Goal: Information Seeking & Learning: Learn about a topic

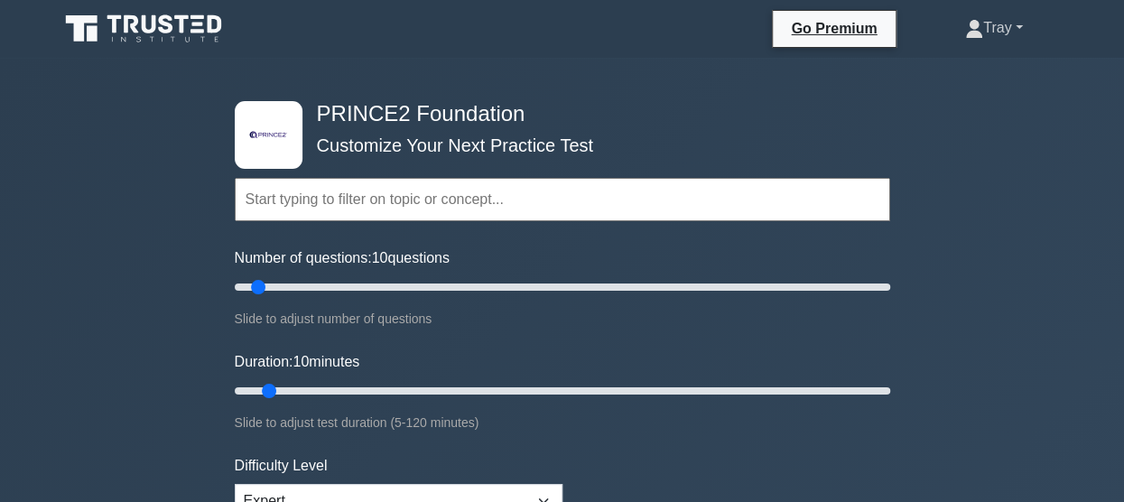
click at [1016, 32] on link "Tray" at bounding box center [994, 28] width 144 height 36
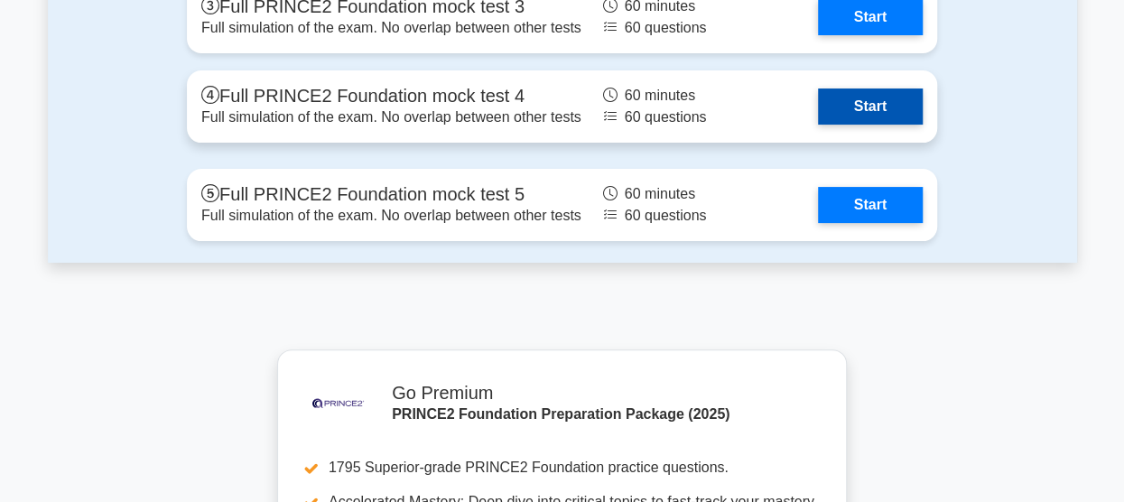
scroll to position [3340, 0]
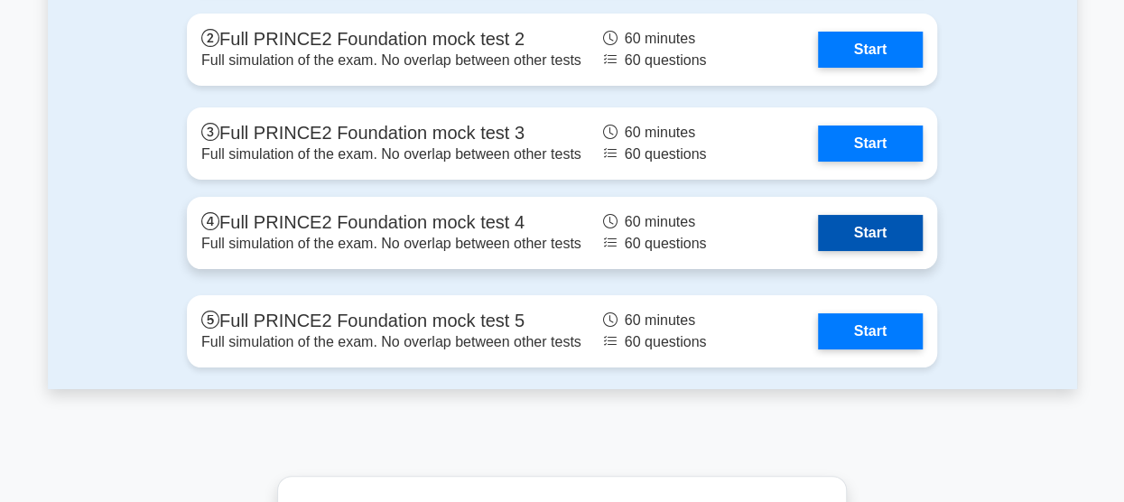
click at [839, 215] on link "Start" at bounding box center [870, 233] width 105 height 36
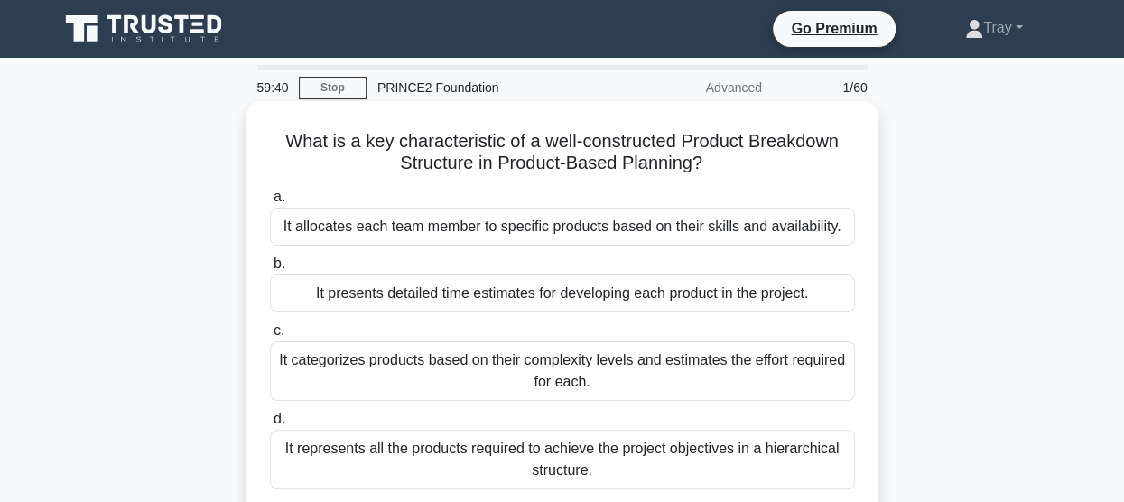
click at [533, 369] on div "It categorizes products based on their complexity levels and estimates the effo…" at bounding box center [562, 371] width 585 height 60
click at [270, 337] on input "c. It categorizes products based on their complexity levels and estimates the e…" at bounding box center [270, 331] width 0 height 12
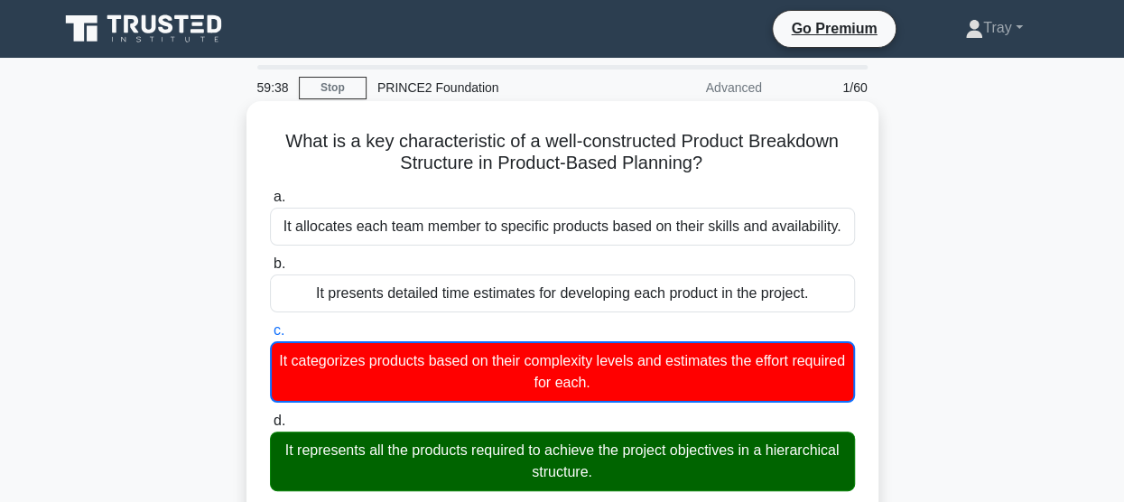
click at [522, 463] on div "It represents all the products required to achieve the project objectives in a …" at bounding box center [562, 461] width 585 height 60
click at [270, 427] on input "d. It represents all the products required to achieve the project objectives in…" at bounding box center [270, 421] width 0 height 12
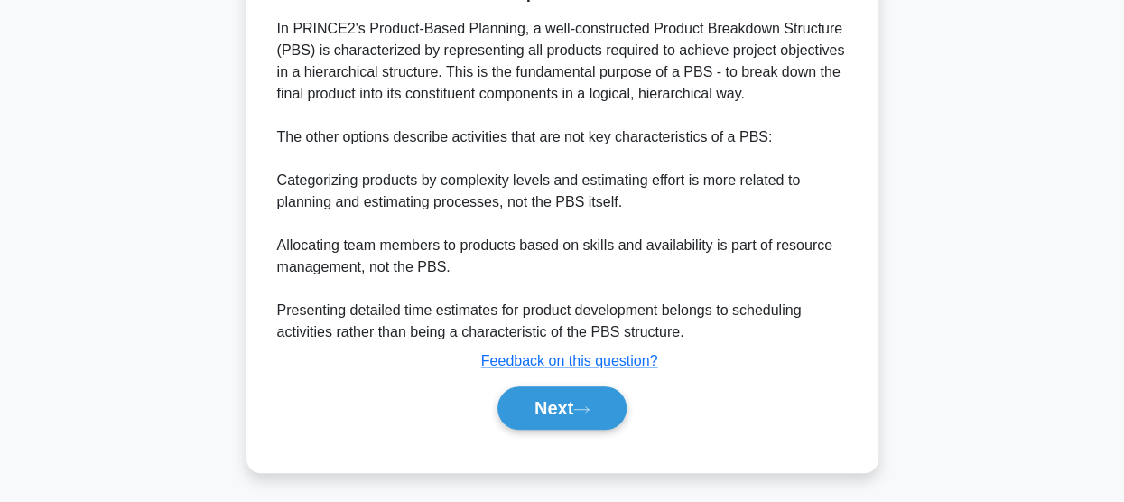
scroll to position [451, 0]
click at [569, 400] on button "Next" at bounding box center [561, 407] width 129 height 43
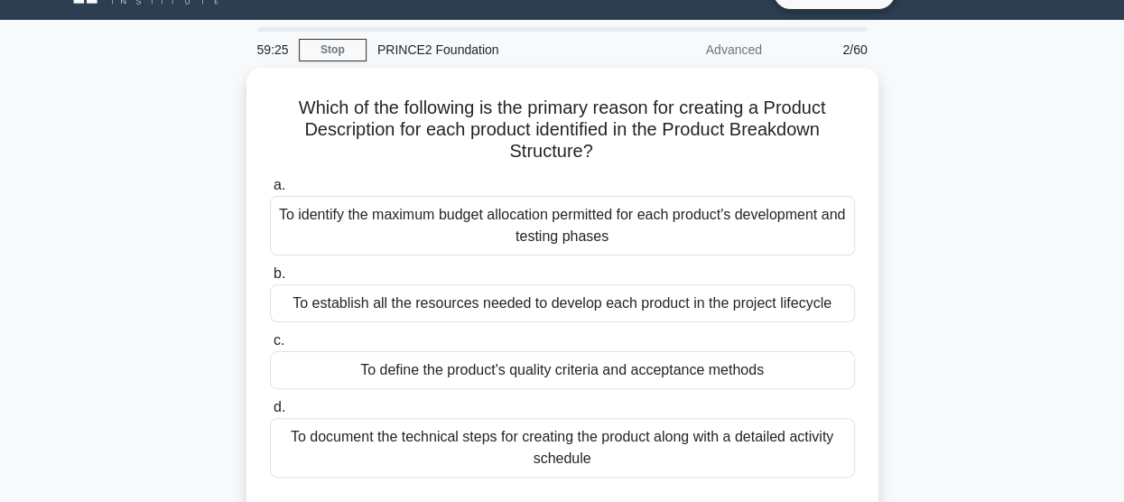
scroll to position [22, 0]
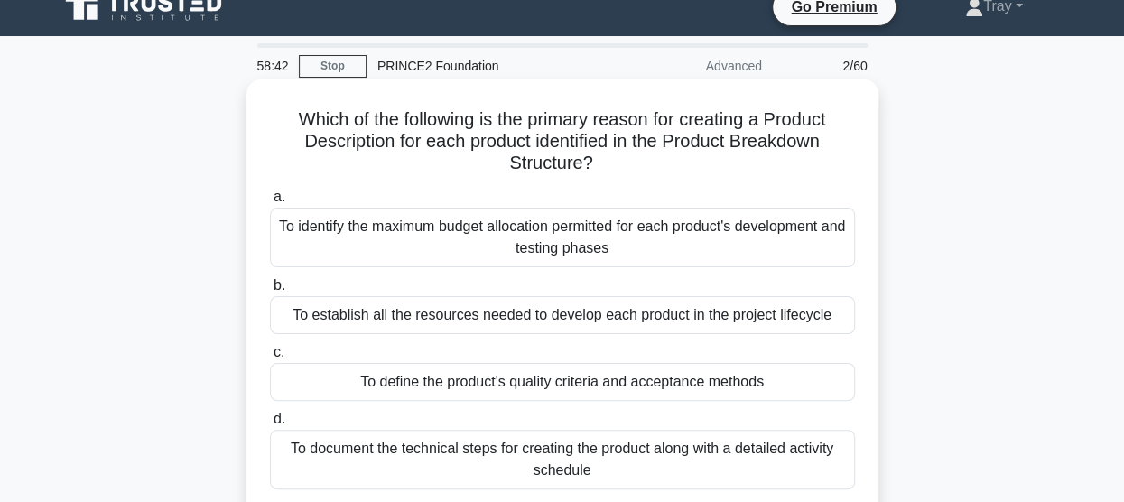
click at [642, 380] on div "To define the product's quality criteria and acceptance methods" at bounding box center [562, 382] width 585 height 38
click at [270, 358] on input "c. To define the product's quality criteria and acceptance methods" at bounding box center [270, 353] width 0 height 12
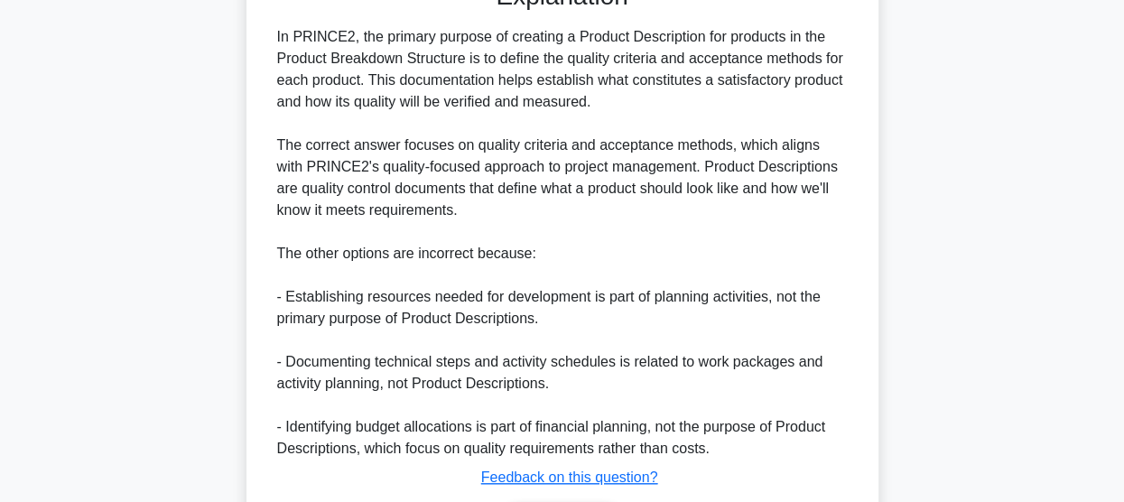
scroll to position [654, 0]
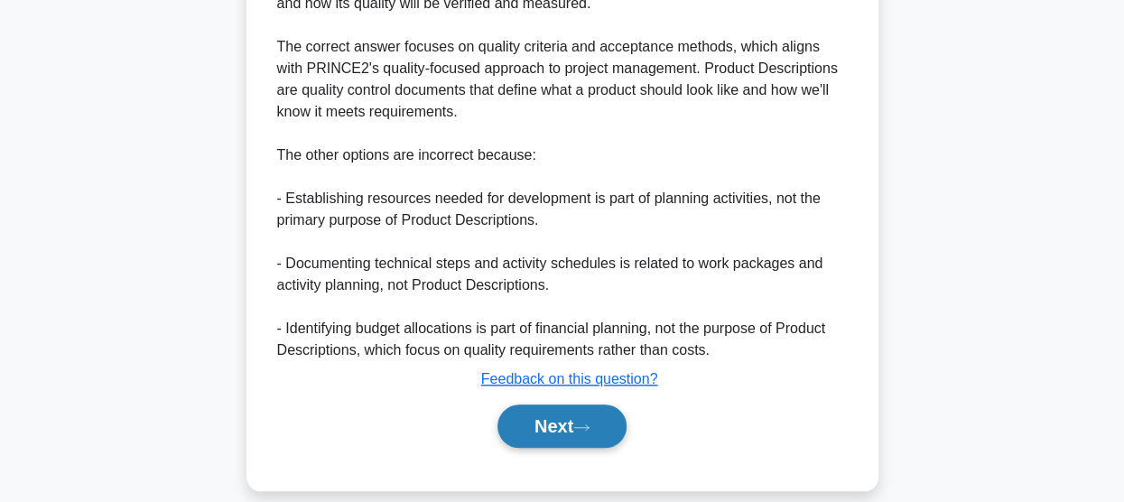
click at [557, 434] on button "Next" at bounding box center [561, 425] width 129 height 43
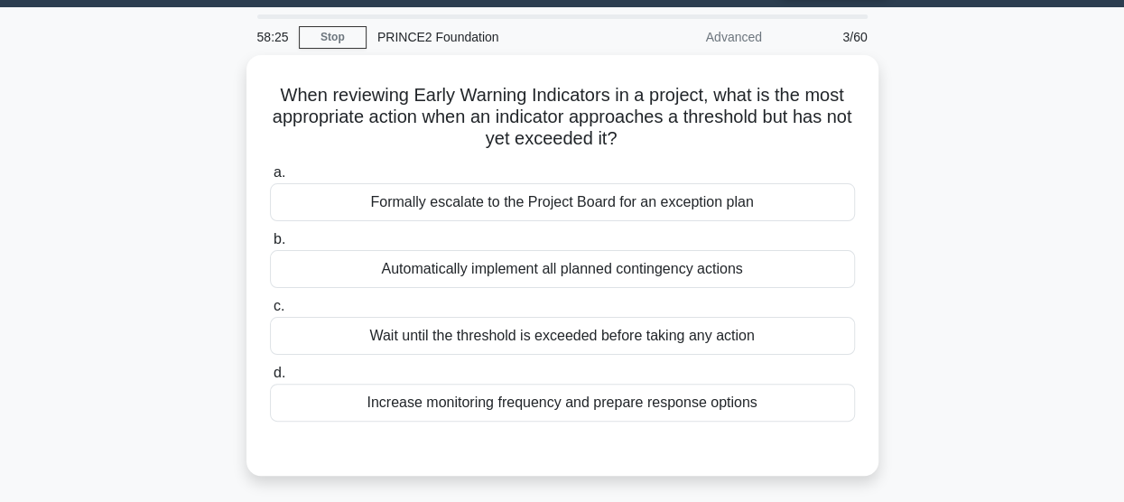
scroll to position [22, 0]
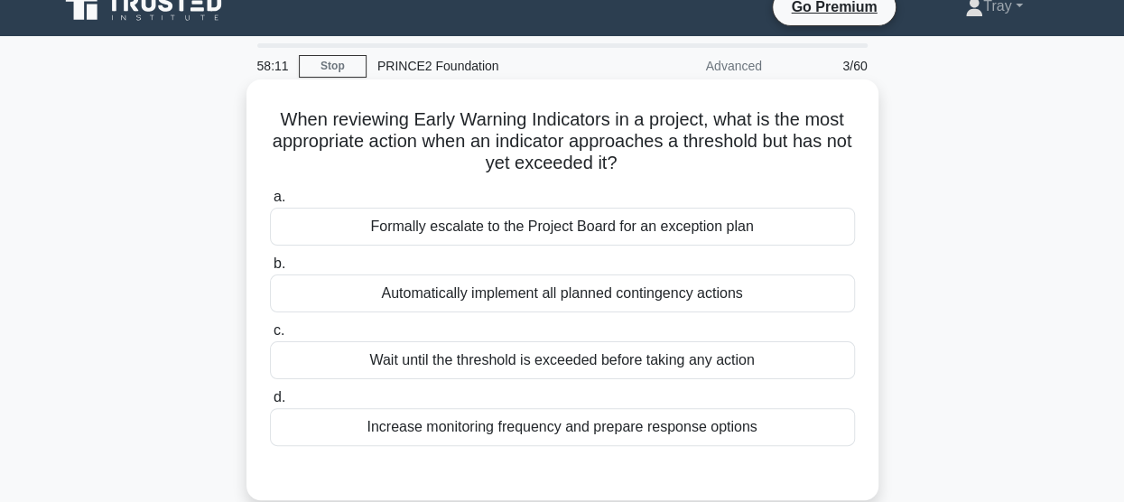
click at [655, 424] on div "Increase monitoring frequency and prepare response options" at bounding box center [562, 427] width 585 height 38
click at [270, 403] on input "d. Increase monitoring frequency and prepare response options" at bounding box center [270, 398] width 0 height 12
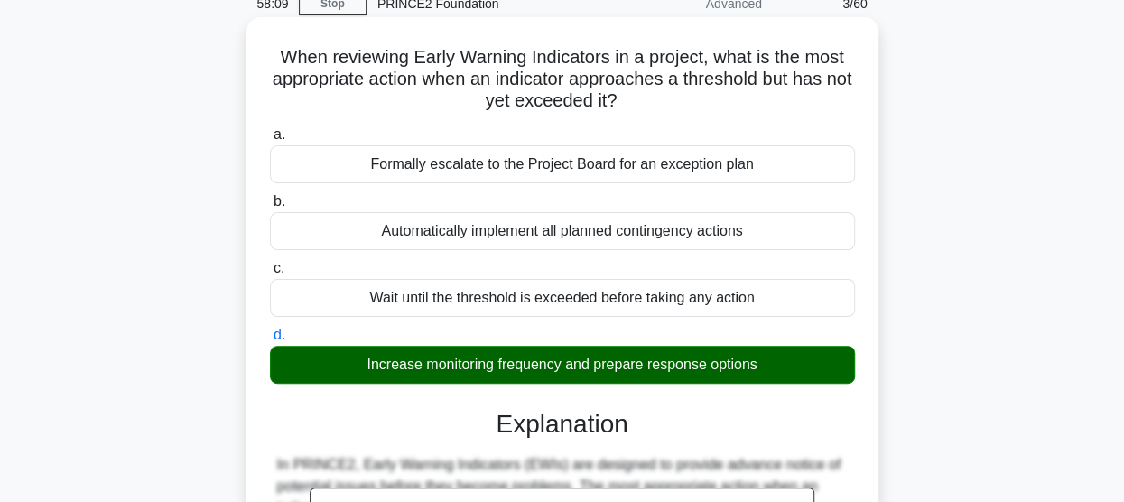
scroll to position [112, 0]
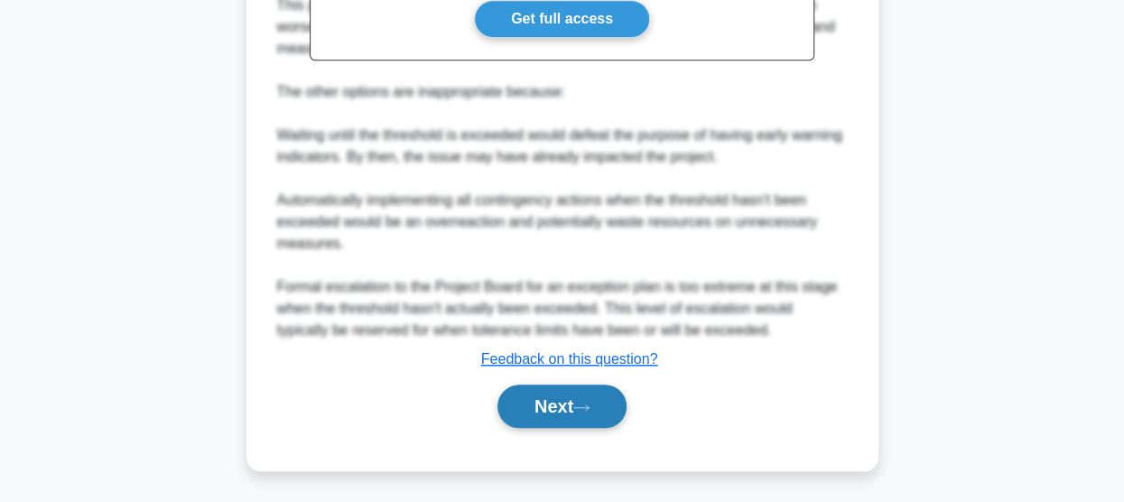
drag, startPoint x: 550, startPoint y: 401, endPoint x: 561, endPoint y: 401, distance: 11.7
click at [550, 401] on button "Next" at bounding box center [561, 406] width 129 height 43
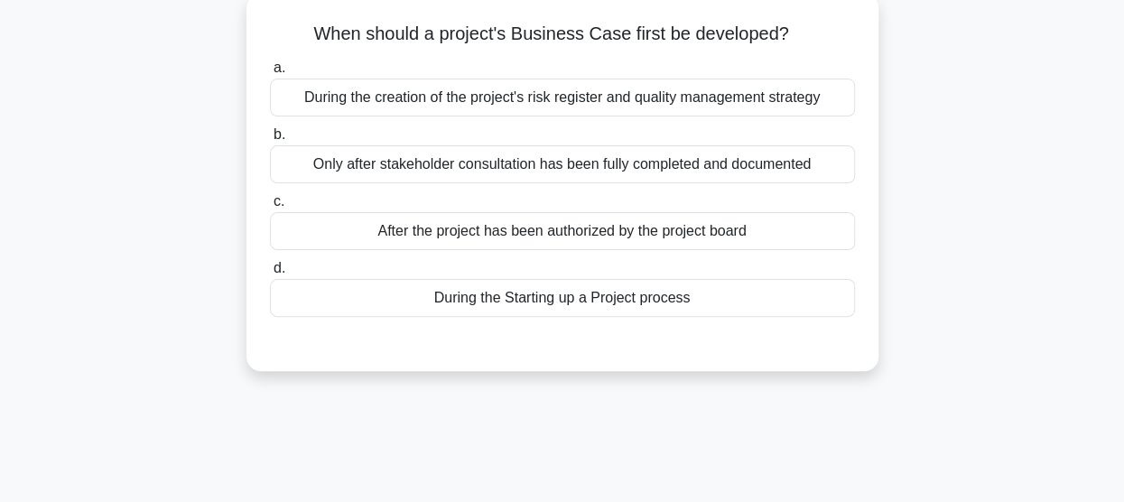
scroll to position [22, 0]
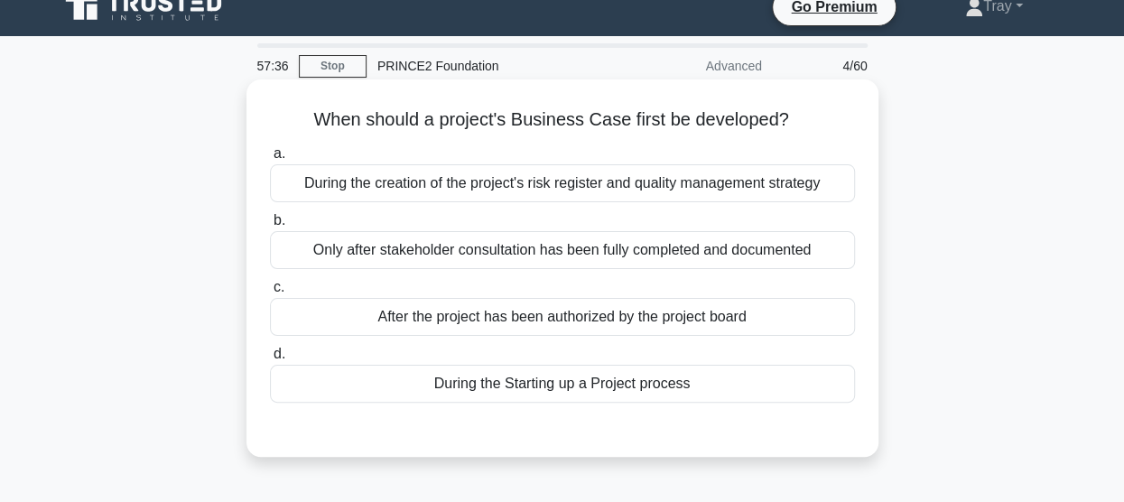
click at [567, 378] on div "During the Starting up a Project process" at bounding box center [562, 384] width 585 height 38
click at [270, 360] on input "d. During the Starting up a Project process" at bounding box center [270, 354] width 0 height 12
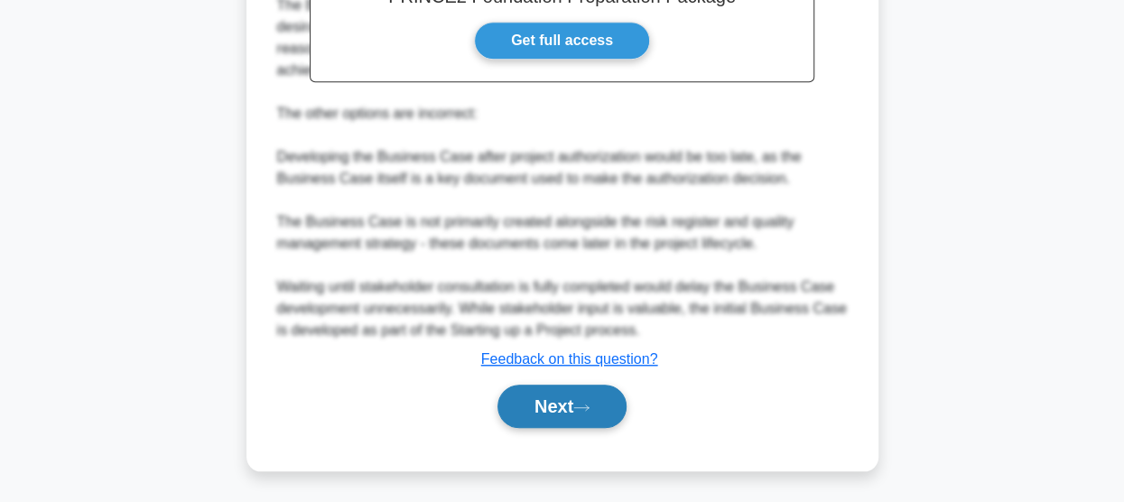
click at [570, 403] on button "Next" at bounding box center [561, 406] width 129 height 43
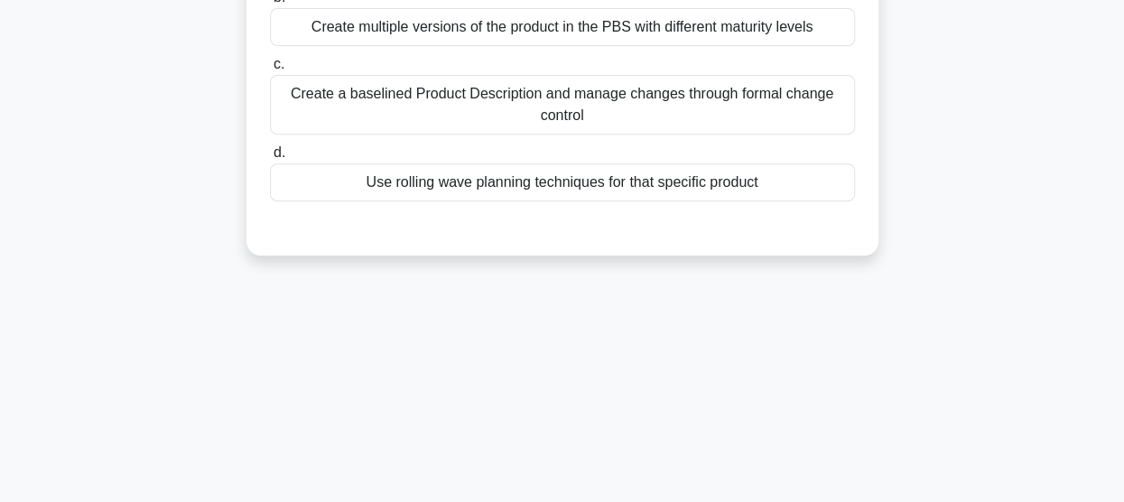
scroll to position [112, 0]
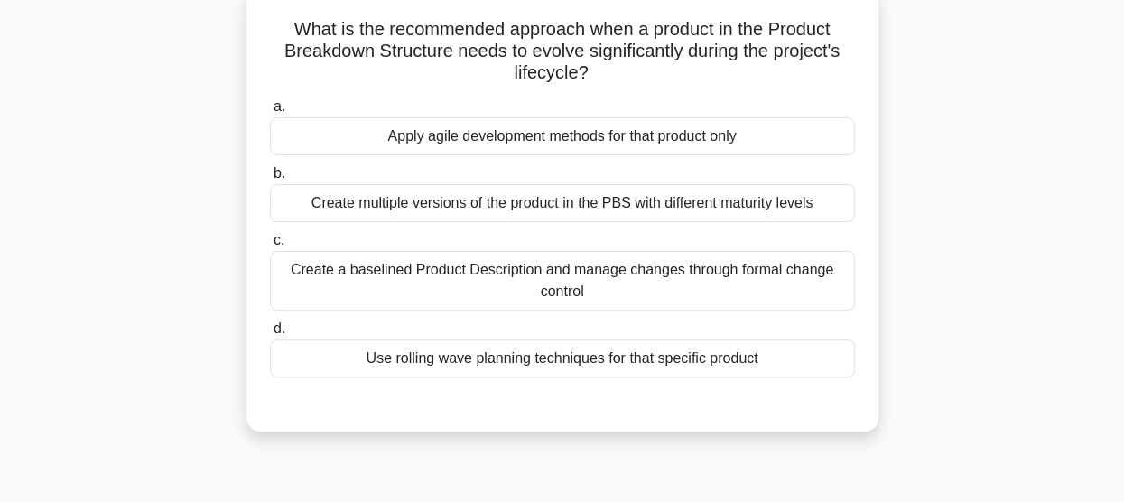
click at [628, 266] on div "Create a baselined Product Description and manage changes through formal change…" at bounding box center [562, 281] width 585 height 60
click at [270, 246] on input "c. Create a baselined Product Description and manage changes through formal cha…" at bounding box center [270, 241] width 0 height 12
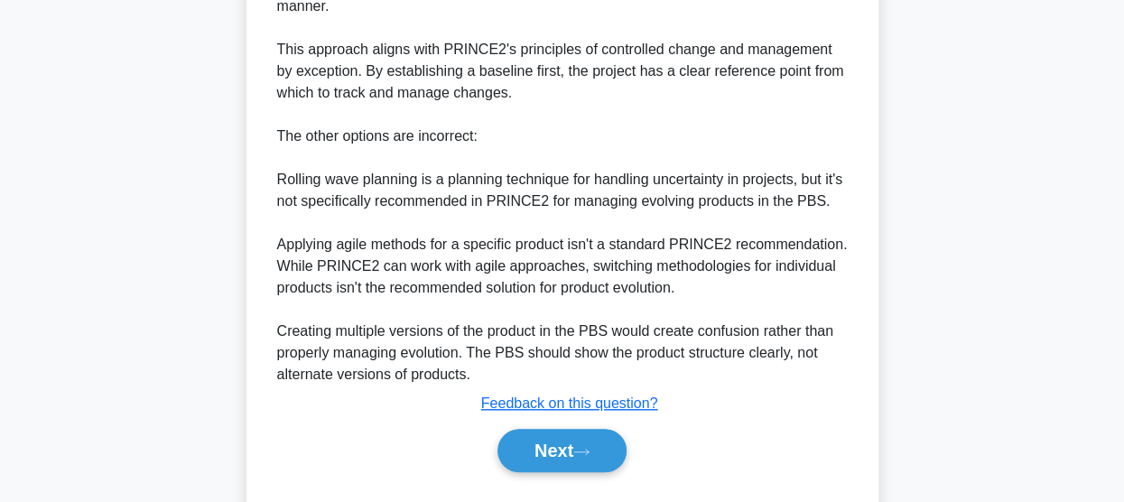
scroll to position [695, 0]
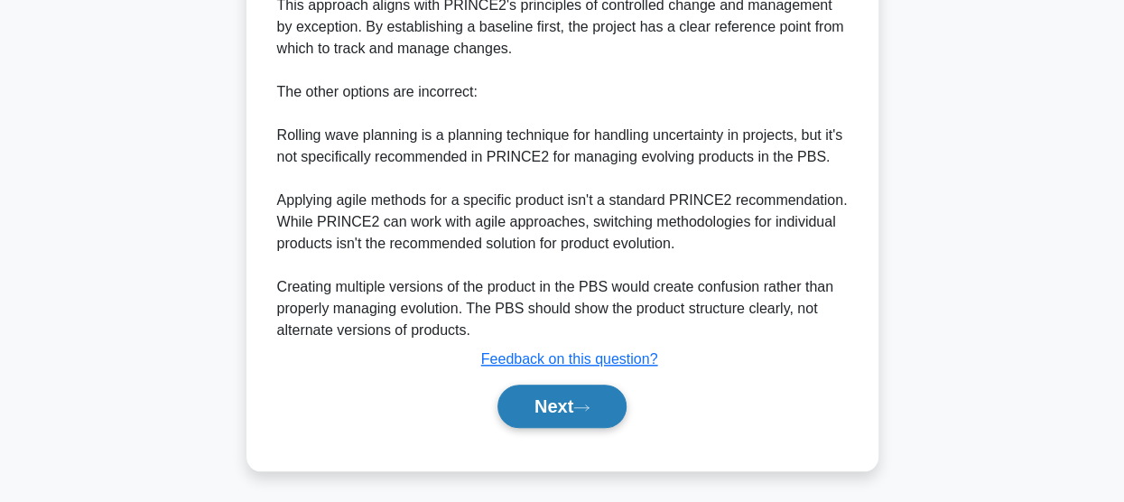
click at [576, 399] on button "Next" at bounding box center [561, 406] width 129 height 43
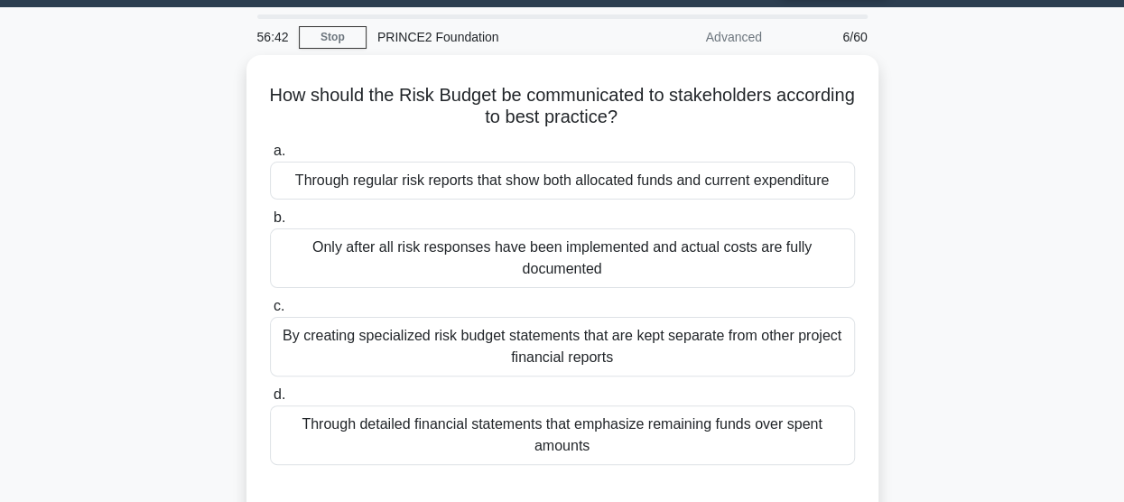
scroll to position [22, 0]
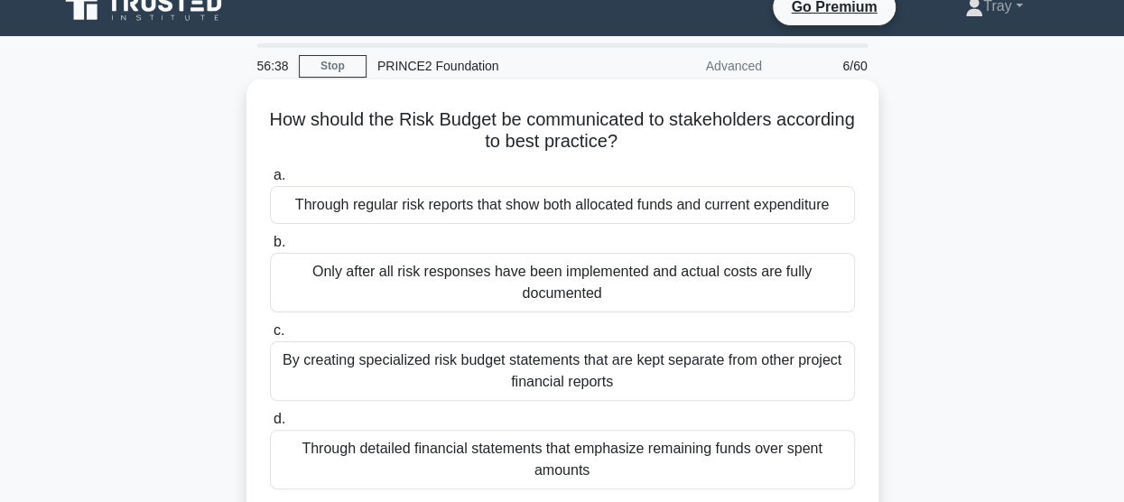
click at [730, 205] on div "Through regular risk reports that show both allocated funds and current expendi…" at bounding box center [562, 205] width 585 height 38
click at [270, 181] on input "a. Through regular risk reports that show both allocated funds and current expe…" at bounding box center [270, 176] width 0 height 12
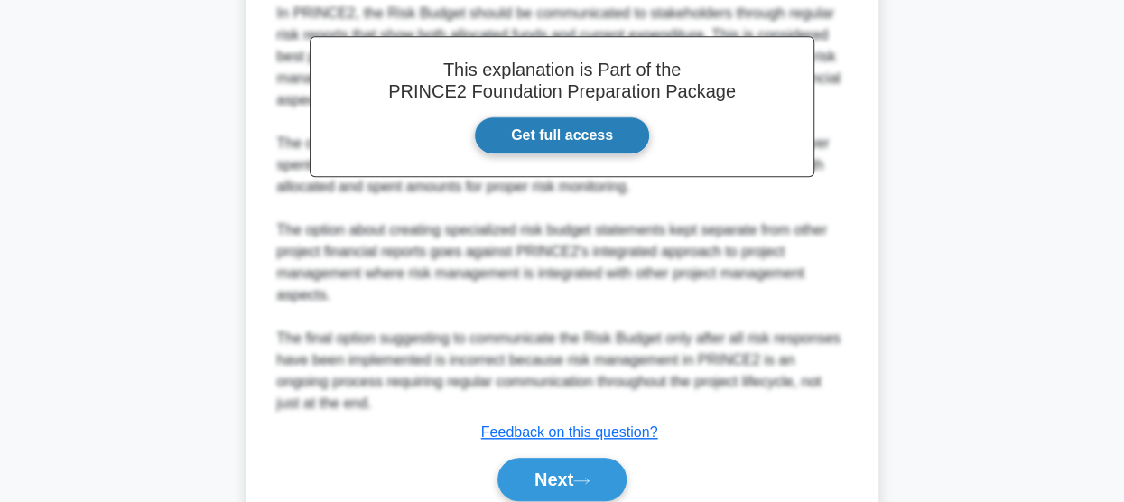
scroll to position [652, 0]
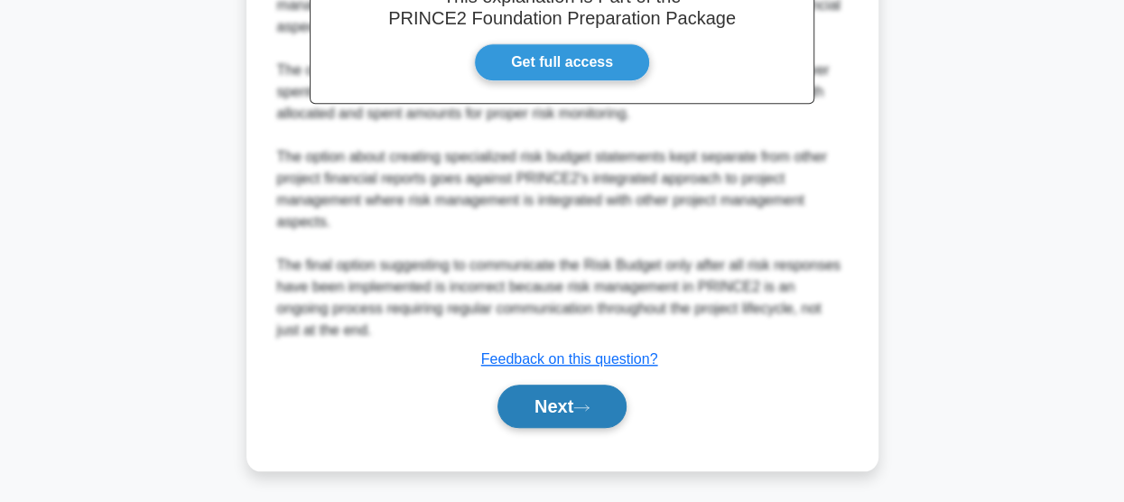
click at [575, 405] on button "Next" at bounding box center [561, 406] width 129 height 43
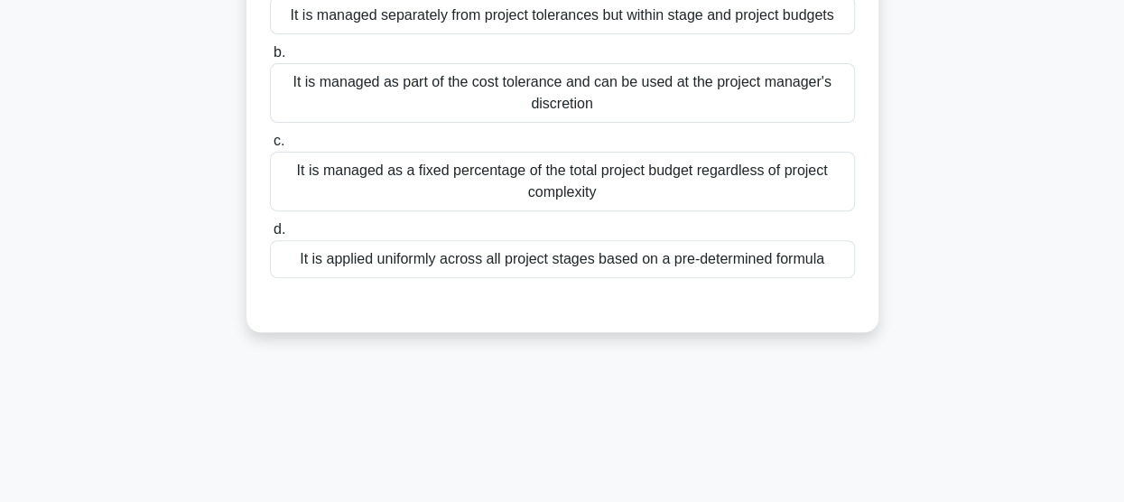
scroll to position [112, 0]
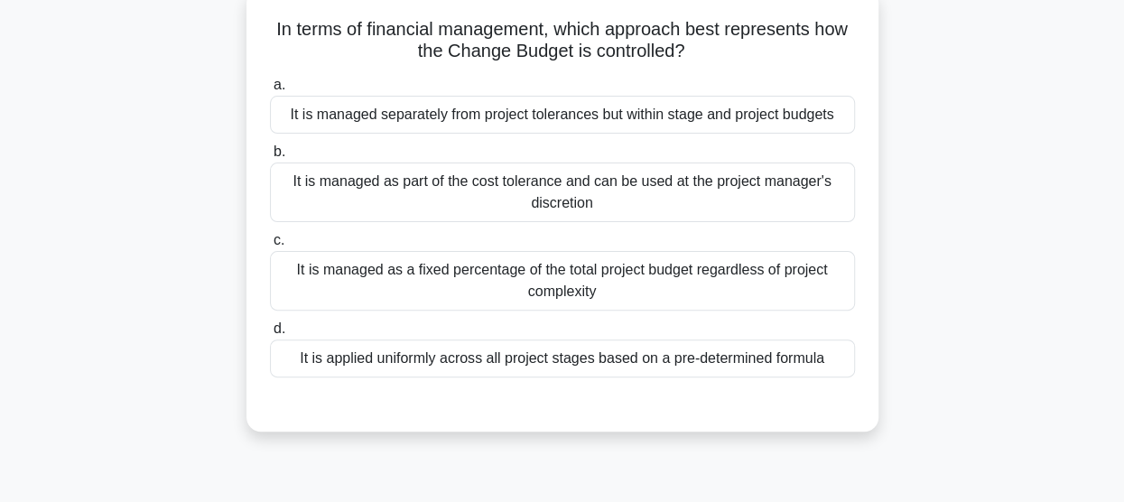
click at [719, 362] on div "It is applied uniformly across all project stages based on a pre-determined for…" at bounding box center [562, 358] width 585 height 38
click at [270, 335] on input "d. It is applied uniformly across all project stages based on a pre-determined …" at bounding box center [270, 329] width 0 height 12
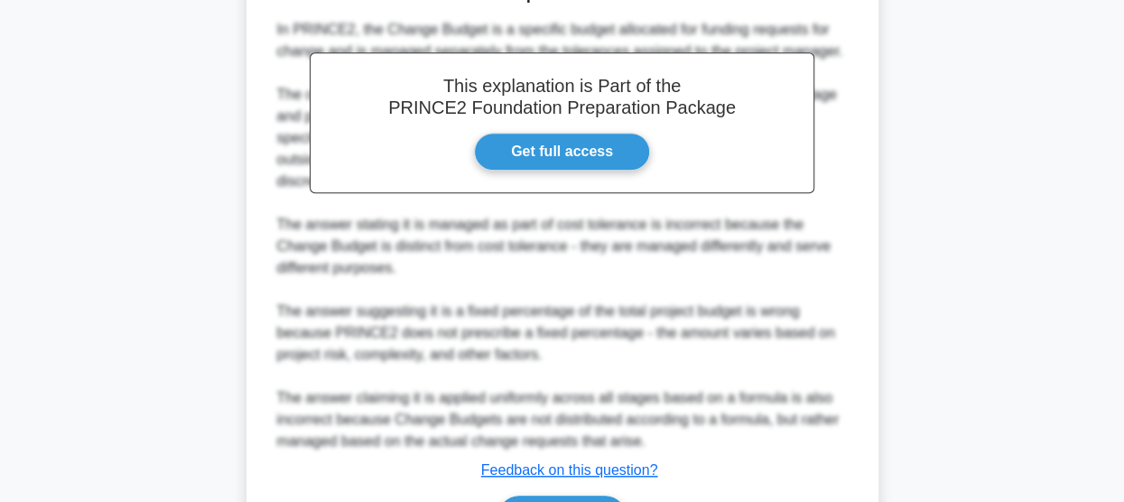
scroll to position [654, 0]
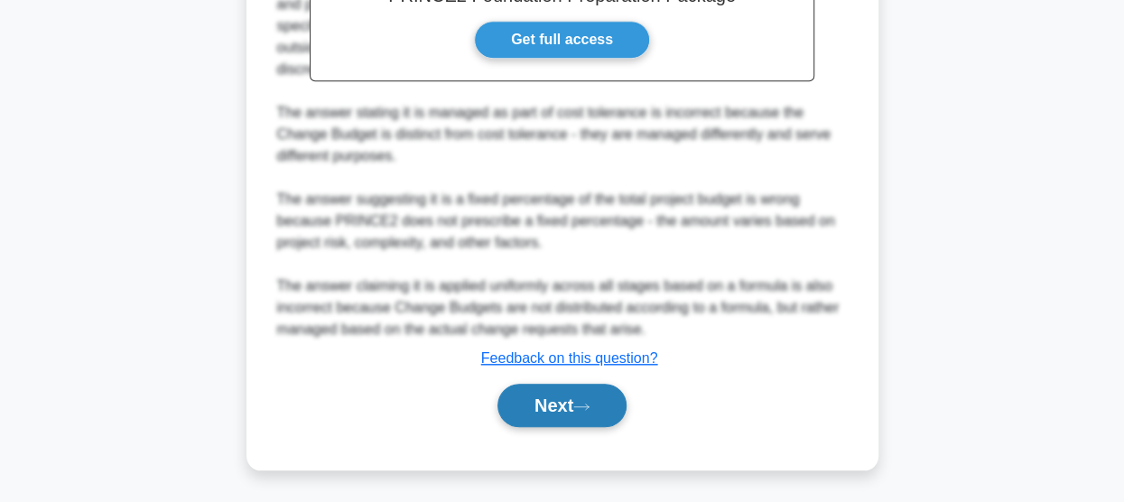
click at [563, 401] on button "Next" at bounding box center [561, 405] width 129 height 43
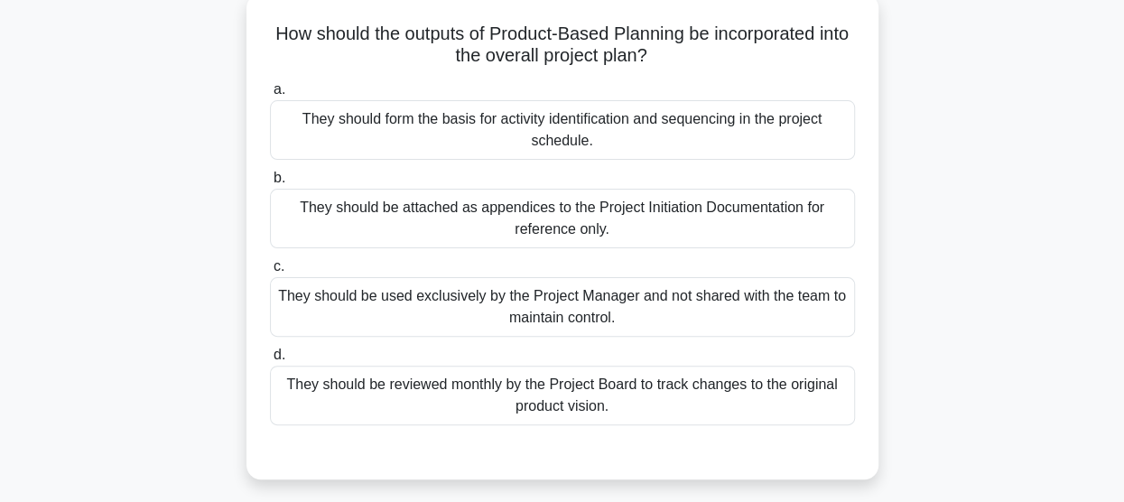
scroll to position [22, 0]
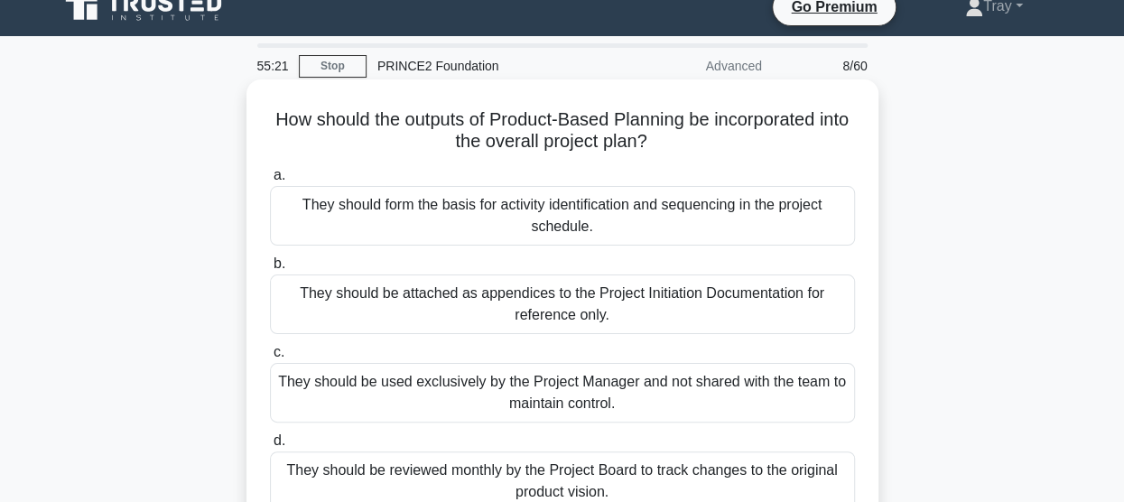
click at [604, 220] on div "They should form the basis for activity identification and sequencing in the pr…" at bounding box center [562, 216] width 585 height 60
click at [270, 181] on input "a. They should form the basis for activity identification and sequencing in the…" at bounding box center [270, 176] width 0 height 12
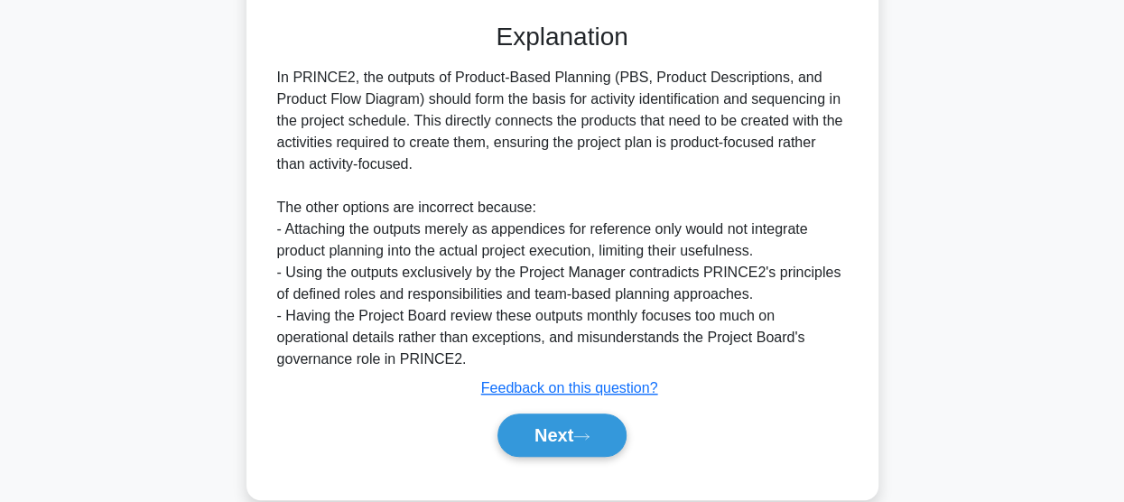
scroll to position [563, 0]
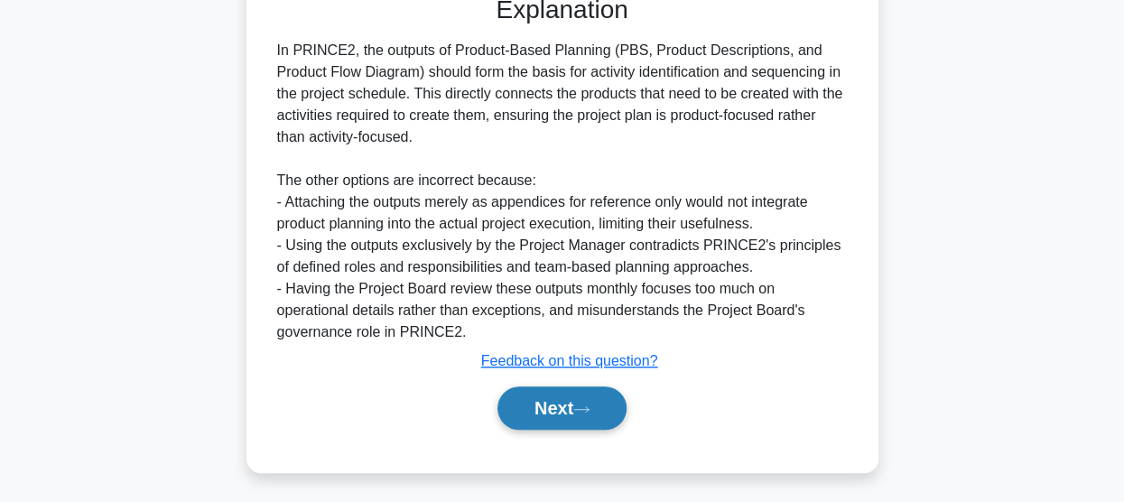
click at [575, 412] on button "Next" at bounding box center [561, 407] width 129 height 43
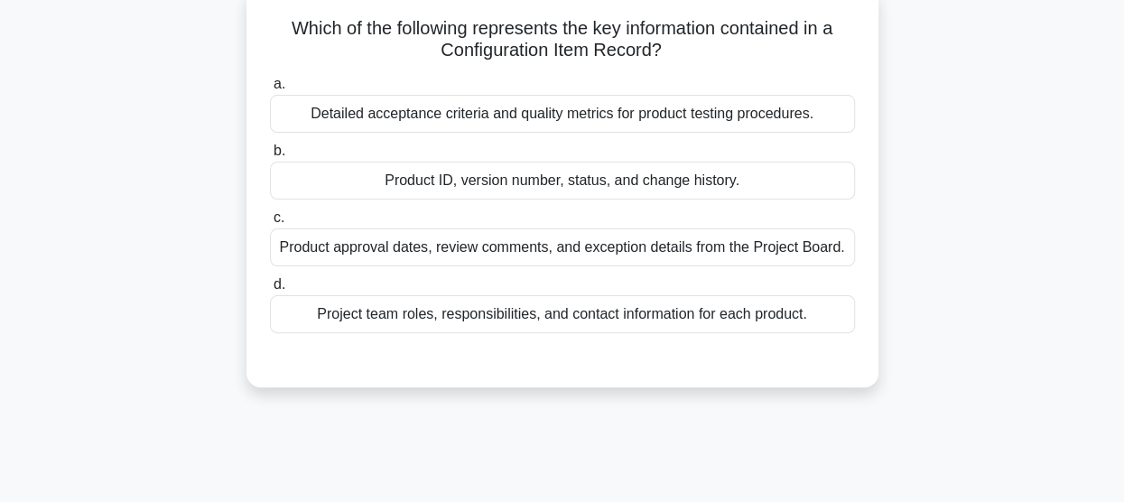
scroll to position [22, 0]
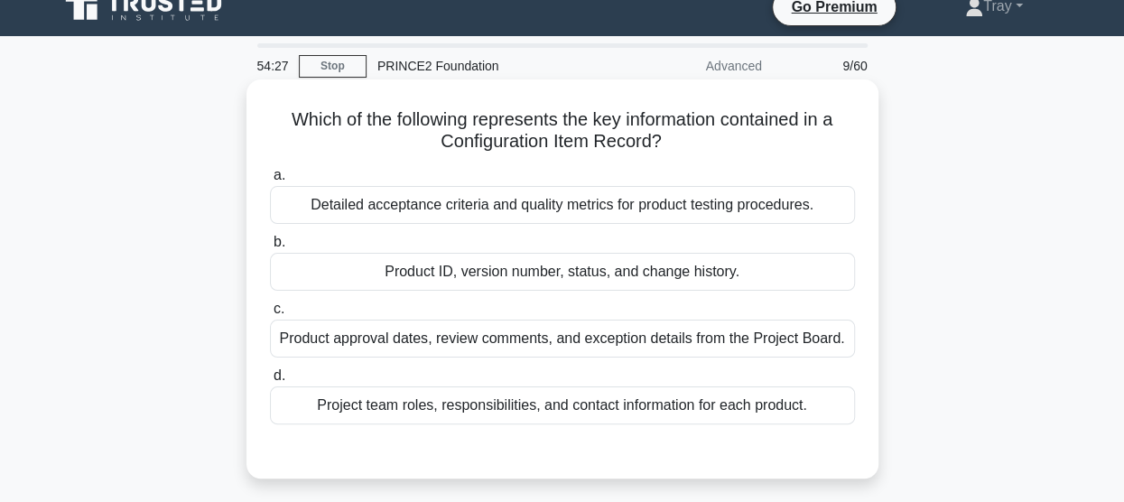
click at [575, 212] on div "Detailed acceptance criteria and quality metrics for product testing procedures." at bounding box center [562, 205] width 585 height 38
click at [270, 181] on input "a. Detailed acceptance criteria and quality metrics for product testing procedu…" at bounding box center [270, 176] width 0 height 12
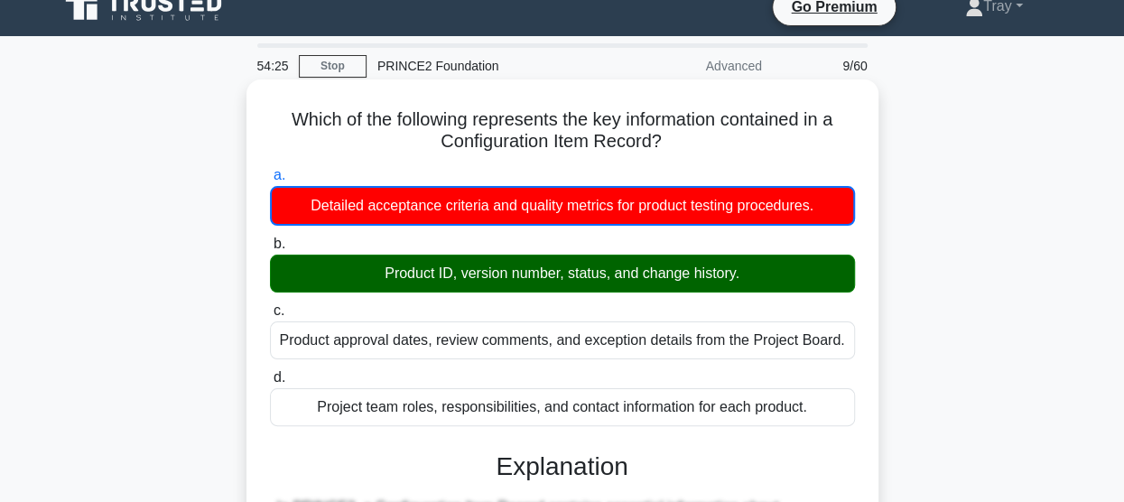
click at [560, 280] on div "Product ID, version number, status, and change history." at bounding box center [562, 274] width 585 height 38
click at [270, 250] on input "b. Product ID, version number, status, and change history." at bounding box center [270, 244] width 0 height 12
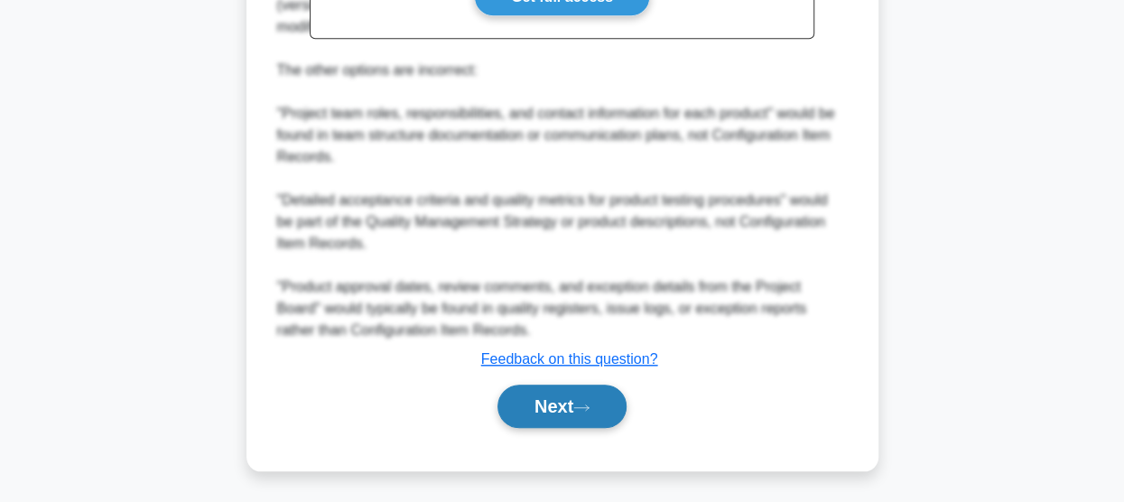
click at [527, 415] on button "Next" at bounding box center [561, 406] width 129 height 43
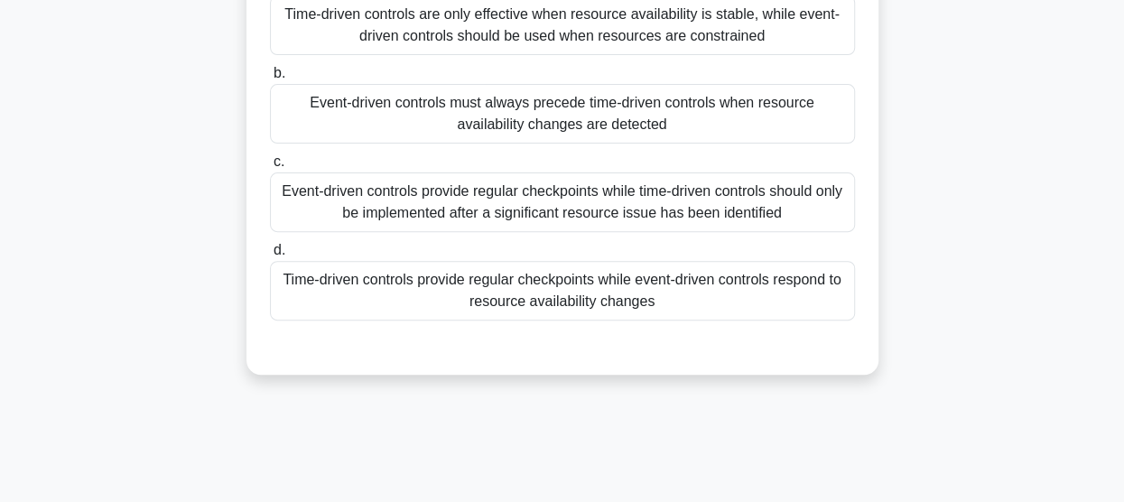
scroll to position [112, 0]
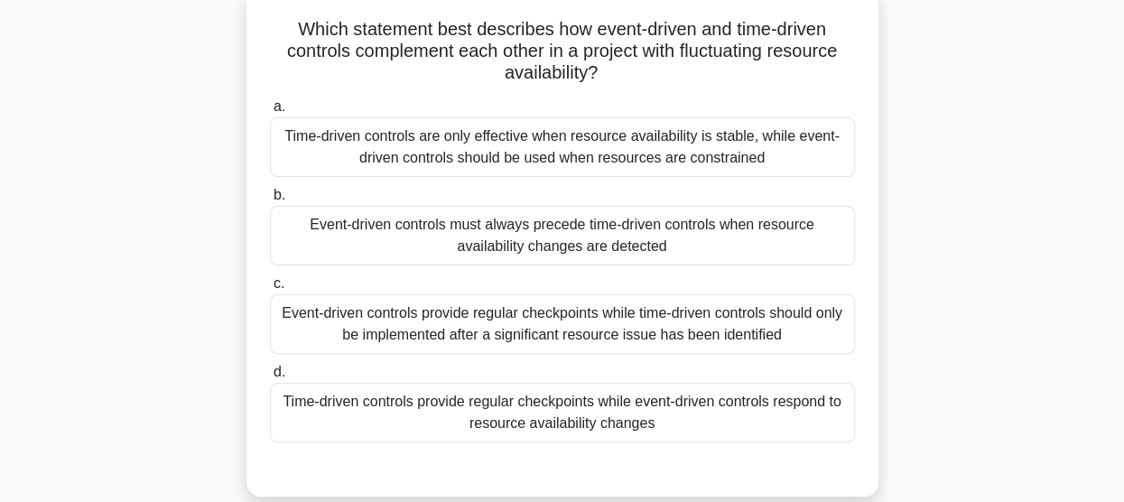
click at [583, 243] on div "Event-driven controls must always precede time-driven controls when resource av…" at bounding box center [562, 236] width 585 height 60
click at [270, 201] on input "b. Event-driven controls must always precede time-driven controls when resource…" at bounding box center [270, 196] width 0 height 12
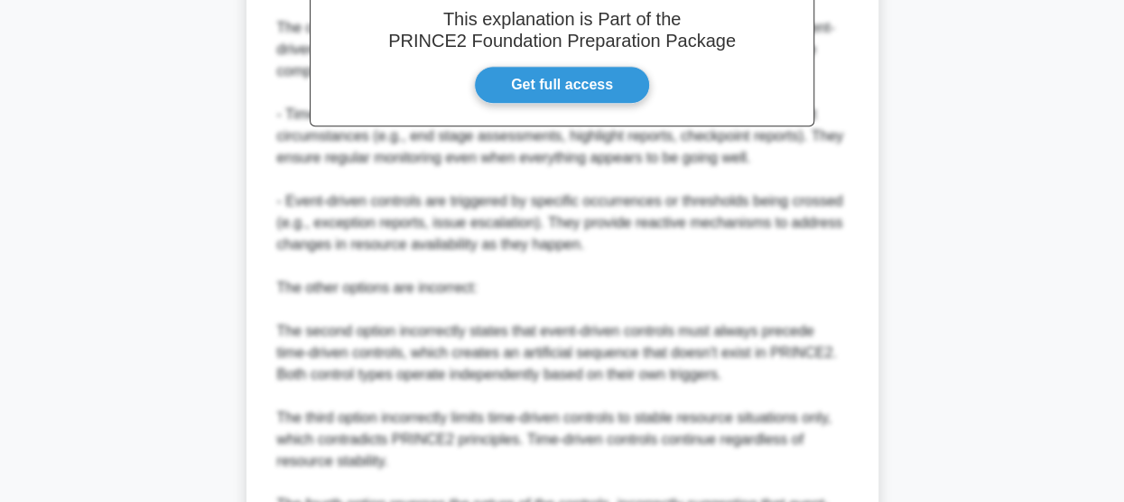
scroll to position [834, 0]
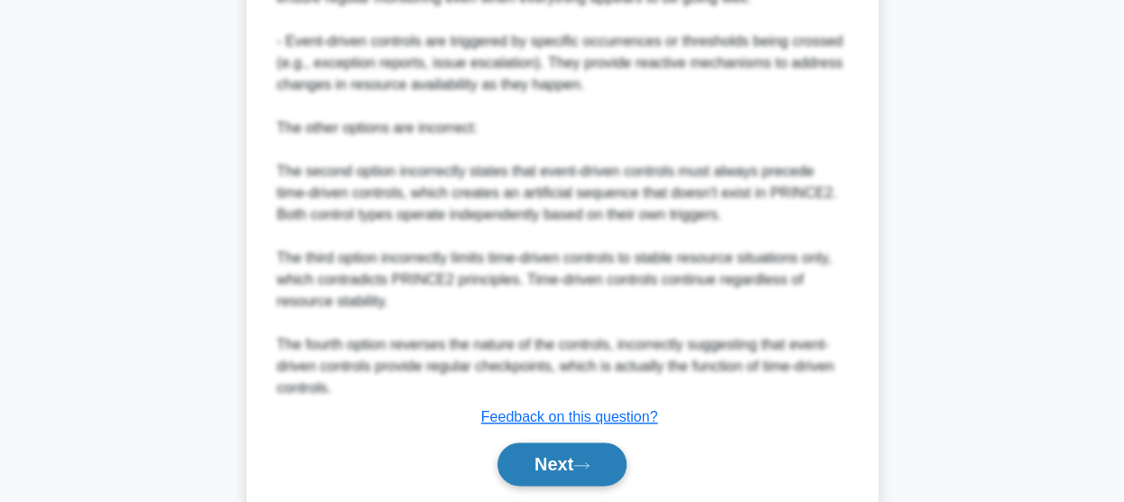
click at [571, 447] on button "Next" at bounding box center [561, 463] width 129 height 43
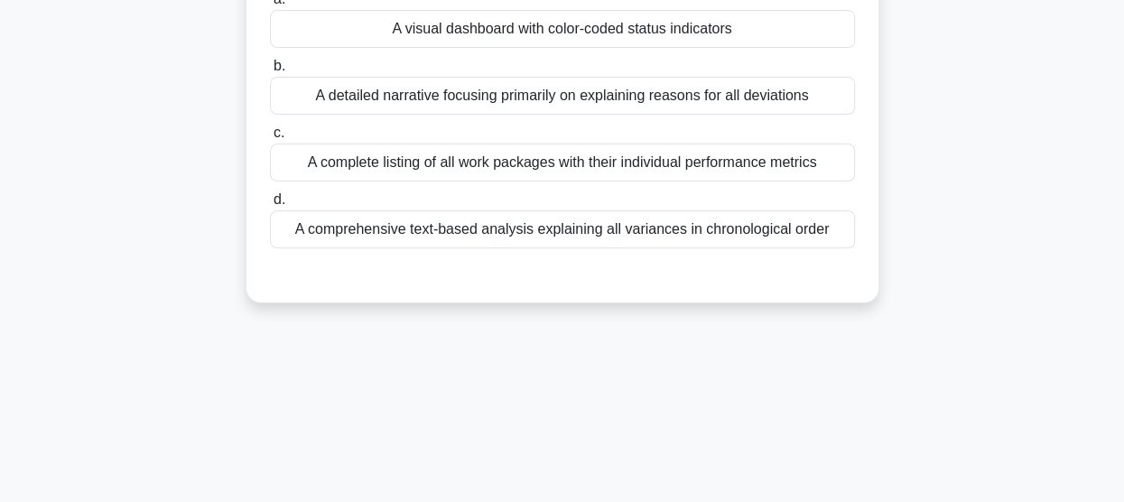
scroll to position [22, 0]
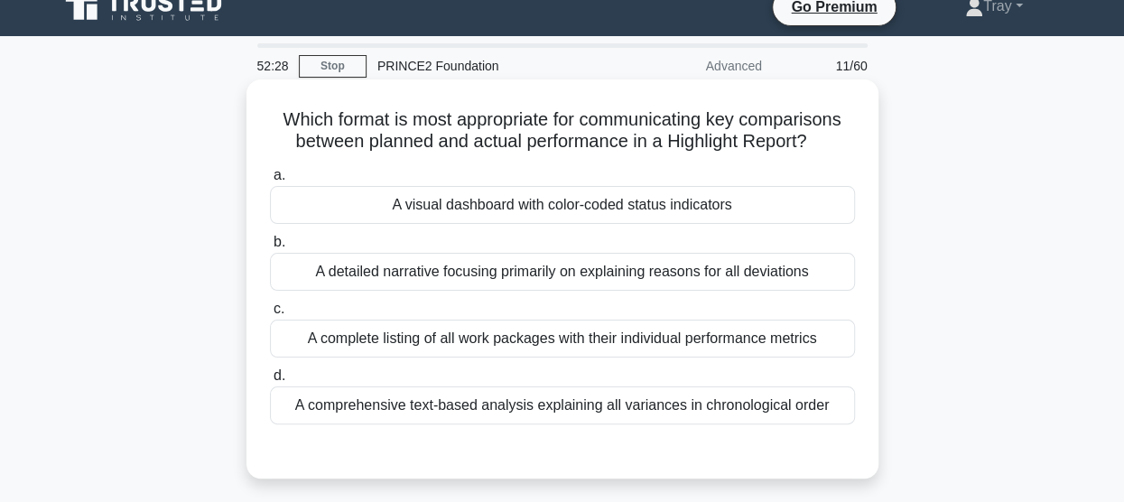
click at [653, 342] on div "A complete listing of all work packages with their individual performance metri…" at bounding box center [562, 339] width 585 height 38
click at [270, 315] on input "c. A complete listing of all work packages with their individual performance me…" at bounding box center [270, 309] width 0 height 12
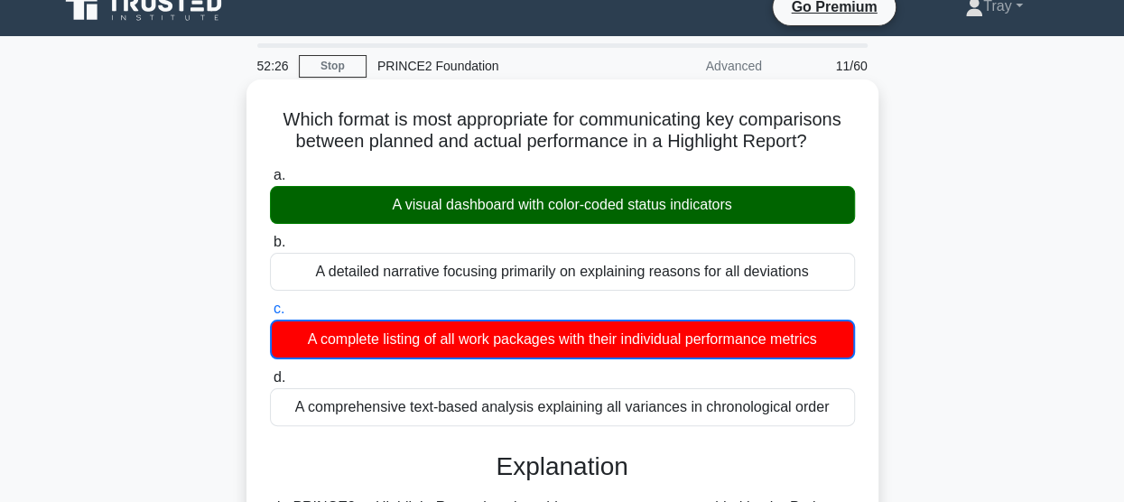
click at [570, 200] on div "A visual dashboard with color-coded status indicators" at bounding box center [562, 205] width 585 height 38
click at [270, 181] on input "a. A visual dashboard with color-coded status indicators" at bounding box center [270, 176] width 0 height 12
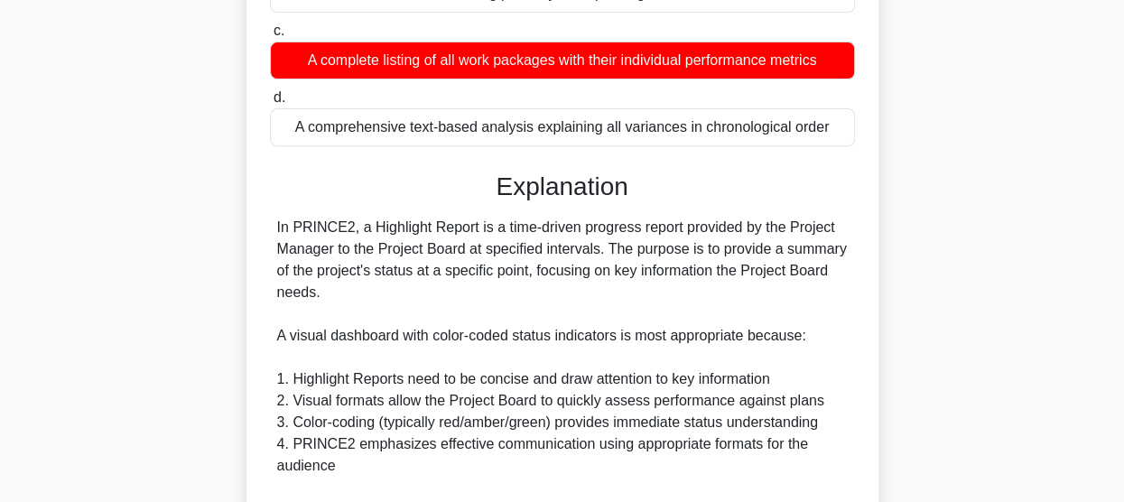
scroll to position [473, 0]
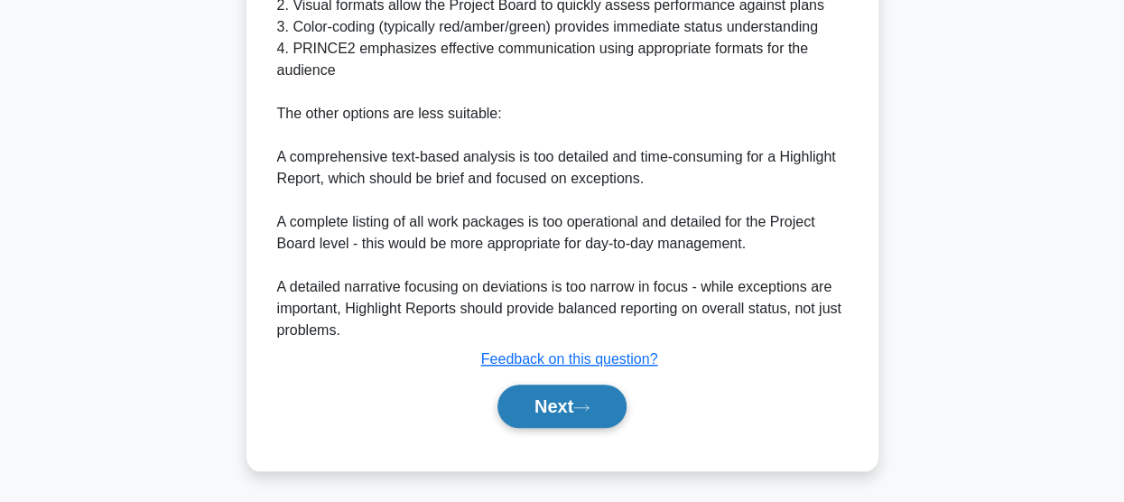
click at [578, 409] on button "Next" at bounding box center [561, 406] width 129 height 43
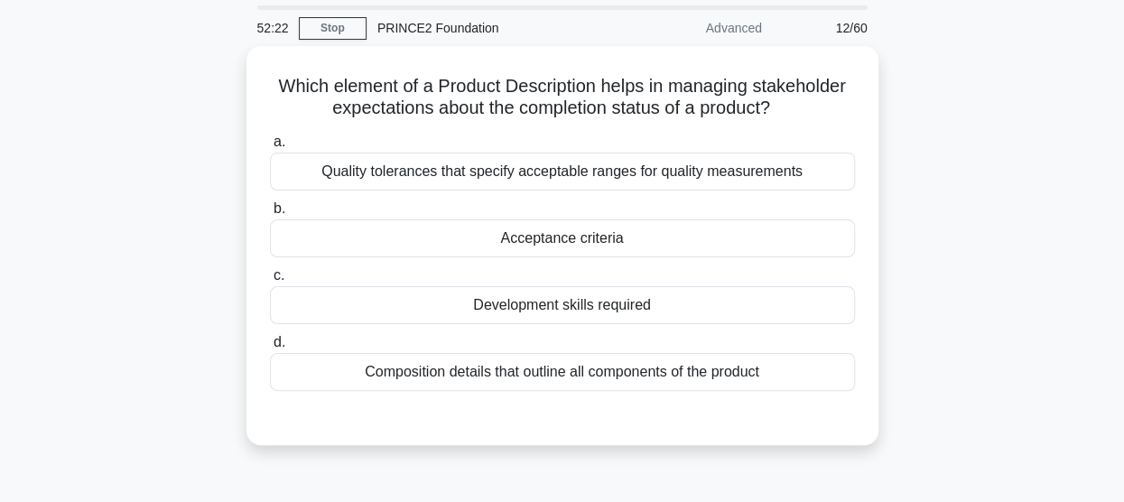
scroll to position [22, 0]
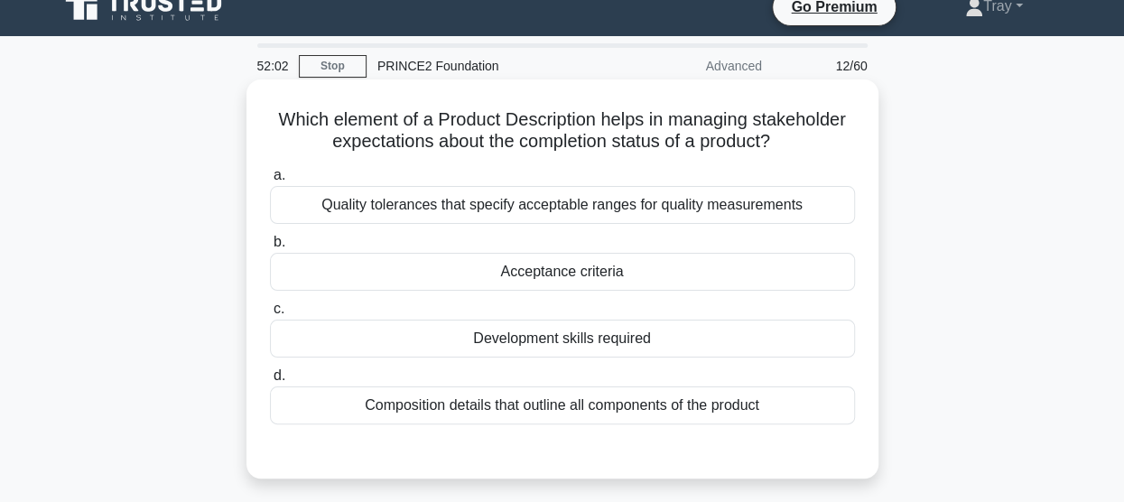
click at [625, 274] on div "Acceptance criteria" at bounding box center [562, 272] width 585 height 38
click at [270, 248] on input "b. Acceptance criteria" at bounding box center [270, 242] width 0 height 12
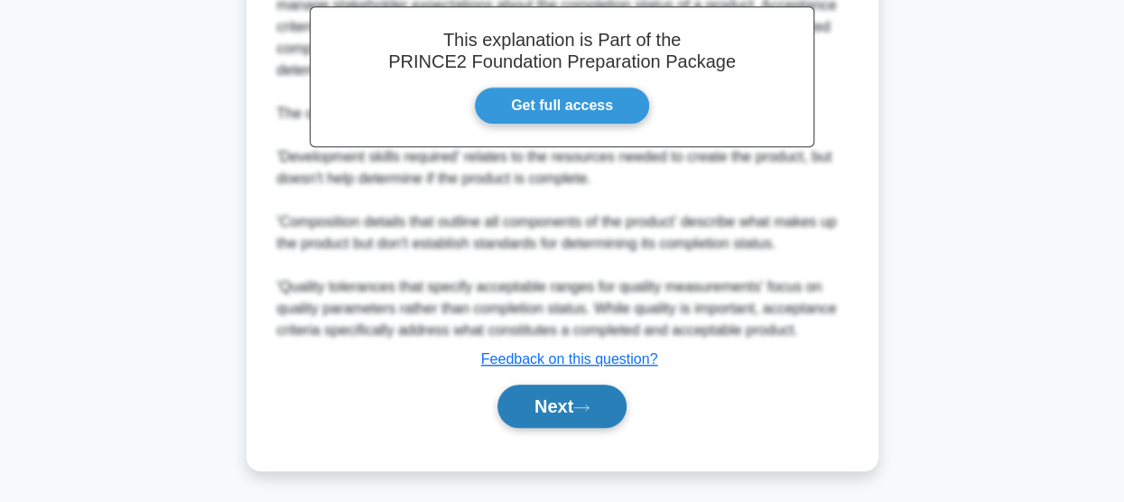
click at [556, 407] on button "Next" at bounding box center [561, 406] width 129 height 43
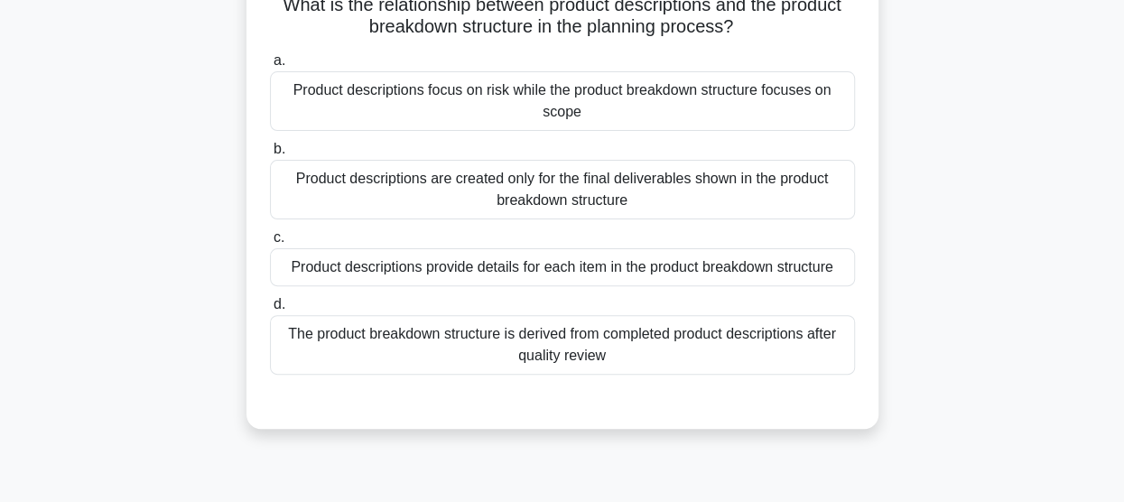
scroll to position [112, 0]
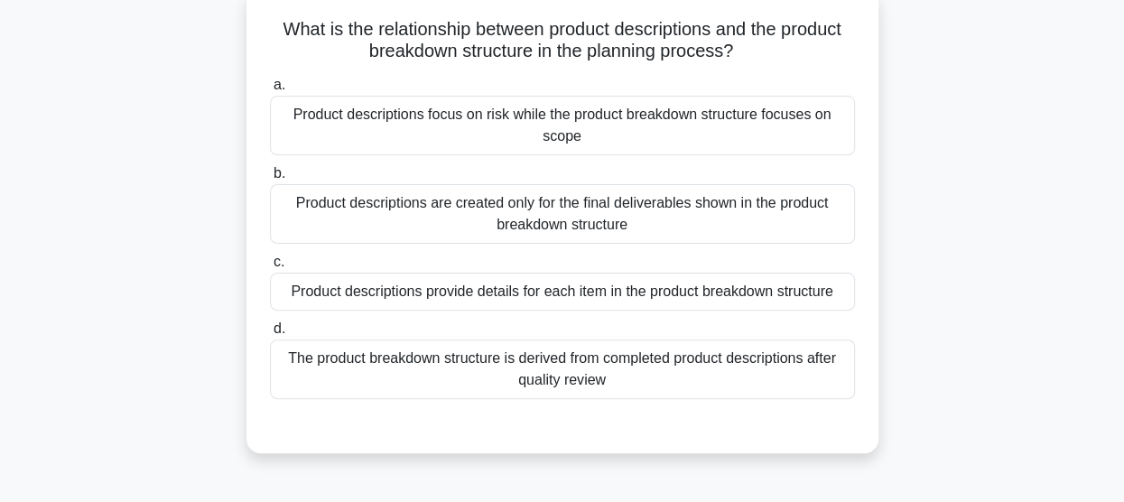
click at [606, 294] on div "Product descriptions provide details for each item in the product breakdown str…" at bounding box center [562, 292] width 585 height 38
click at [270, 268] on input "c. Product descriptions provide details for each item in the product breakdown …" at bounding box center [270, 262] width 0 height 12
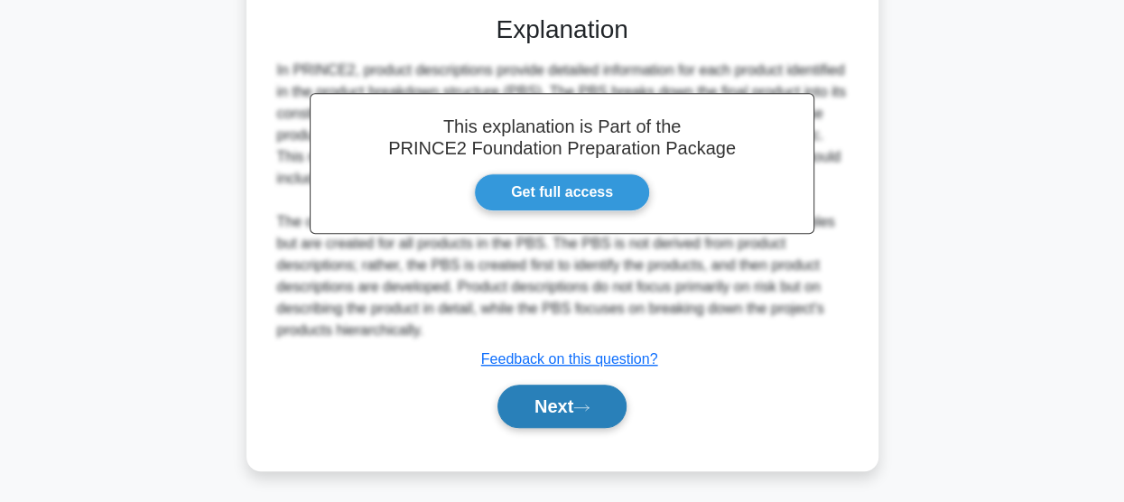
click at [566, 400] on button "Next" at bounding box center [561, 406] width 129 height 43
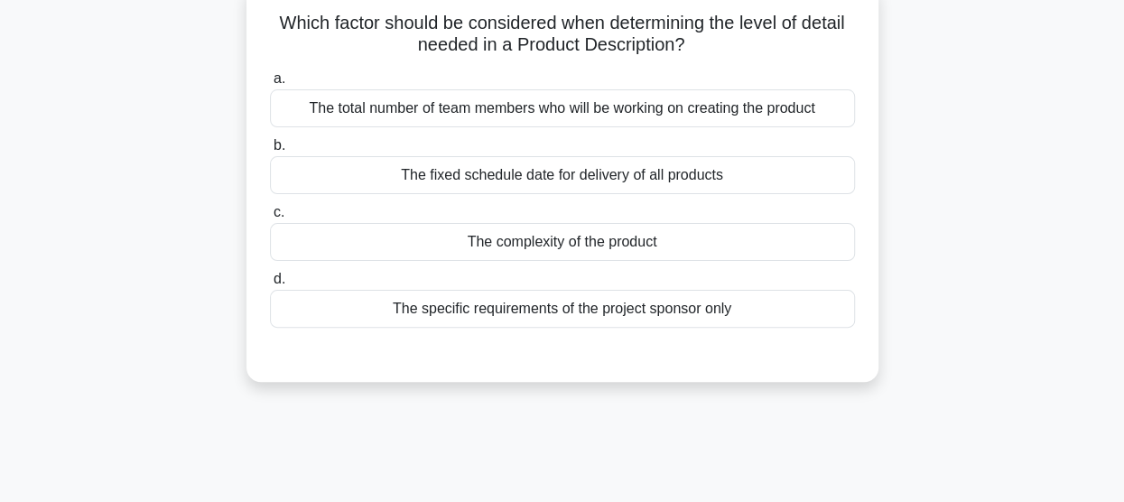
scroll to position [22, 0]
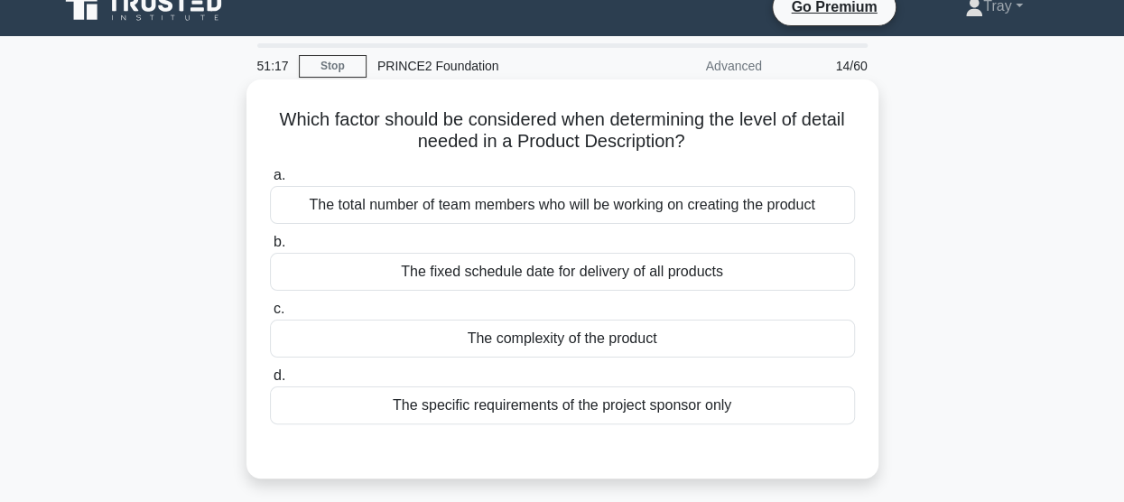
click at [623, 348] on div "The complexity of the product" at bounding box center [562, 339] width 585 height 38
click at [270, 315] on input "c. The complexity of the product" at bounding box center [270, 309] width 0 height 12
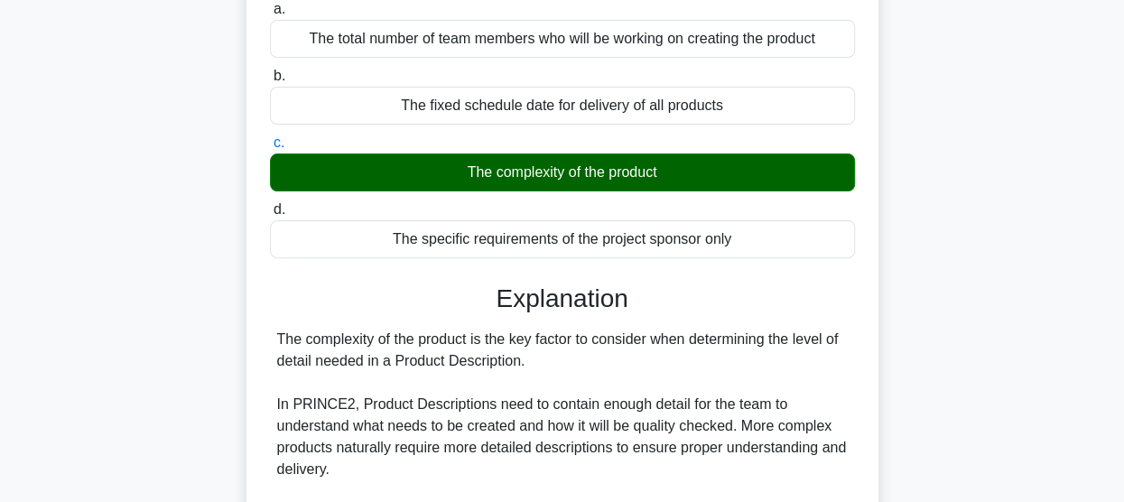
scroll to position [473, 0]
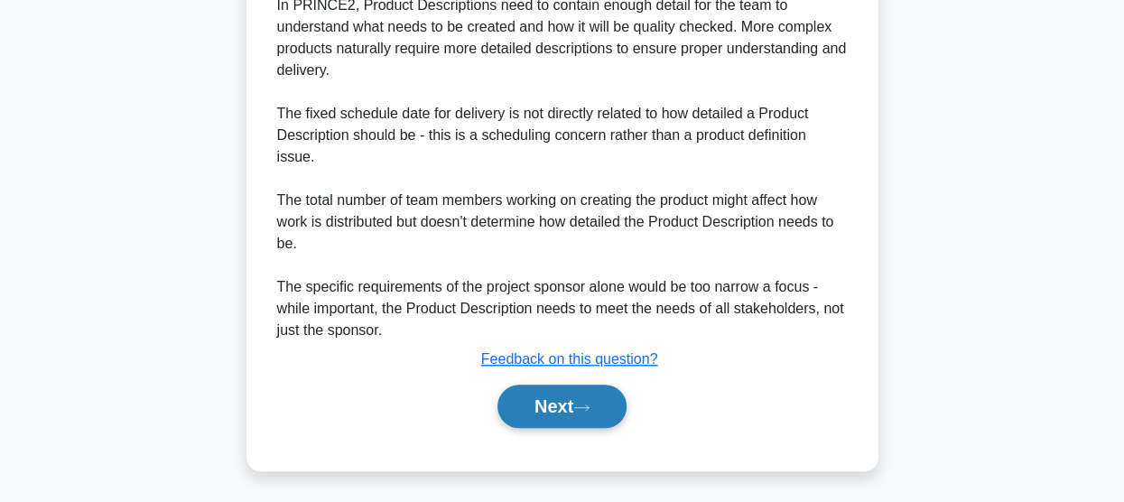
click at [571, 412] on button "Next" at bounding box center [561, 406] width 129 height 43
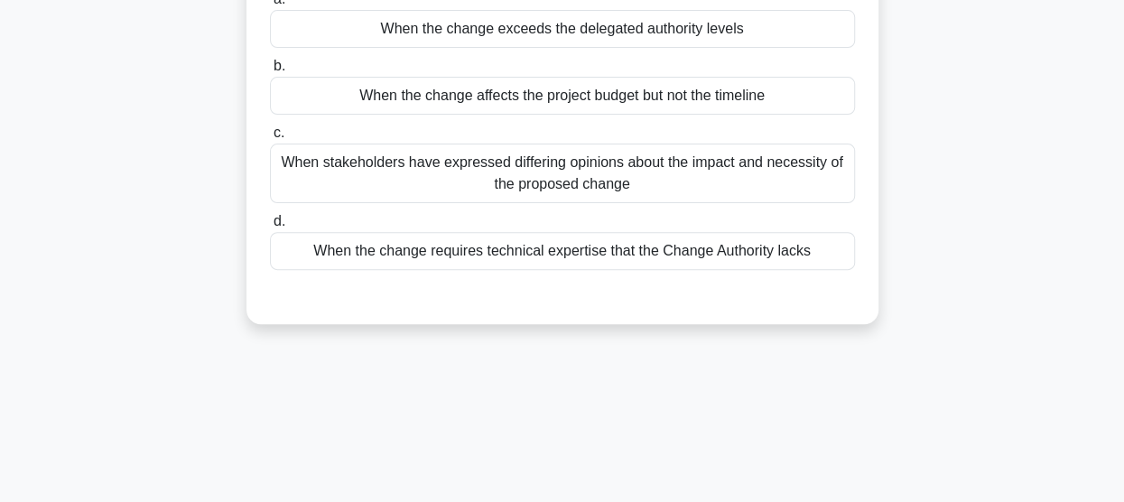
scroll to position [112, 0]
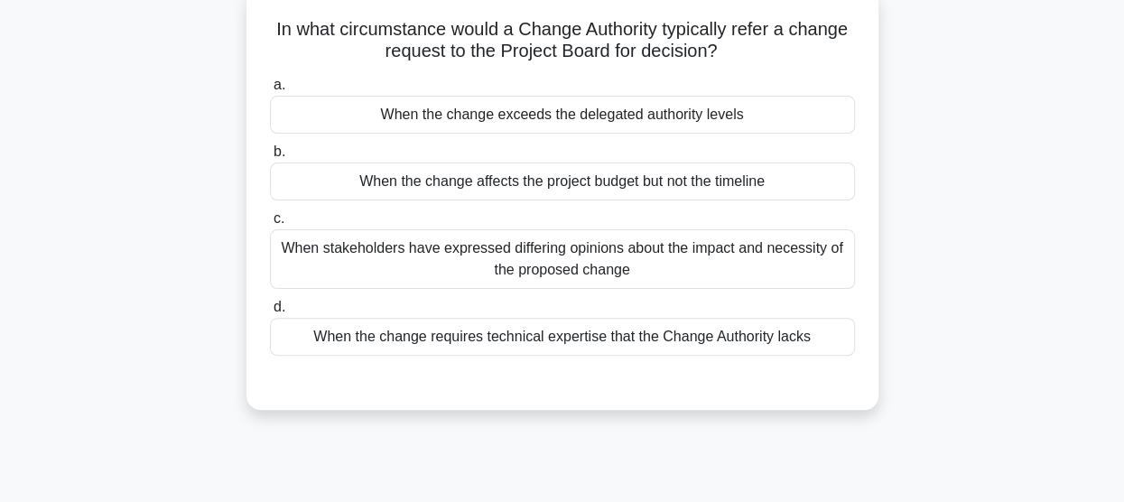
click at [623, 123] on div "When the change exceeds the delegated authority levels" at bounding box center [562, 115] width 585 height 38
click at [270, 91] on input "a. When the change exceeds the delegated authority levels" at bounding box center [270, 85] width 0 height 12
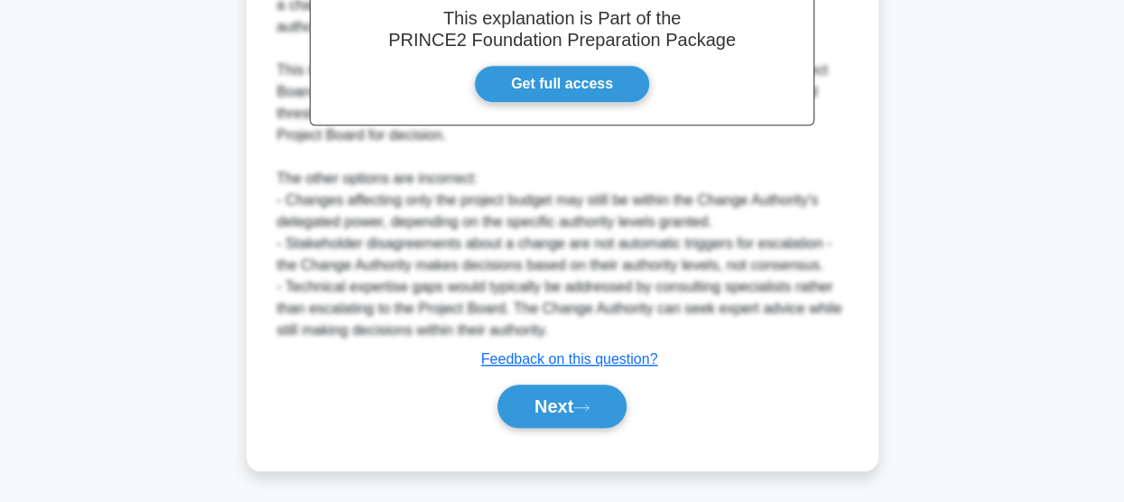
scroll to position [587, 0]
click at [553, 403] on button "Next" at bounding box center [561, 406] width 129 height 43
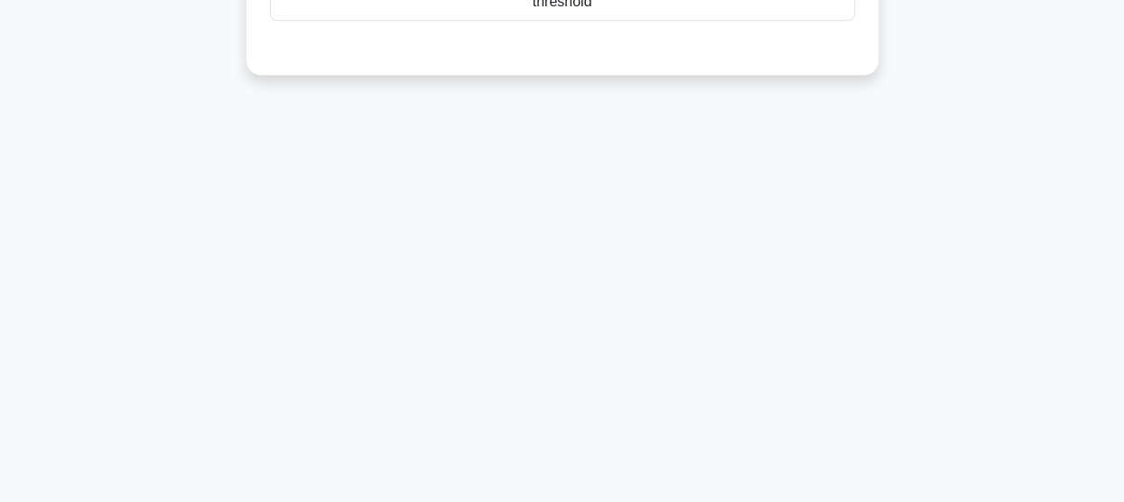
scroll to position [112, 0]
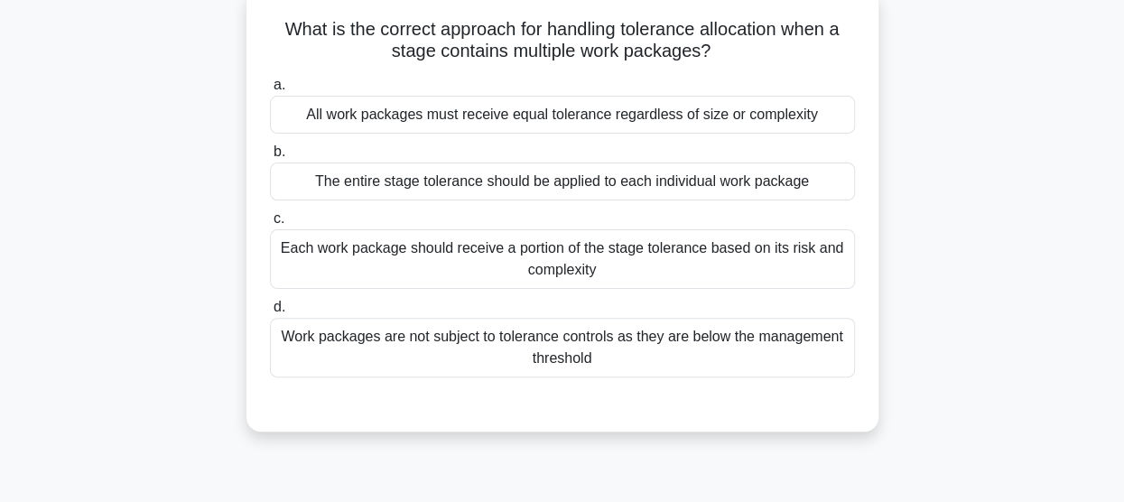
click at [612, 183] on div "The entire stage tolerance should be applied to each individual work package" at bounding box center [562, 181] width 585 height 38
click at [270, 158] on input "b. The entire stage tolerance should be applied to each individual work package" at bounding box center [270, 152] width 0 height 12
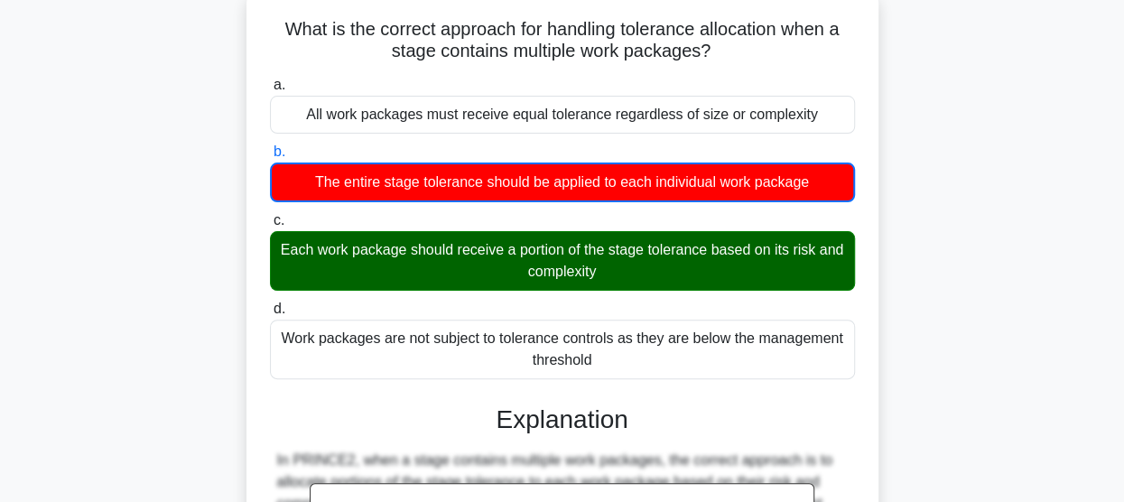
click at [527, 267] on div "Each work package should receive a portion of the stage tolerance based on its …" at bounding box center [562, 261] width 585 height 60
click at [270, 227] on input "c. Each work package should receive a portion of the stage tolerance based on i…" at bounding box center [270, 221] width 0 height 12
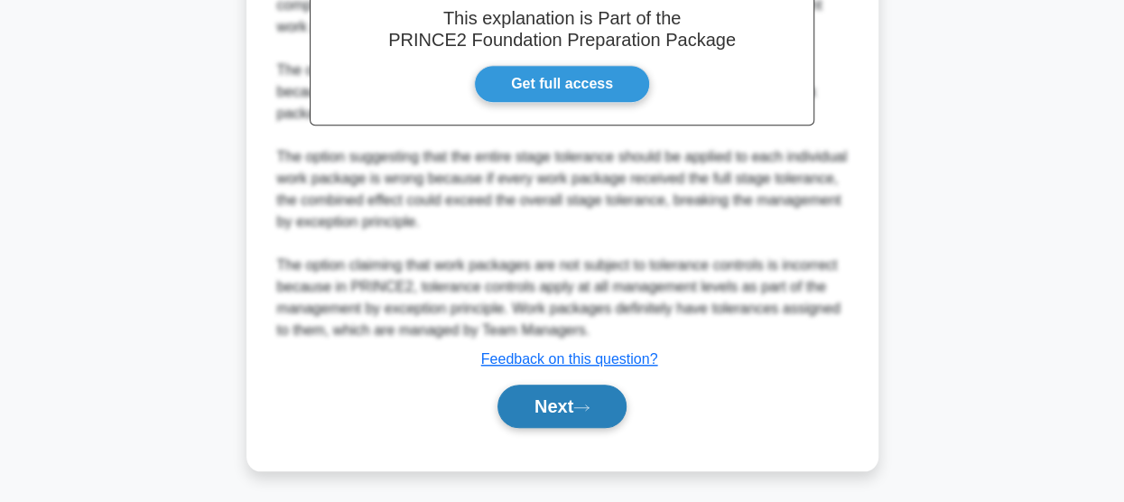
click at [573, 398] on button "Next" at bounding box center [561, 406] width 129 height 43
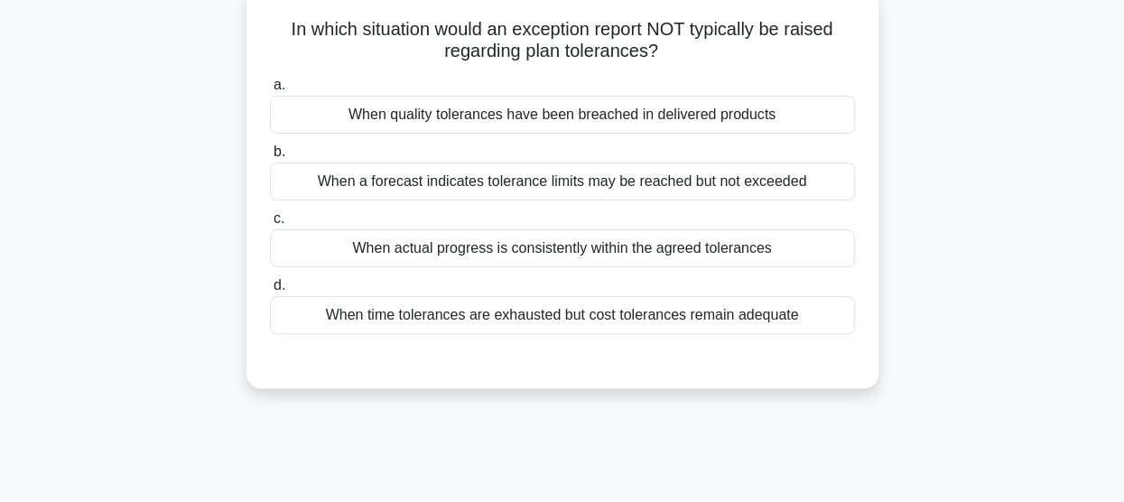
click at [652, 239] on div "When actual progress is consistently within the agreed tolerances" at bounding box center [562, 248] width 585 height 38
click at [270, 225] on input "c. When actual progress is consistently within the agreed tolerances" at bounding box center [270, 219] width 0 height 12
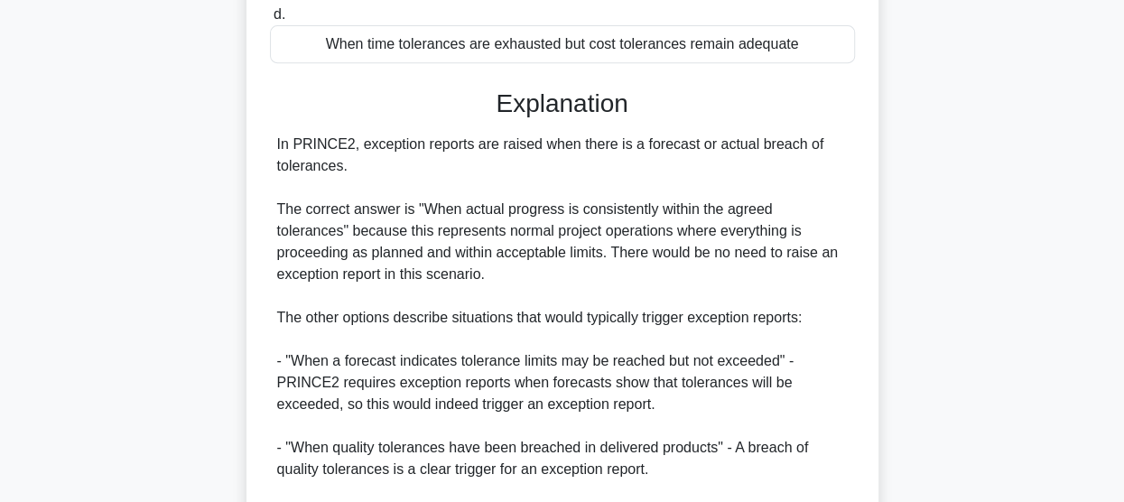
scroll to position [608, 0]
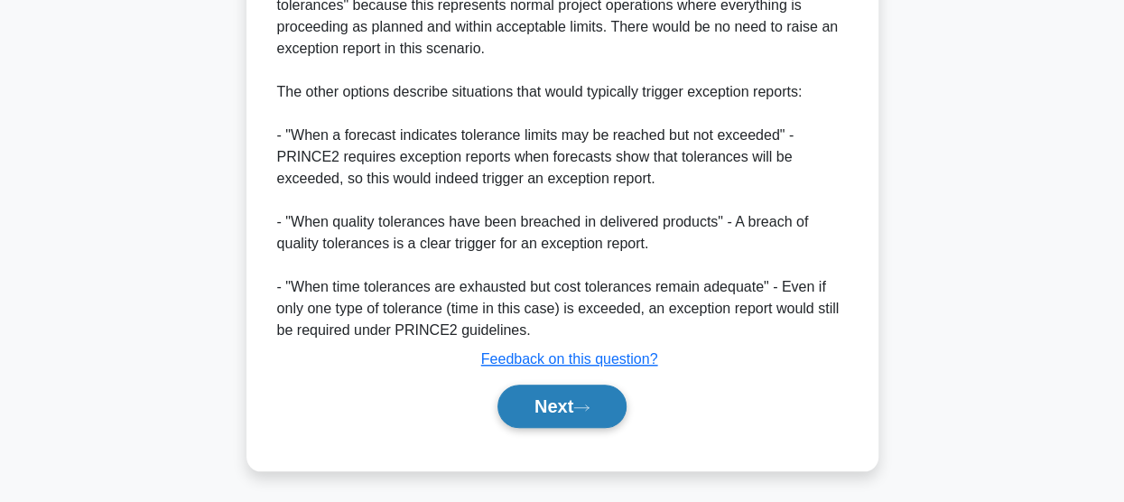
click at [564, 408] on button "Next" at bounding box center [561, 406] width 129 height 43
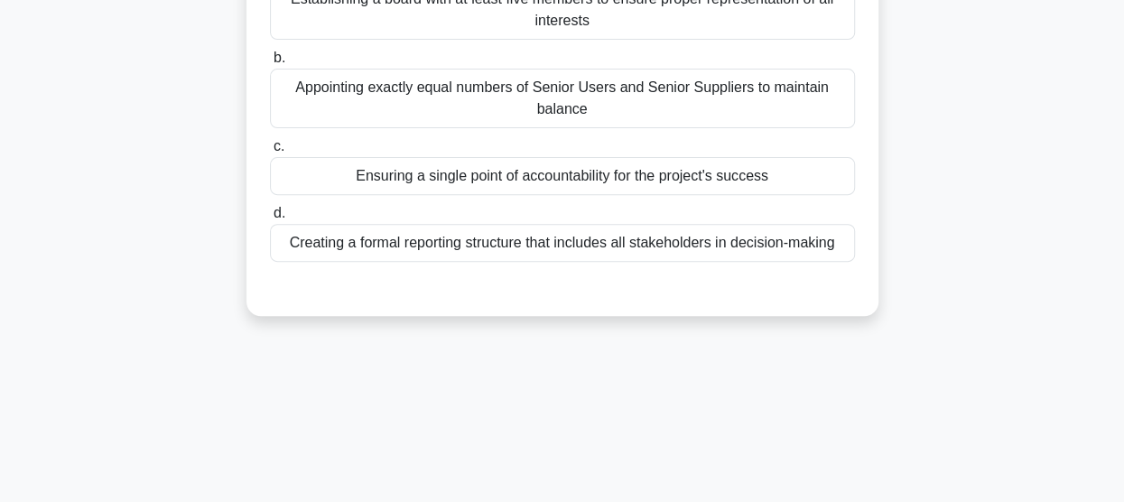
scroll to position [112, 0]
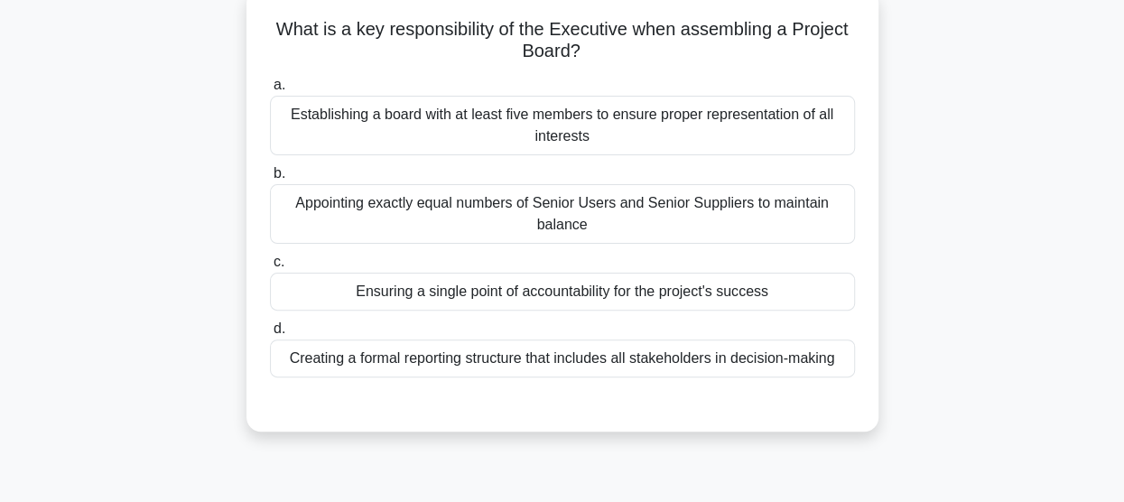
click at [585, 282] on div "Ensuring a single point of accountability for the project's success" at bounding box center [562, 292] width 585 height 38
click at [270, 268] on input "c. Ensuring a single point of accountability for the project's success" at bounding box center [270, 262] width 0 height 12
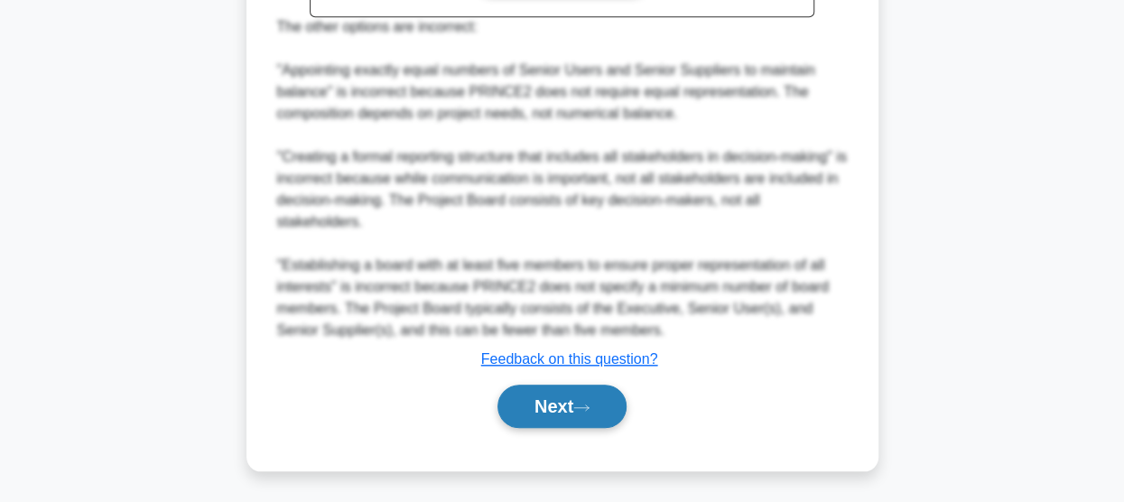
click at [552, 401] on button "Next" at bounding box center [561, 406] width 129 height 43
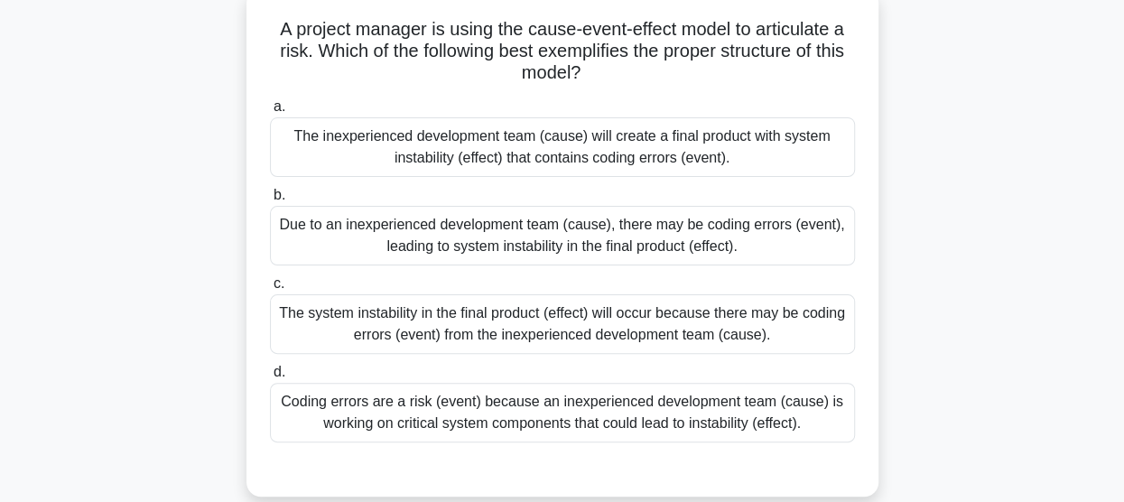
click at [675, 403] on div "Coding errors are a risk (event) because an inexperienced development team (cau…" at bounding box center [562, 413] width 585 height 60
click at [270, 378] on input "d. Coding errors are a risk (event) because an inexperienced development team (…" at bounding box center [270, 372] width 0 height 12
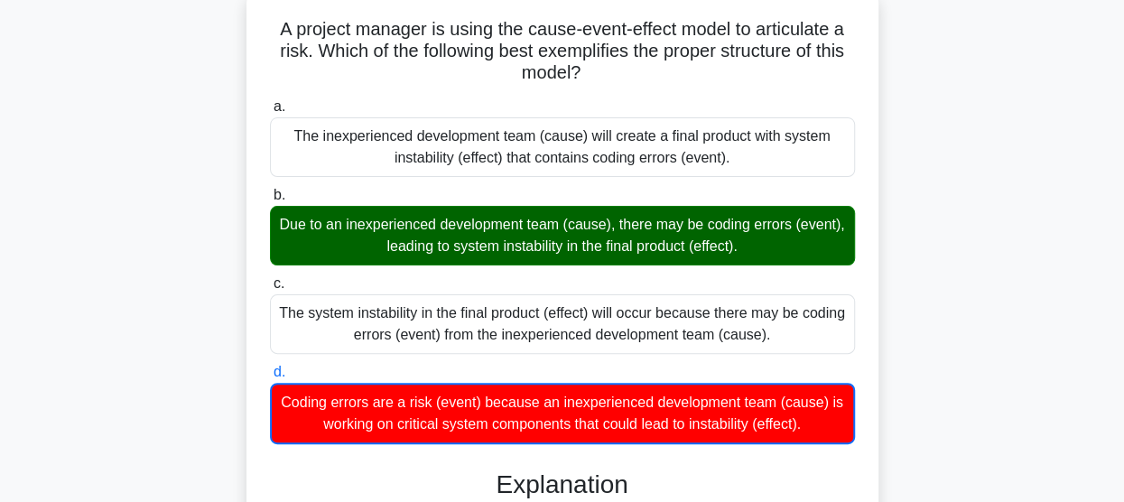
click at [599, 230] on div "Due to an inexperienced development team (cause), there may be coding errors (e…" at bounding box center [562, 236] width 585 height 60
click at [270, 201] on input "b. Due to an inexperienced development team (cause), there may be coding errors…" at bounding box center [270, 196] width 0 height 12
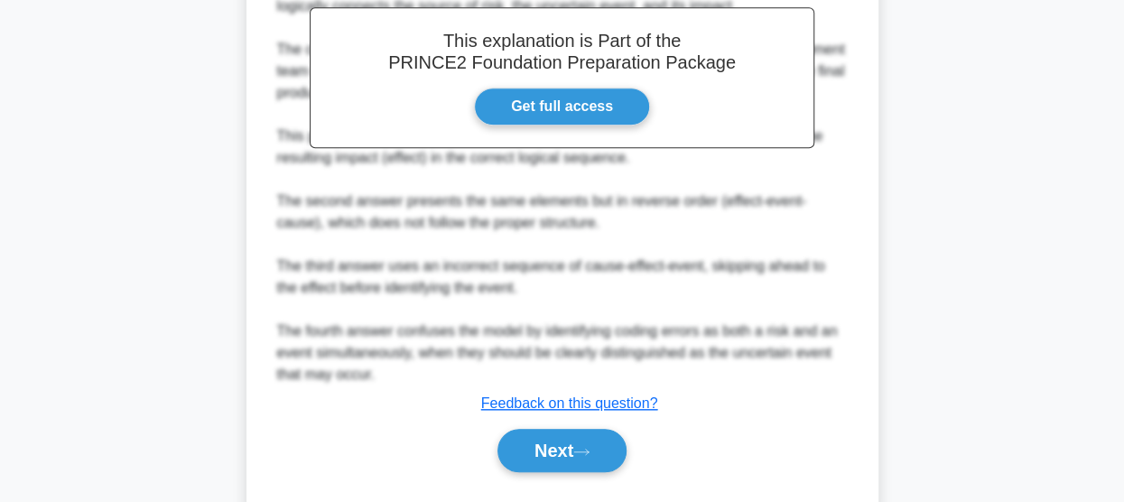
scroll to position [695, 0]
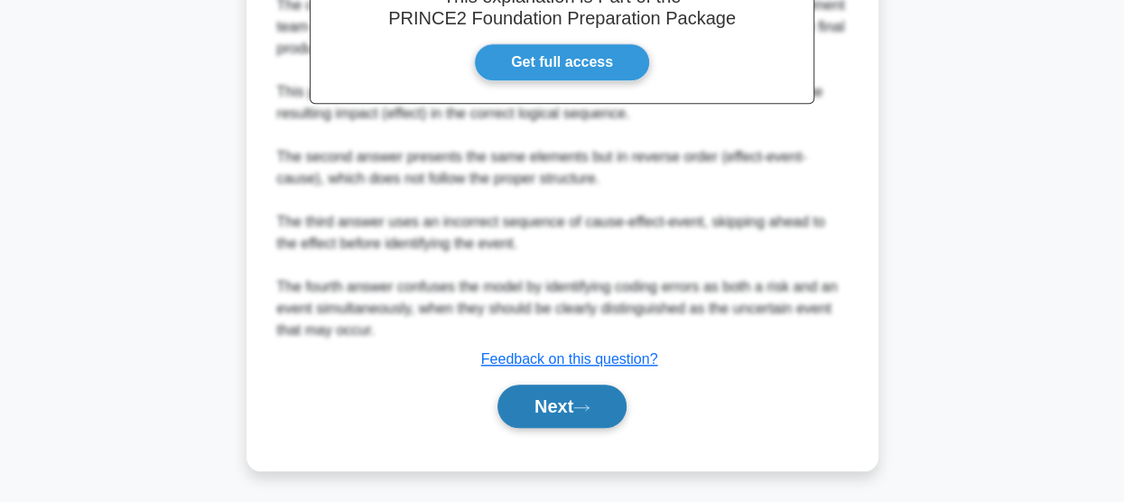
click at [554, 389] on button "Next" at bounding box center [561, 406] width 129 height 43
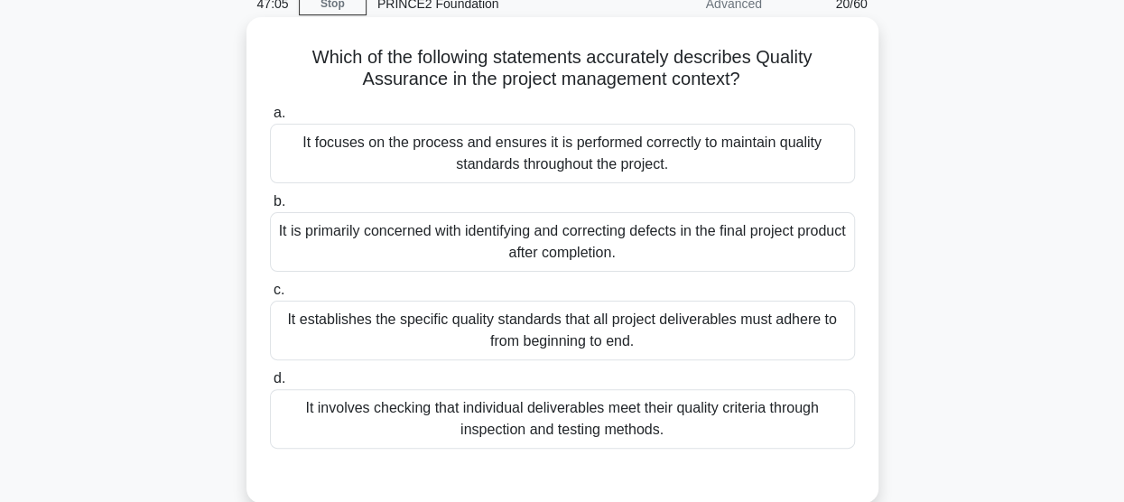
scroll to position [112, 0]
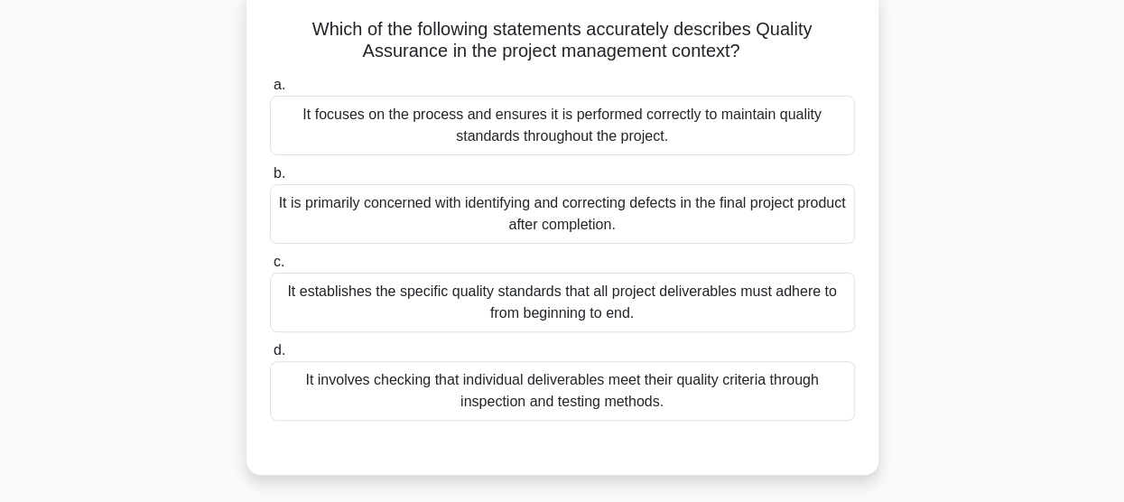
click at [663, 320] on div "It establishes the specific quality standards that all project deliverables mus…" at bounding box center [562, 303] width 585 height 60
click at [270, 268] on input "c. It establishes the specific quality standards that all project deliverables …" at bounding box center [270, 262] width 0 height 12
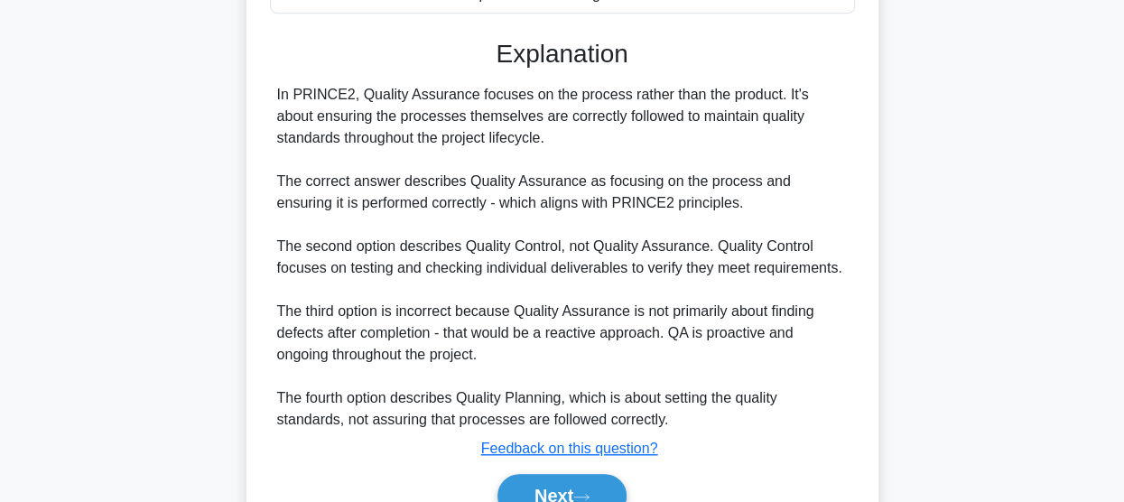
scroll to position [611, 0]
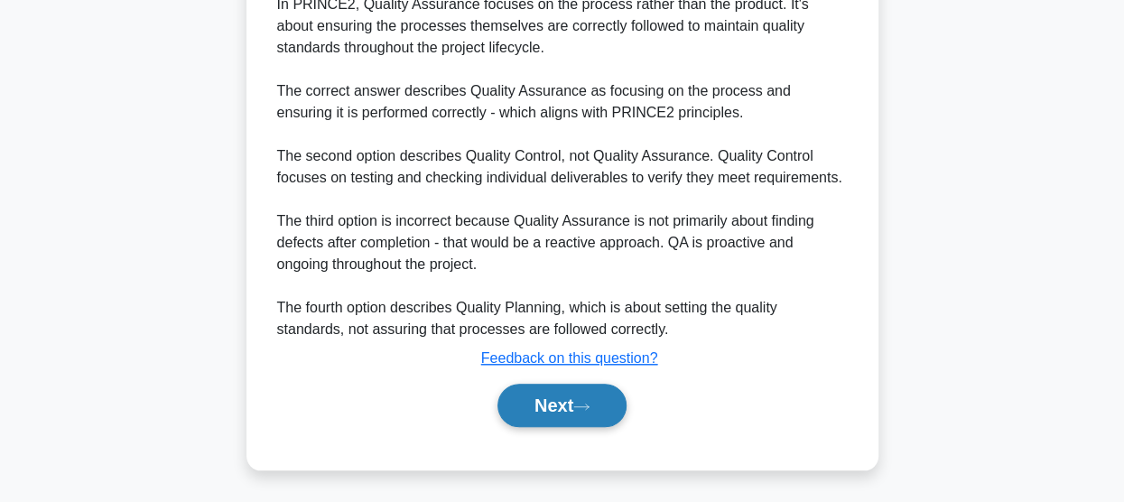
click at [549, 392] on button "Next" at bounding box center [561, 405] width 129 height 43
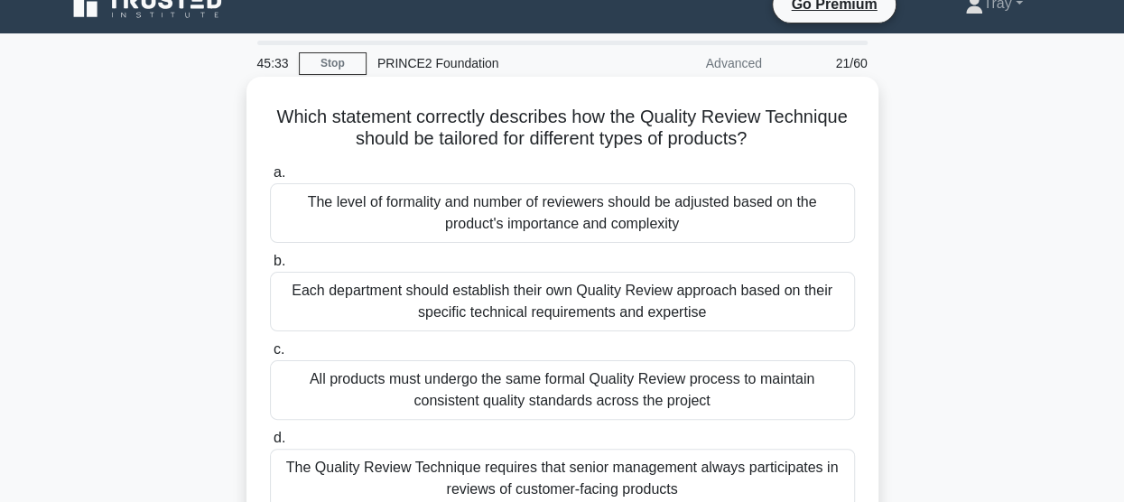
scroll to position [0, 0]
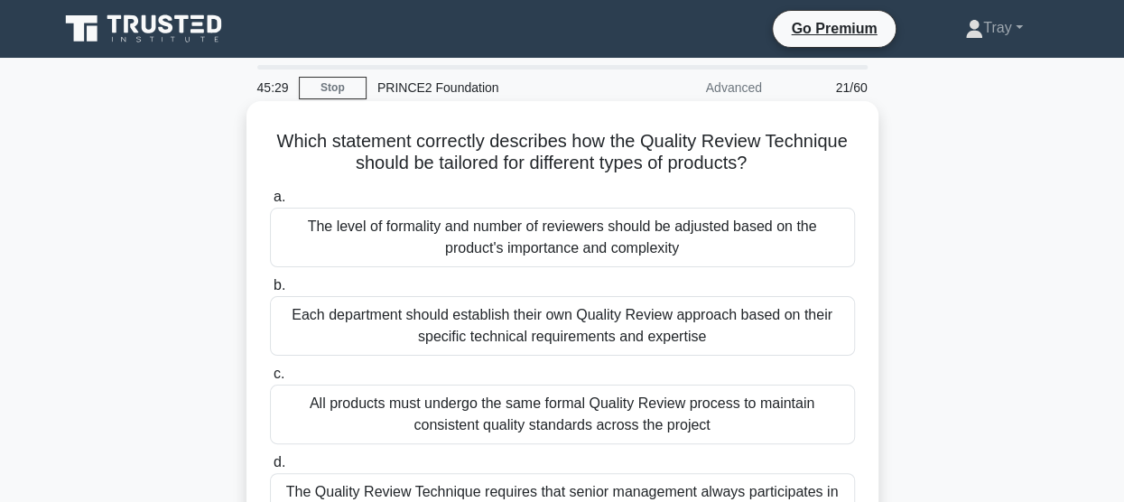
drag, startPoint x: 561, startPoint y: 252, endPoint x: 551, endPoint y: 264, distance: 15.4
click at [561, 252] on div "The level of formality and number of reviewers should be adjusted based on the …" at bounding box center [562, 238] width 585 height 60
click at [270, 203] on input "a. The level of formality and number of reviewers should be adjusted based on t…" at bounding box center [270, 197] width 0 height 12
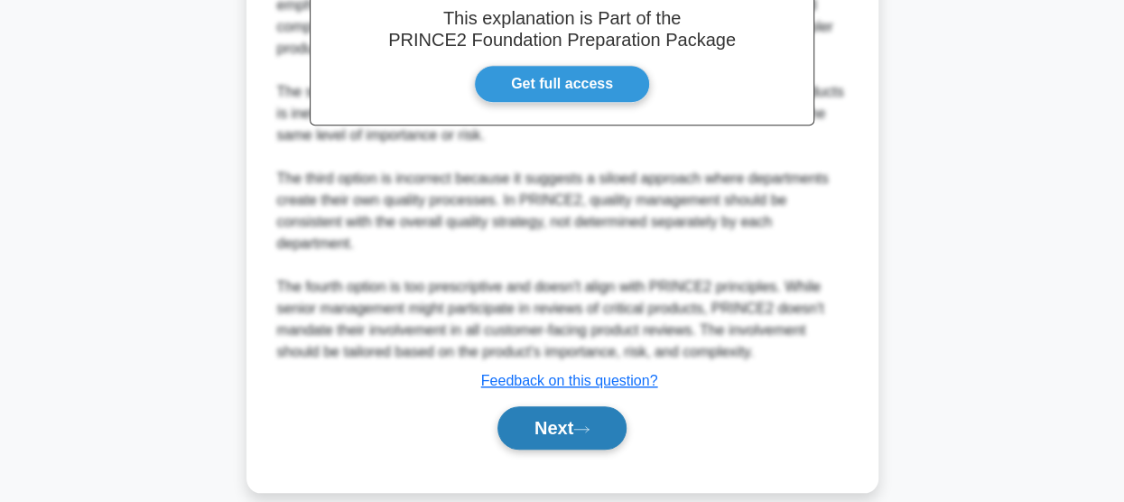
click at [578, 406] on button "Next" at bounding box center [561, 427] width 129 height 43
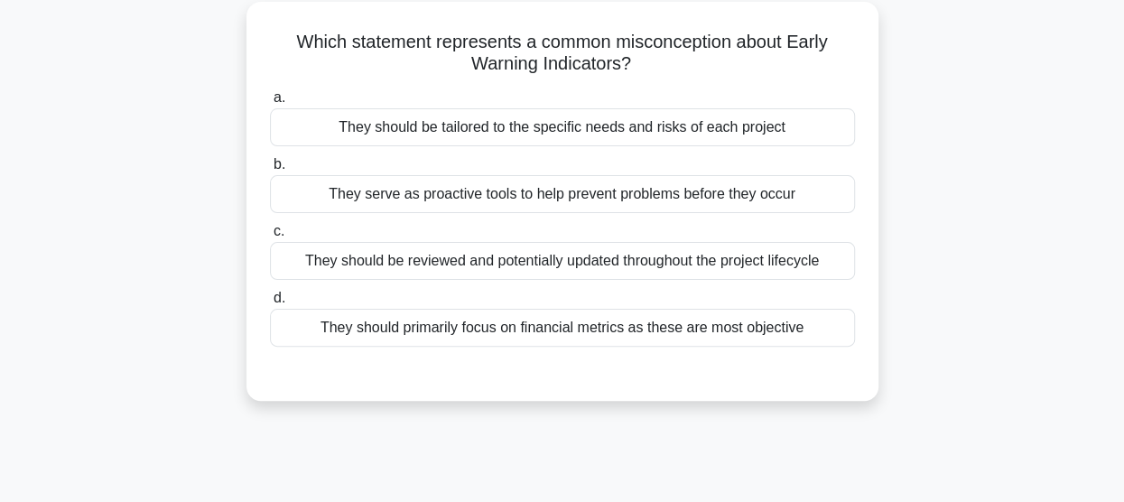
scroll to position [22, 0]
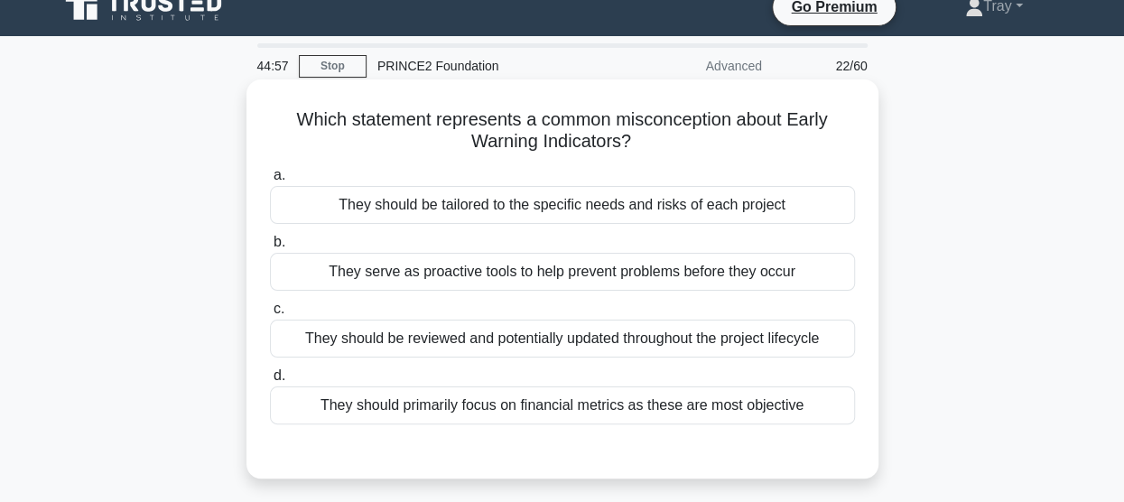
click at [624, 403] on div "They should primarily focus on financial metrics as these are most objective" at bounding box center [562, 405] width 585 height 38
click at [270, 382] on input "d. They should primarily focus on financial metrics as these are most objective" at bounding box center [270, 376] width 0 height 12
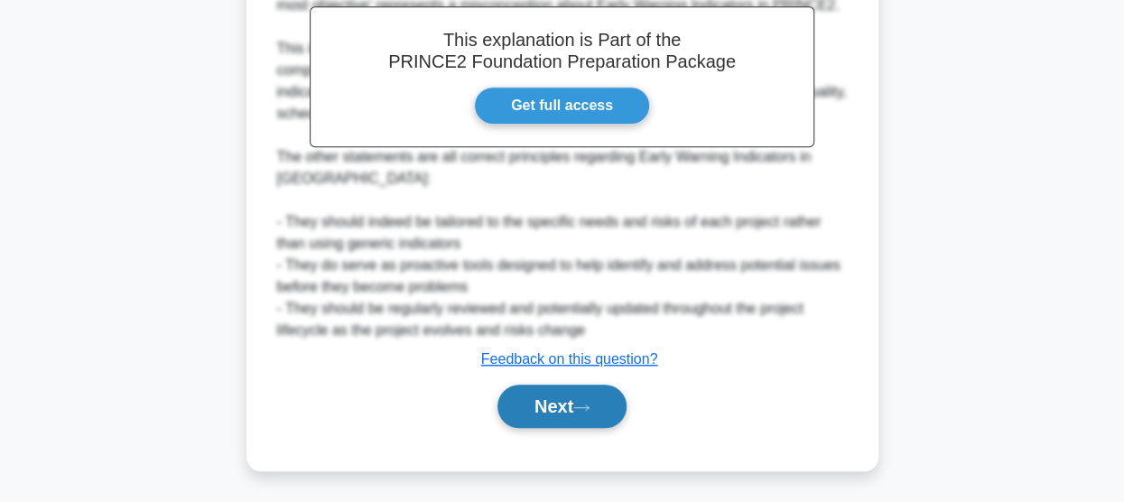
click at [589, 403] on icon at bounding box center [581, 408] width 16 height 10
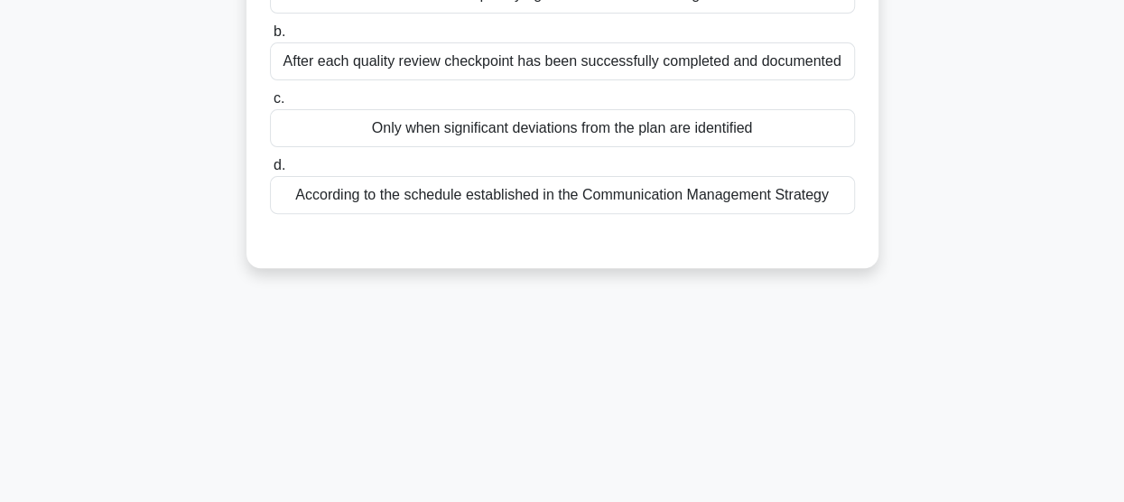
scroll to position [112, 0]
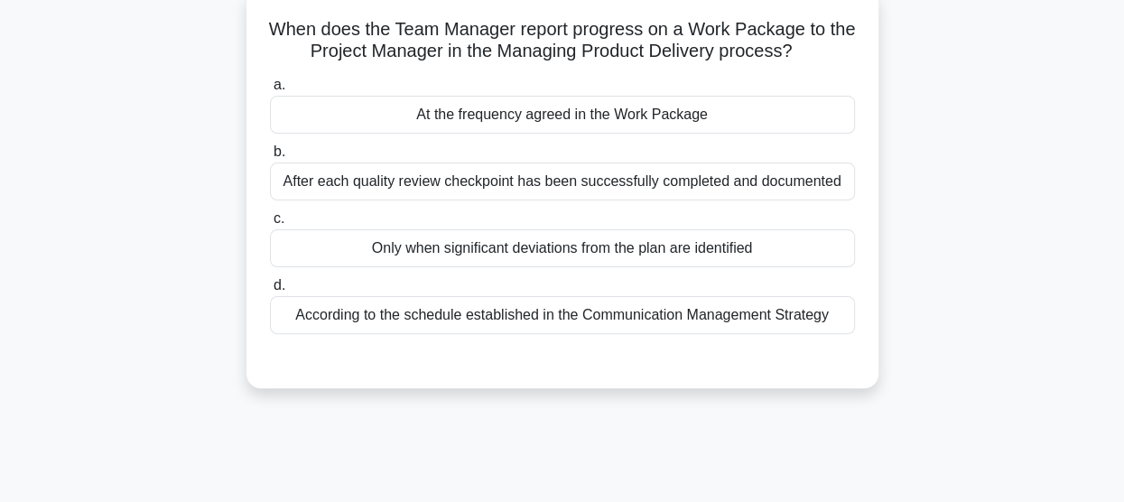
click at [668, 317] on div "According to the schedule established in the Communication Management Strategy" at bounding box center [562, 315] width 585 height 38
click at [270, 292] on input "d. According to the schedule established in the Communication Management Strate…" at bounding box center [270, 286] width 0 height 12
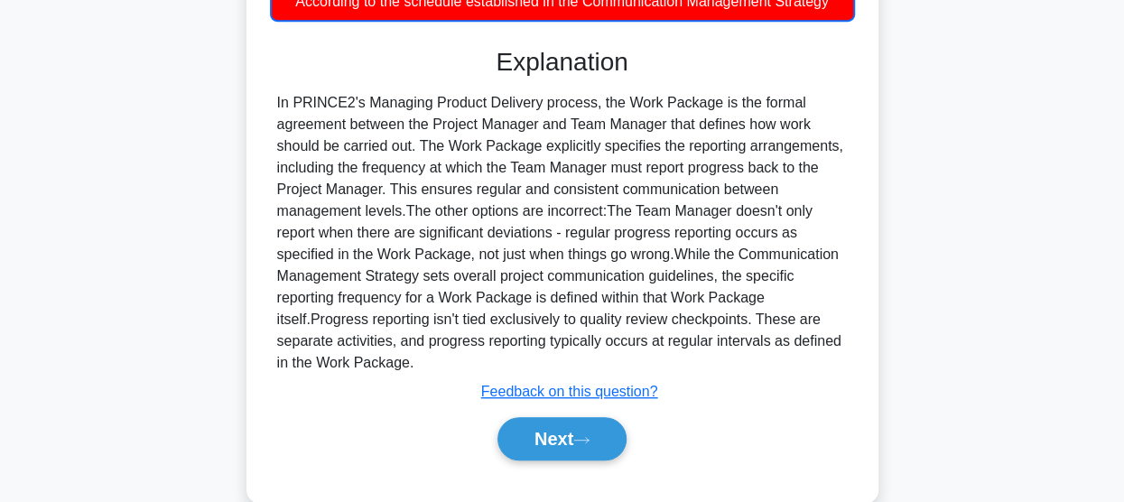
scroll to position [473, 0]
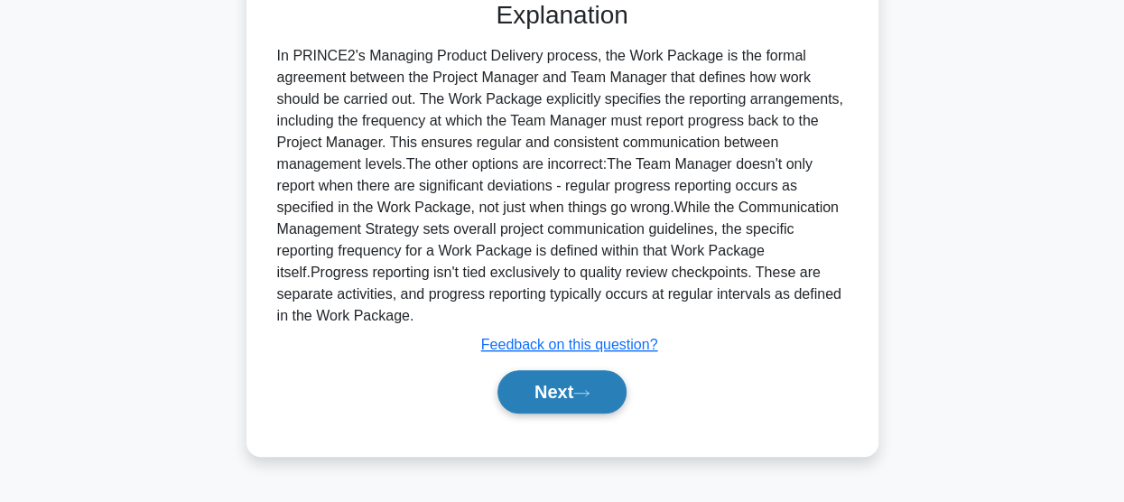
click at [546, 398] on button "Next" at bounding box center [561, 391] width 129 height 43
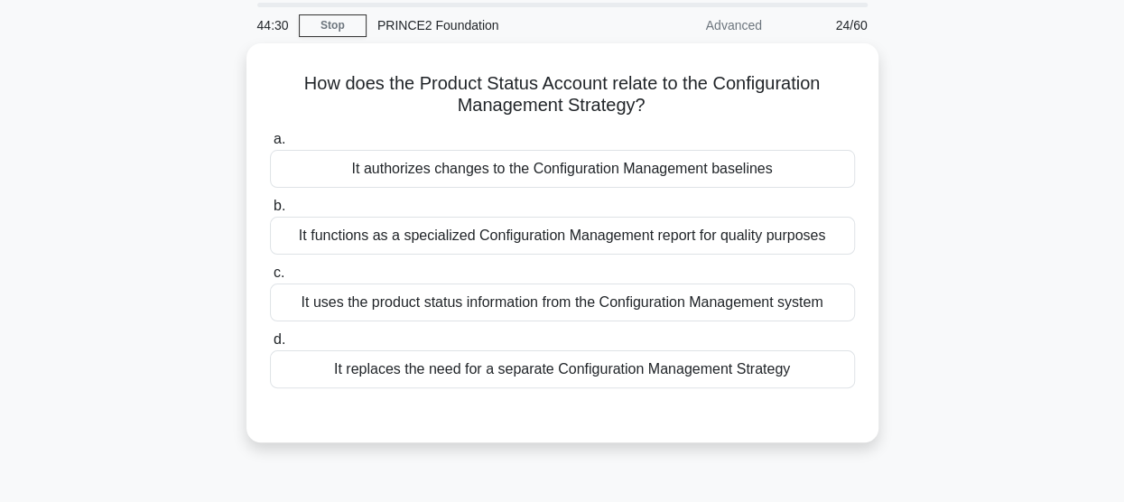
scroll to position [90, 0]
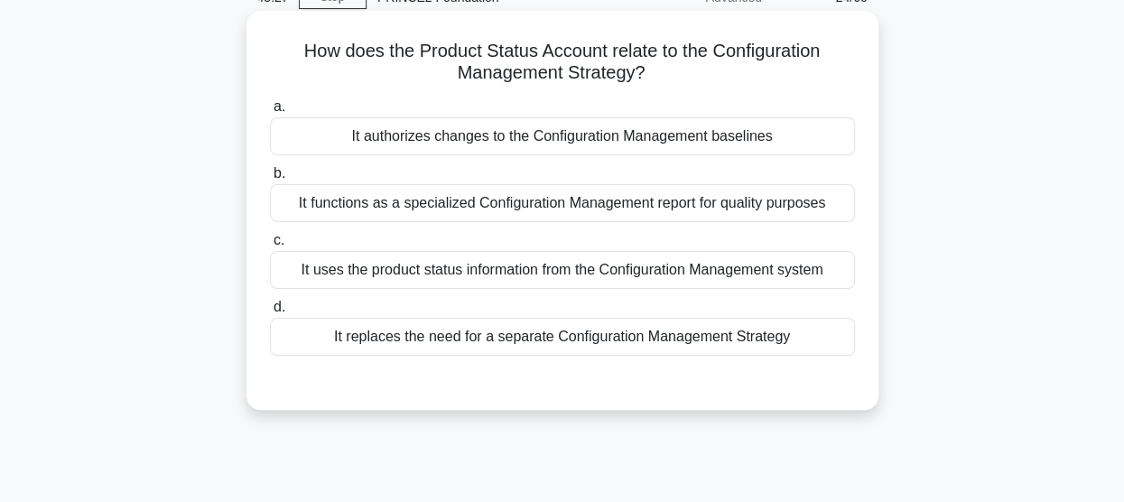
click at [626, 279] on div "It uses the product status information from the Configuration Management system" at bounding box center [562, 270] width 585 height 38
click at [270, 246] on input "c. It uses the product status information from the Configuration Management sys…" at bounding box center [270, 241] width 0 height 12
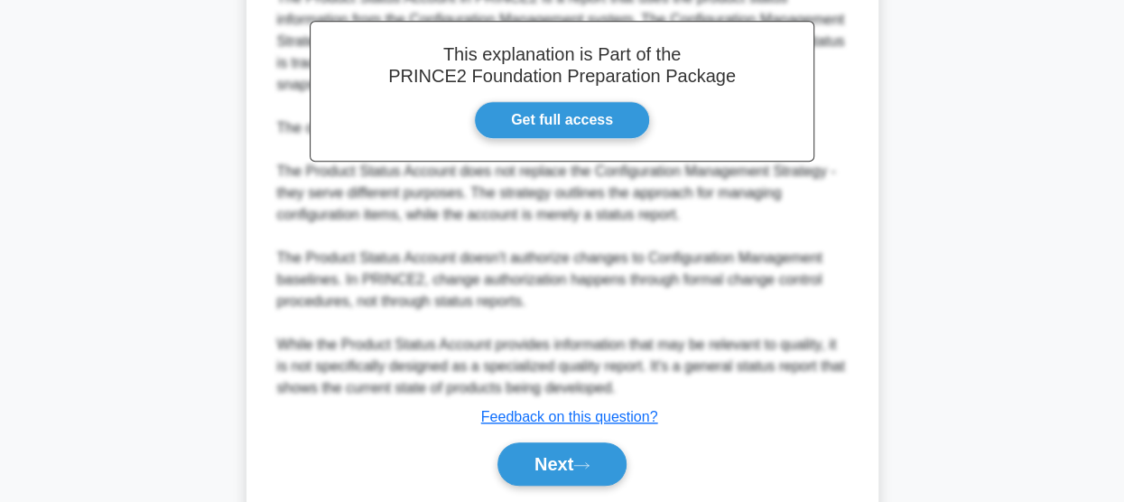
scroll to position [587, 0]
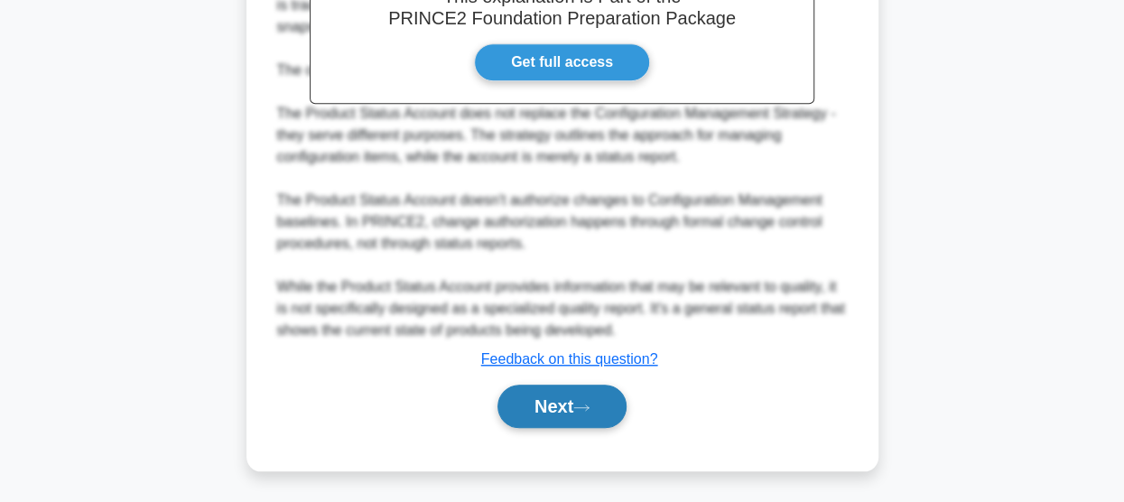
click at [558, 400] on button "Next" at bounding box center [561, 406] width 129 height 43
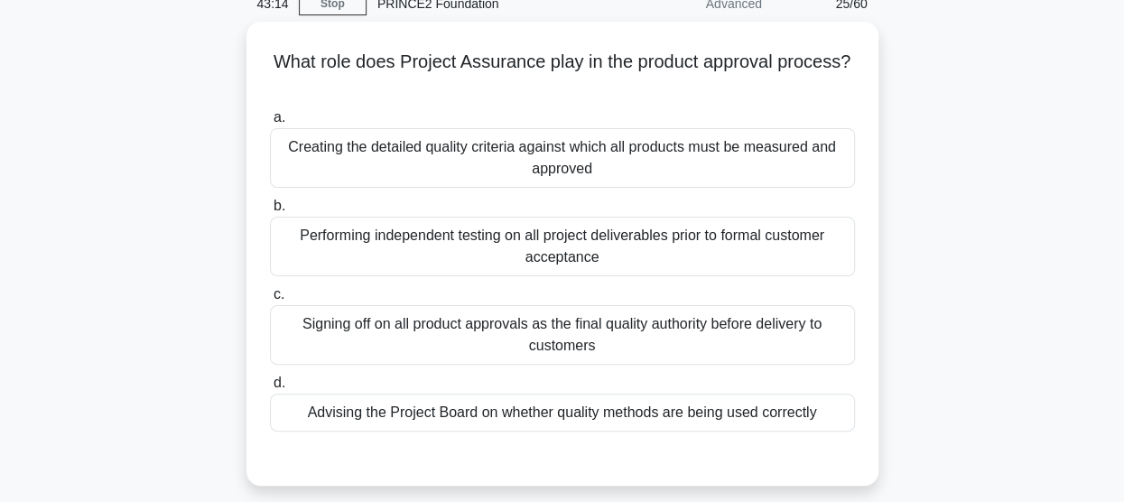
scroll to position [112, 0]
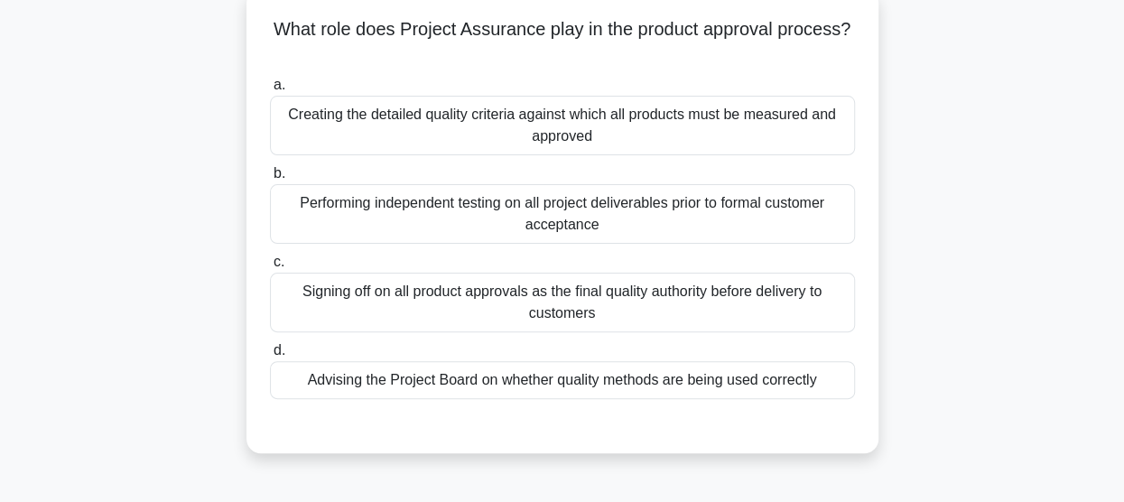
click at [595, 306] on div "Signing off on all product approvals as the final quality authority before deli…" at bounding box center [562, 303] width 585 height 60
click at [270, 268] on input "c. Signing off on all product approvals as the final quality authority before d…" at bounding box center [270, 262] width 0 height 12
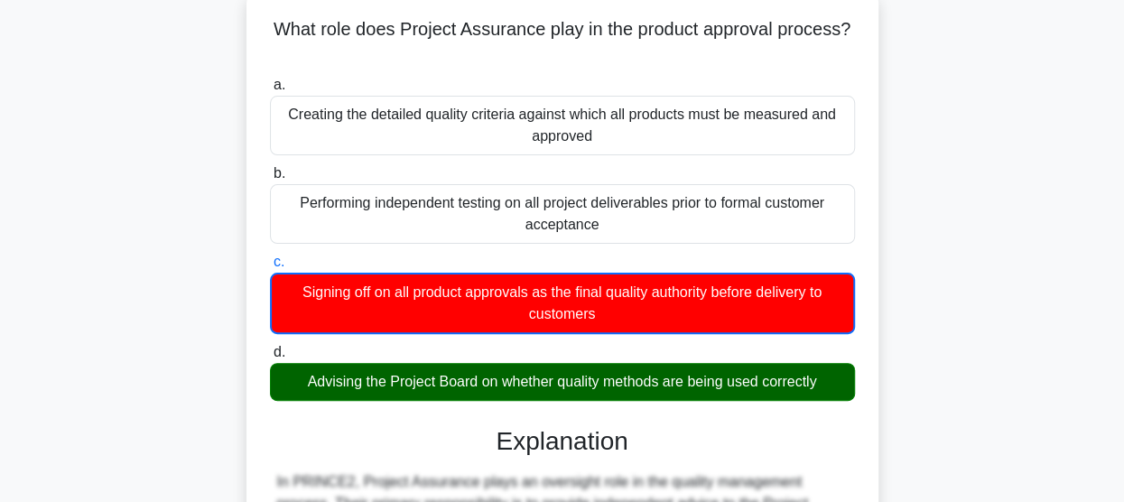
click at [520, 385] on div "Advising the Project Board on whether quality methods are being used correctly" at bounding box center [562, 382] width 585 height 38
click at [270, 358] on input "d. Advising the Project Board on whether quality methods are being used correct…" at bounding box center [270, 353] width 0 height 12
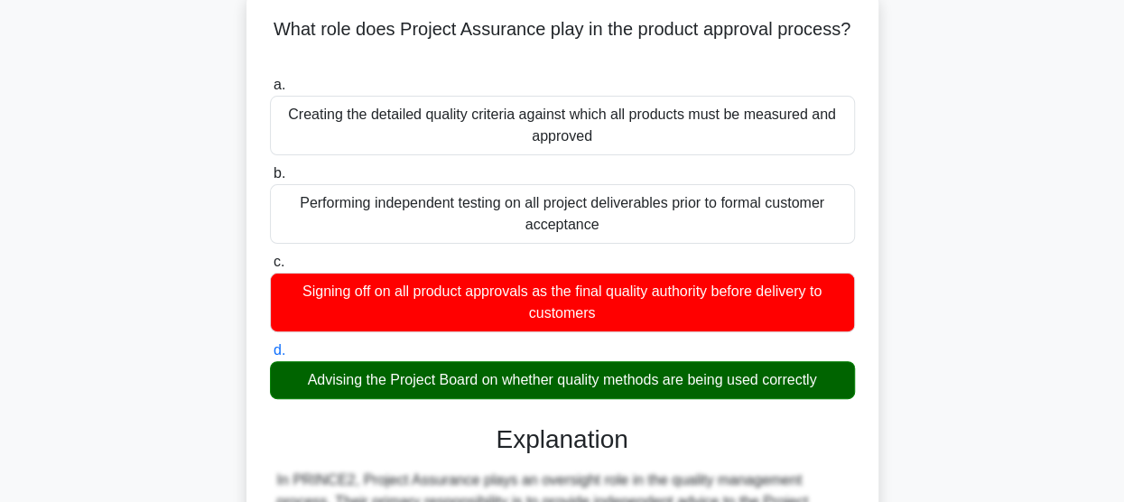
scroll to position [500, 0]
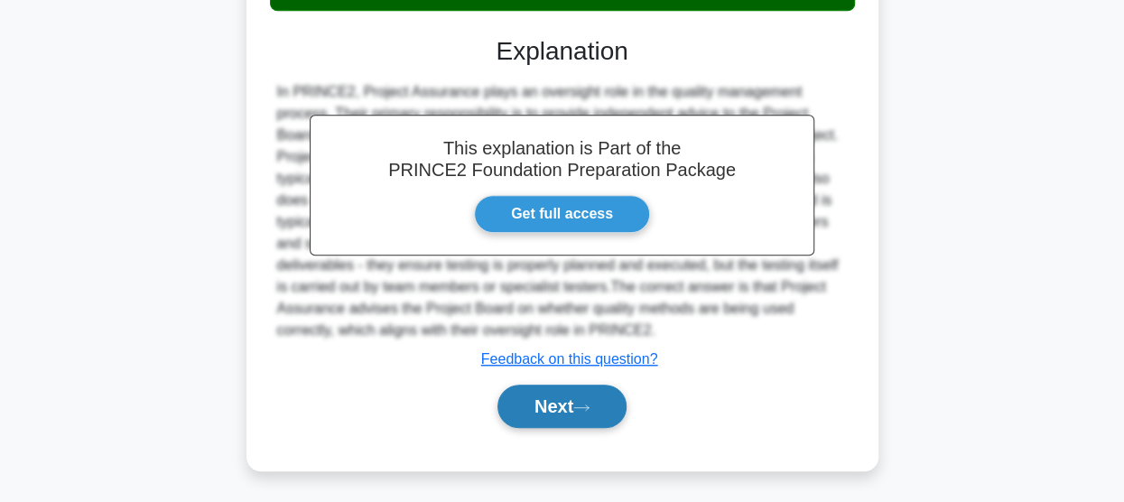
click at [524, 418] on button "Next" at bounding box center [561, 406] width 129 height 43
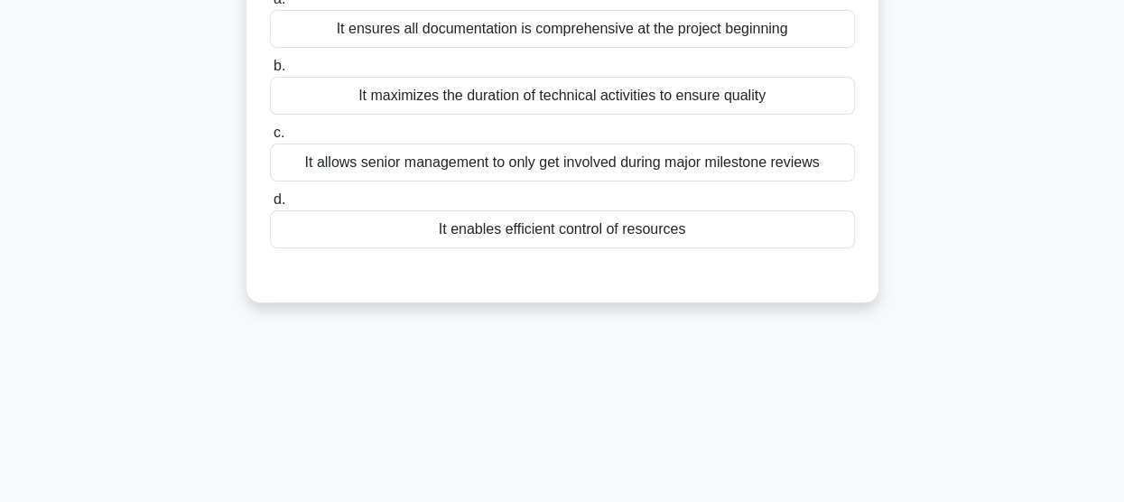
scroll to position [0, 0]
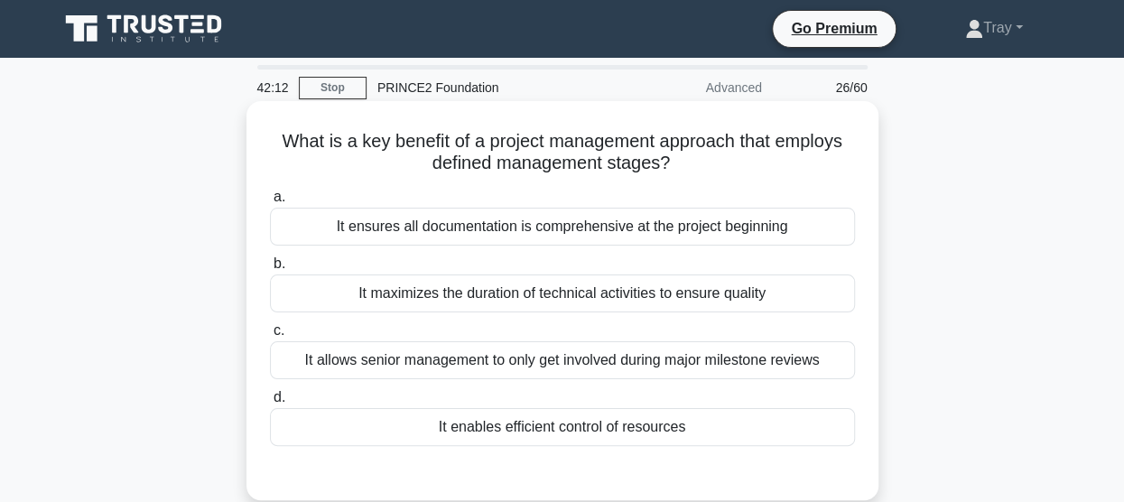
click at [594, 431] on div "It enables efficient control of resources" at bounding box center [562, 427] width 585 height 38
click at [270, 403] on input "d. It enables efficient control of resources" at bounding box center [270, 398] width 0 height 12
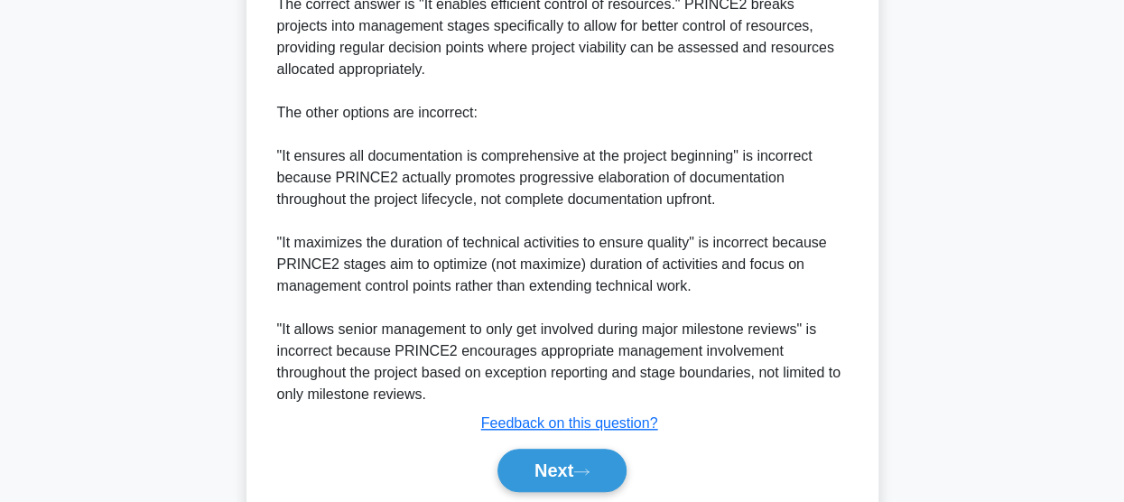
scroll to position [630, 0]
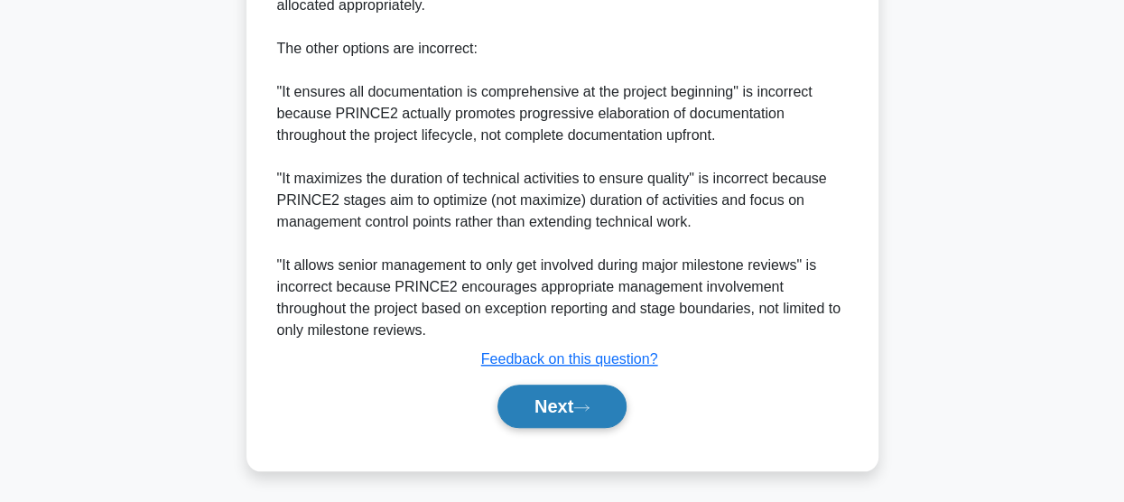
click at [573, 409] on button "Next" at bounding box center [561, 406] width 129 height 43
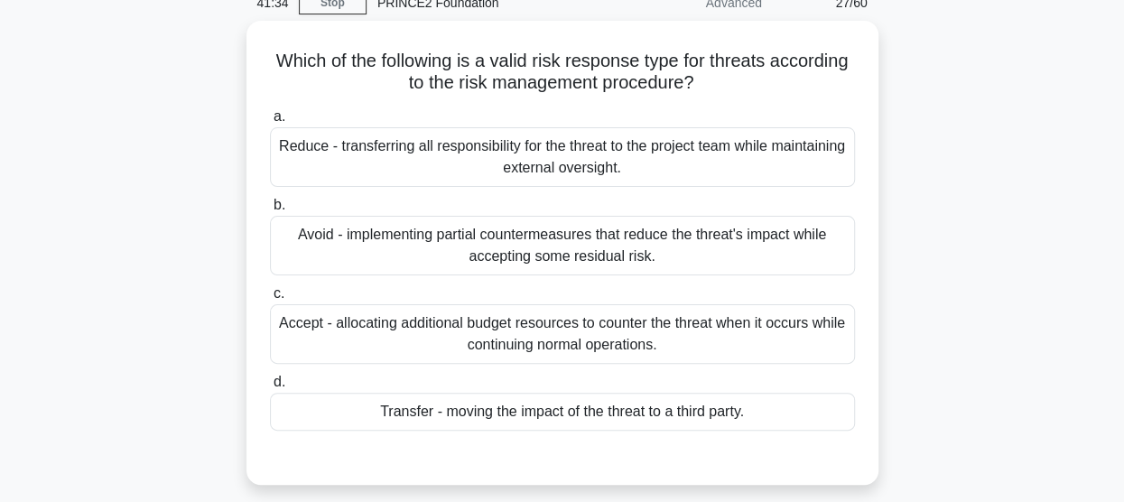
scroll to position [112, 0]
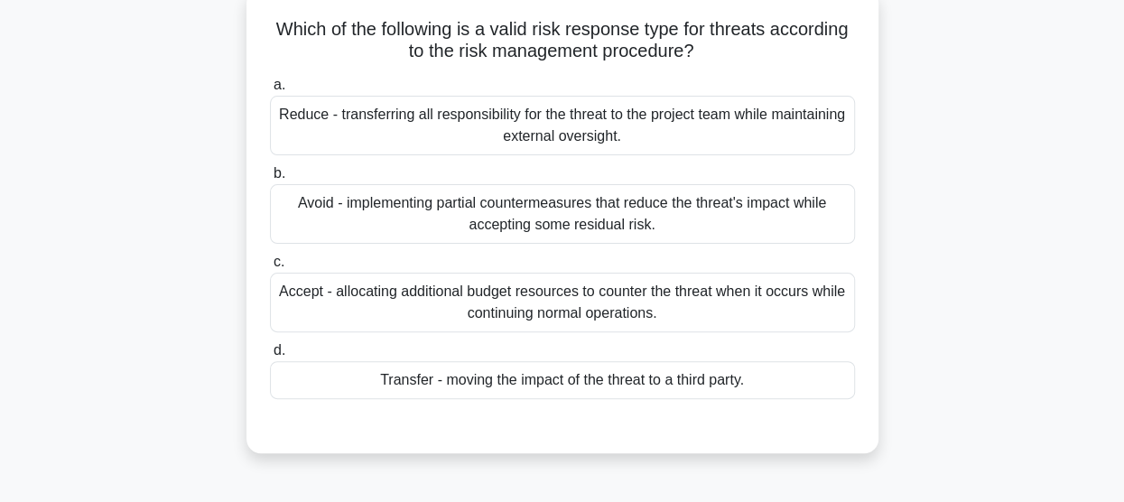
click at [561, 306] on div "Accept - allocating additional budget resources to counter the threat when it o…" at bounding box center [562, 303] width 585 height 60
click at [270, 268] on input "c. Accept - allocating additional budget resources to counter the threat when i…" at bounding box center [270, 262] width 0 height 12
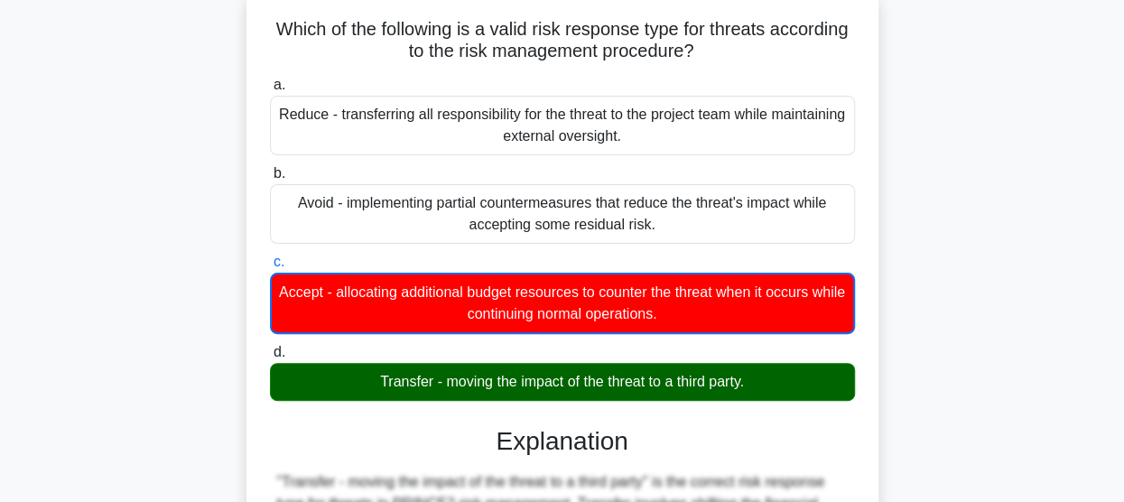
click at [552, 398] on div "Transfer - moving the impact of the threat to a third party." at bounding box center [562, 382] width 585 height 38
click at [270, 358] on input "d. Transfer - moving the impact of the threat to a third party." at bounding box center [270, 353] width 0 height 12
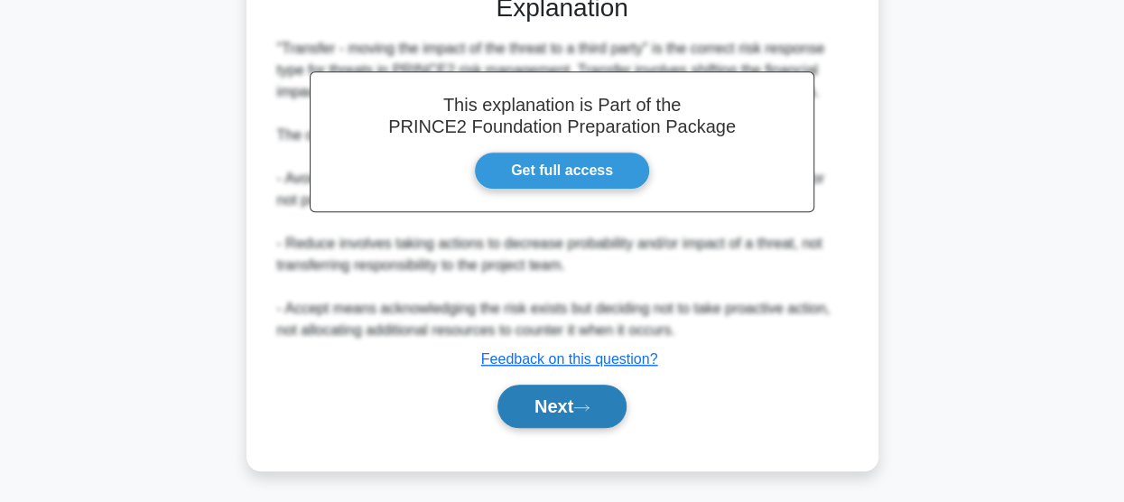
click at [555, 416] on button "Next" at bounding box center [561, 406] width 129 height 43
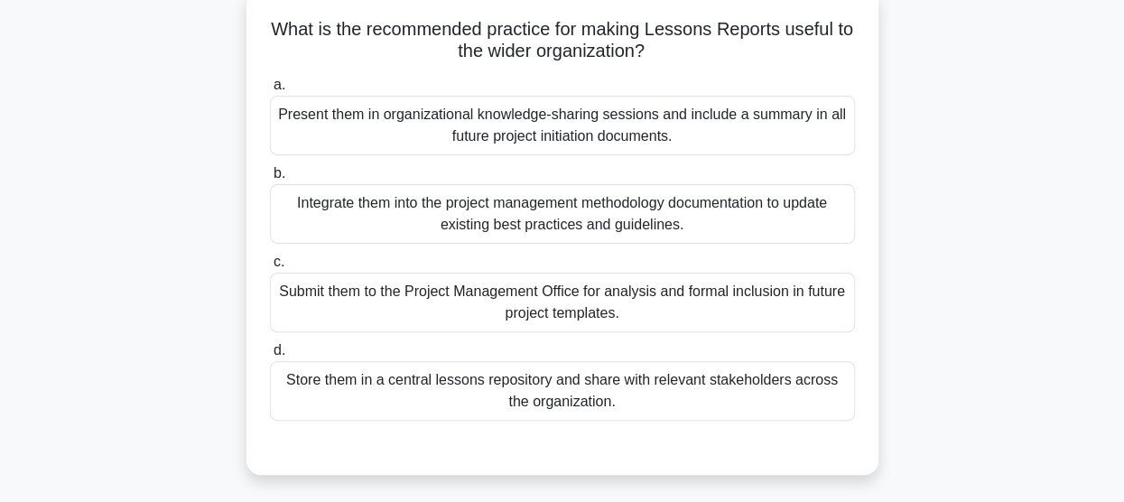
click at [474, 392] on div "Store them in a central lessons repository and share with relevant stakeholders…" at bounding box center [562, 391] width 585 height 60
click at [270, 357] on input "d. Store them in a central lessons repository and share with relevant stakehold…" at bounding box center [270, 351] width 0 height 12
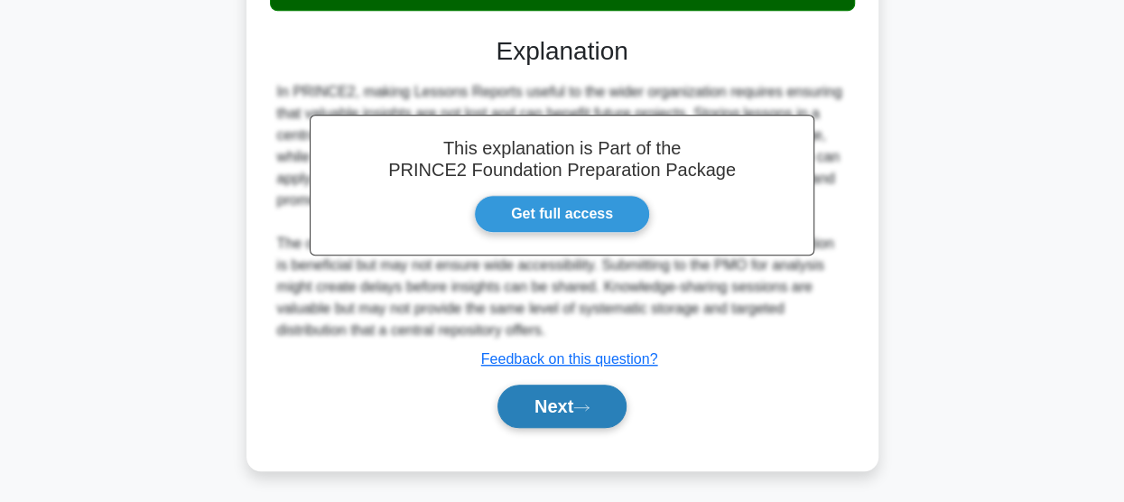
click at [527, 403] on button "Next" at bounding box center [561, 406] width 129 height 43
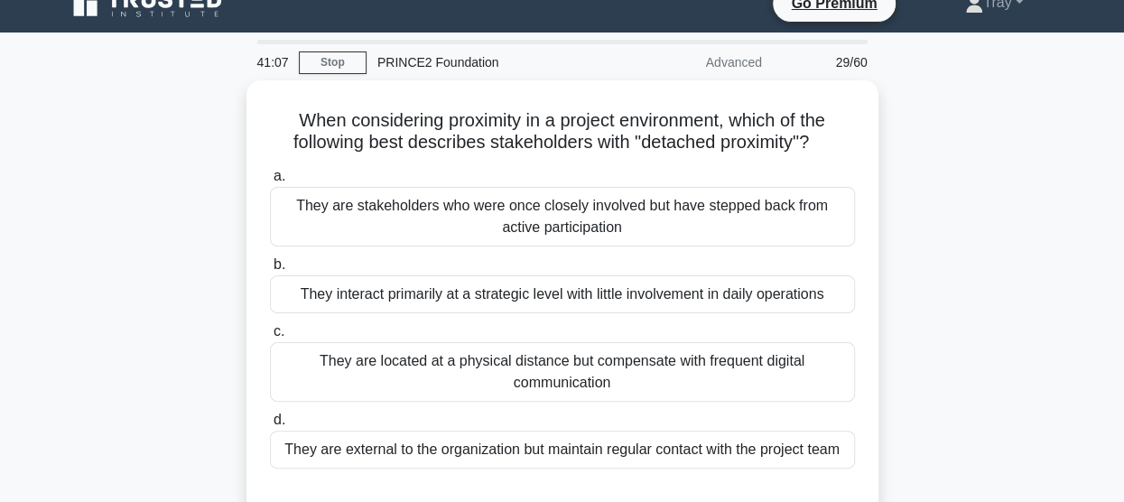
scroll to position [22, 0]
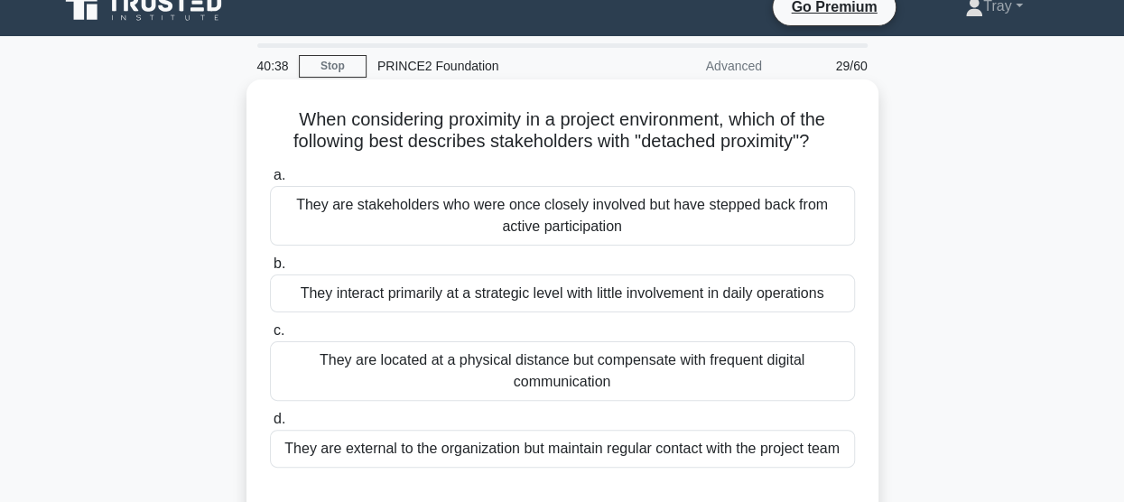
click at [504, 448] on div "They are external to the organization but maintain regular contact with the pro…" at bounding box center [562, 449] width 585 height 38
click at [270, 425] on input "d. They are external to the organization but maintain regular contact with the …" at bounding box center [270, 419] width 0 height 12
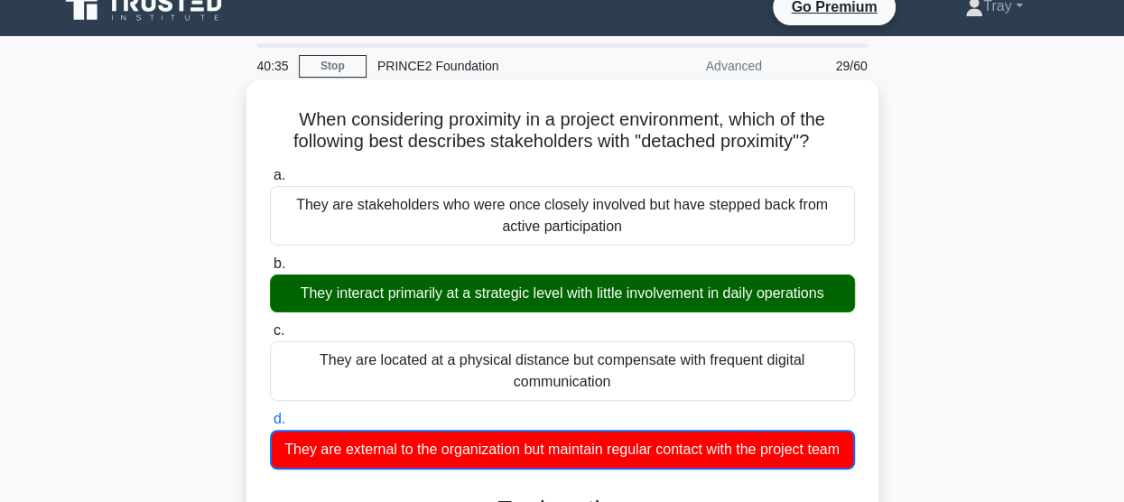
click at [502, 298] on div "They interact primarily at a strategic level with little involvement in daily o…" at bounding box center [562, 293] width 585 height 38
click at [270, 270] on input "b. They interact primarily at a strategic level with little involvement in dail…" at bounding box center [270, 264] width 0 height 12
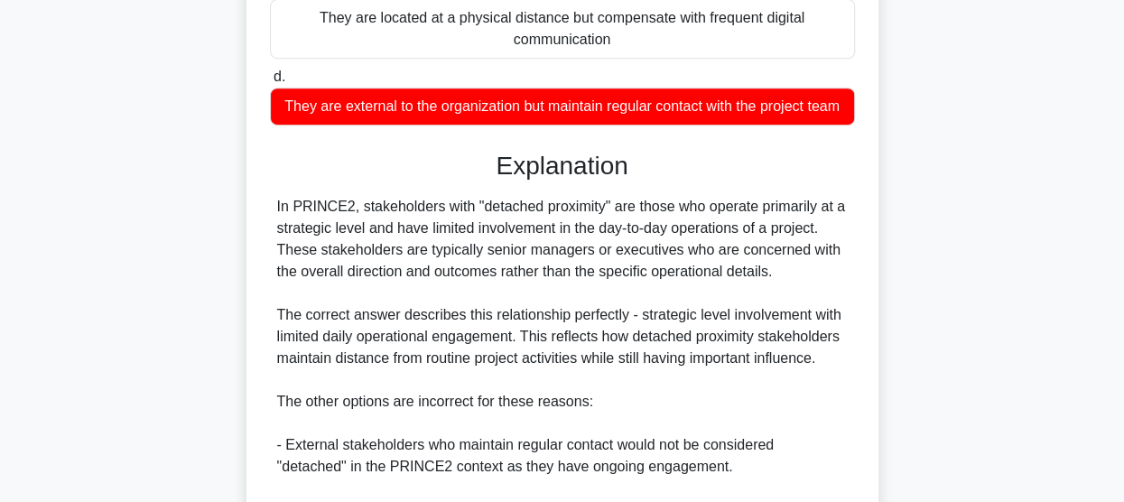
scroll to position [473, 0]
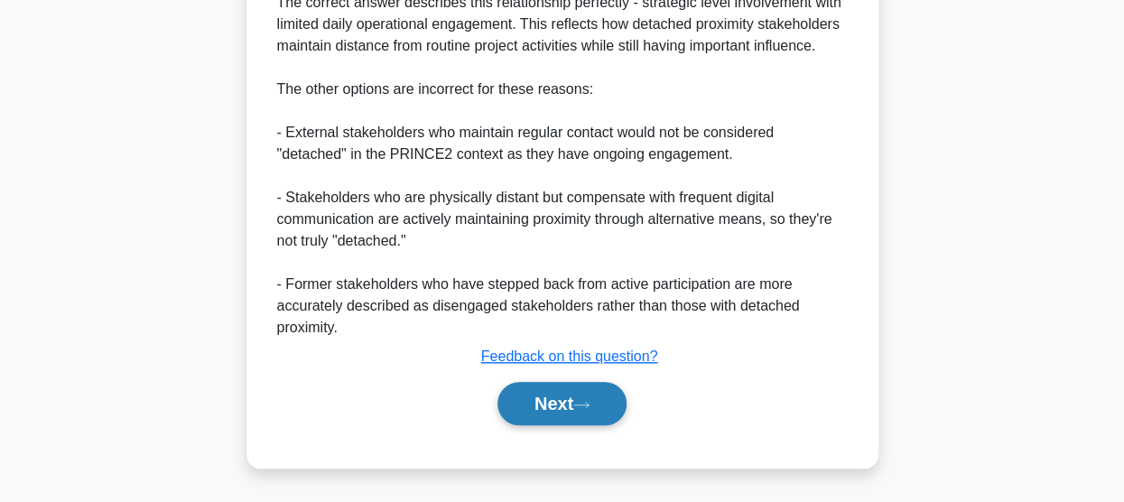
click at [547, 396] on button "Next" at bounding box center [561, 403] width 129 height 43
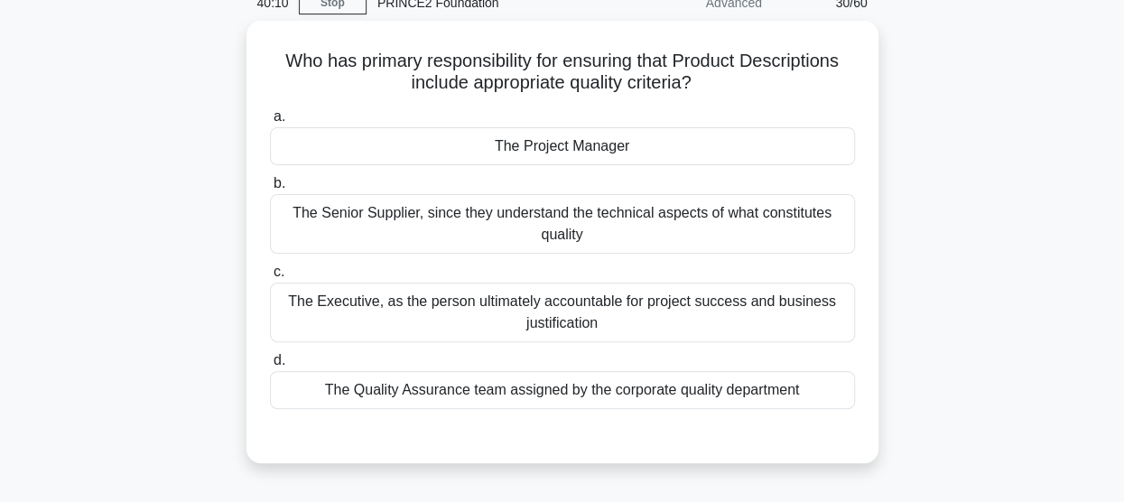
scroll to position [112, 0]
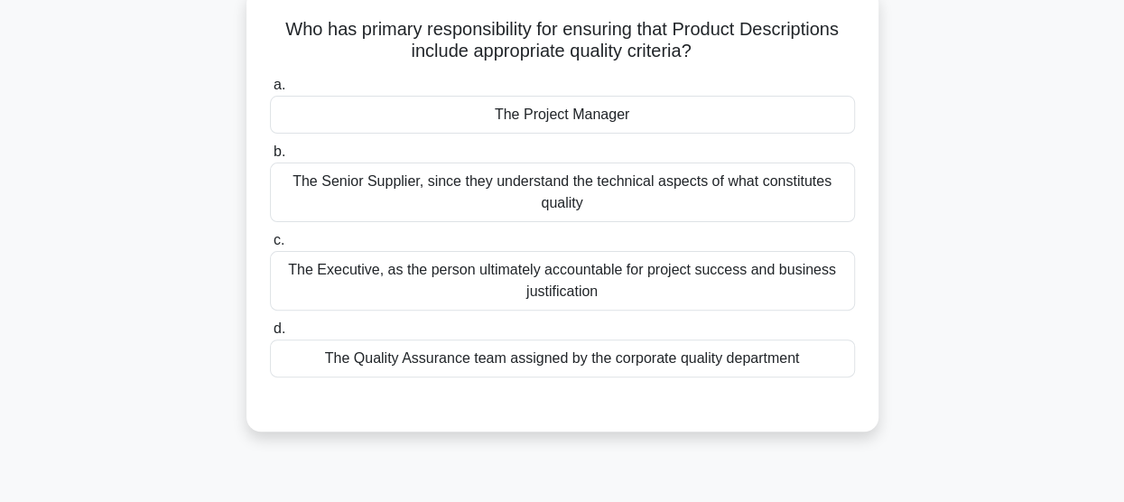
click at [338, 358] on div "The Quality Assurance team assigned by the corporate quality department" at bounding box center [562, 358] width 585 height 38
click at [270, 335] on input "d. The Quality Assurance team assigned by the corporate quality department" at bounding box center [270, 329] width 0 height 12
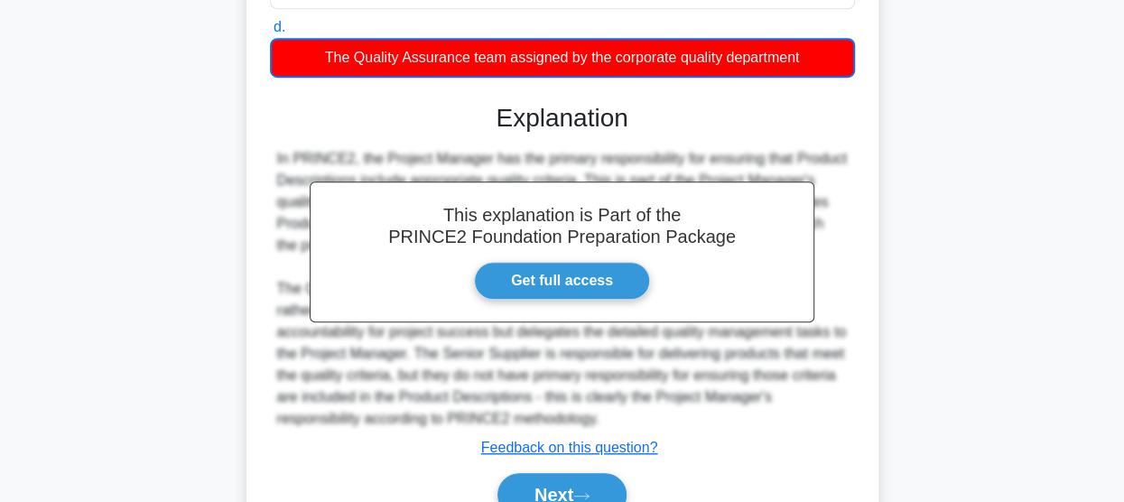
scroll to position [473, 0]
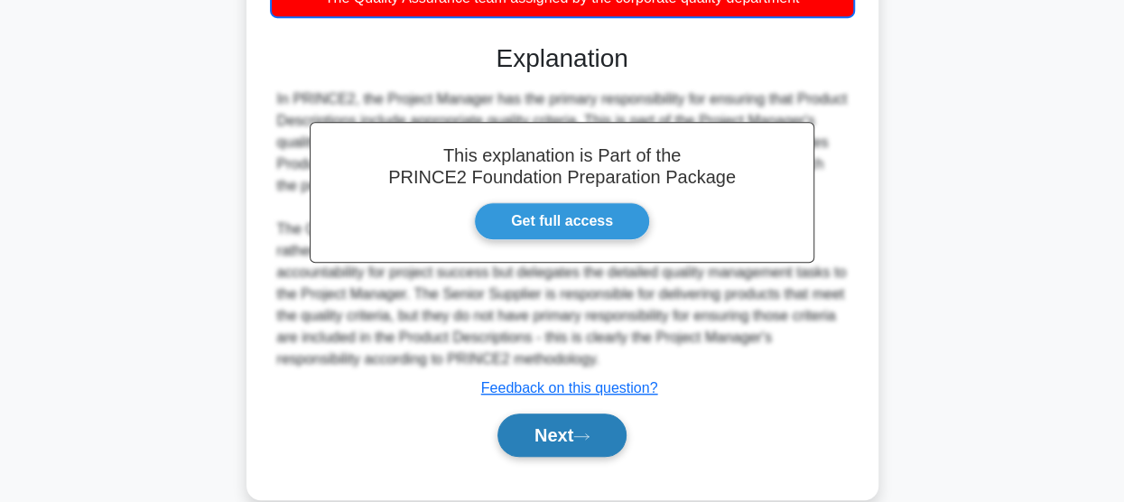
click at [551, 441] on button "Next" at bounding box center [561, 434] width 129 height 43
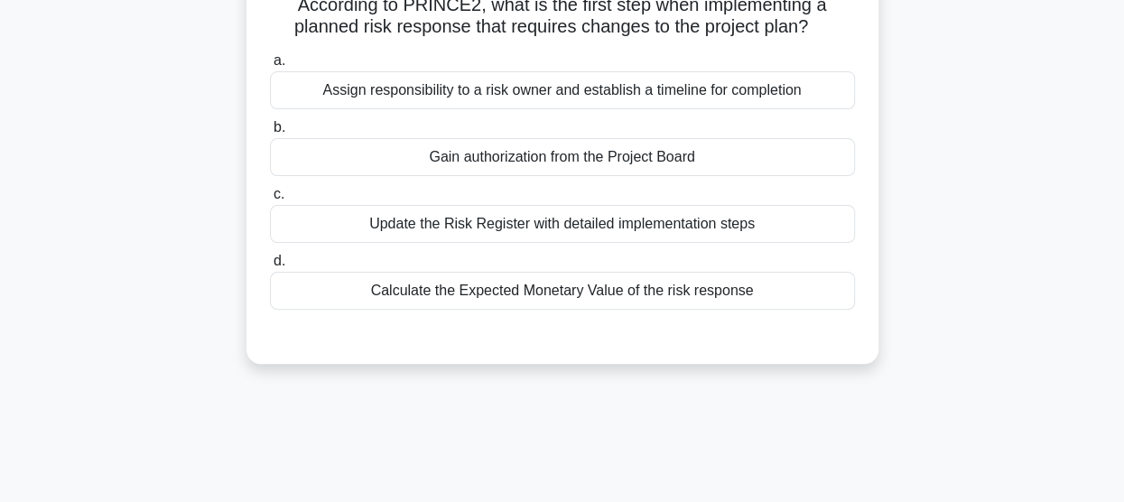
scroll to position [112, 0]
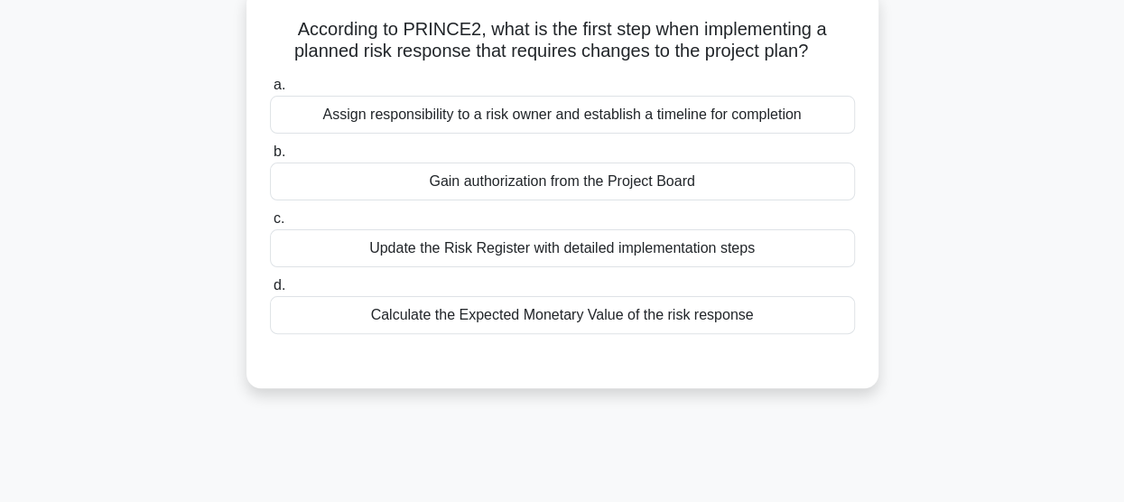
click at [615, 190] on div "Gain authorization from the Project Board" at bounding box center [562, 181] width 585 height 38
click at [270, 158] on input "b. Gain authorization from the Project Board" at bounding box center [270, 152] width 0 height 12
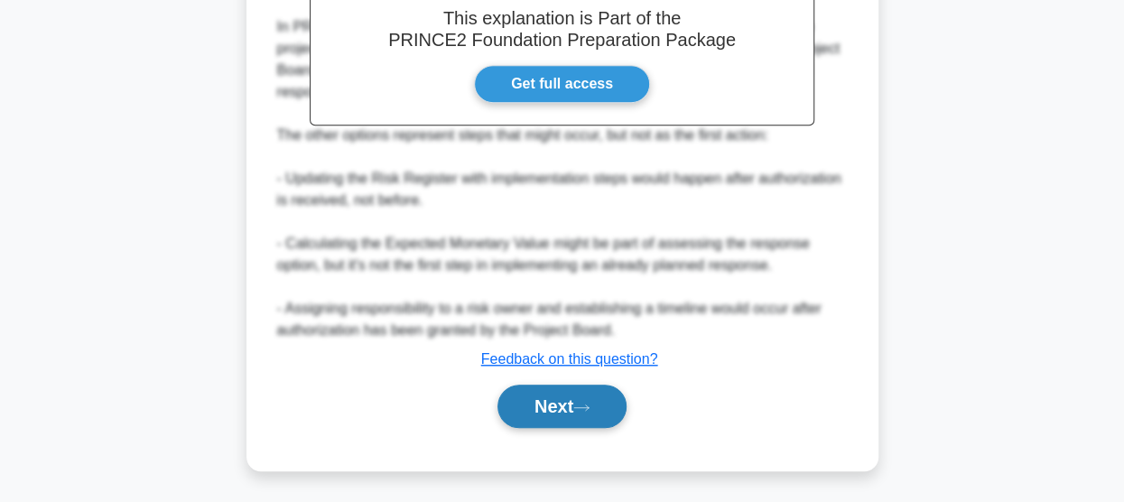
click at [566, 403] on button "Next" at bounding box center [561, 406] width 129 height 43
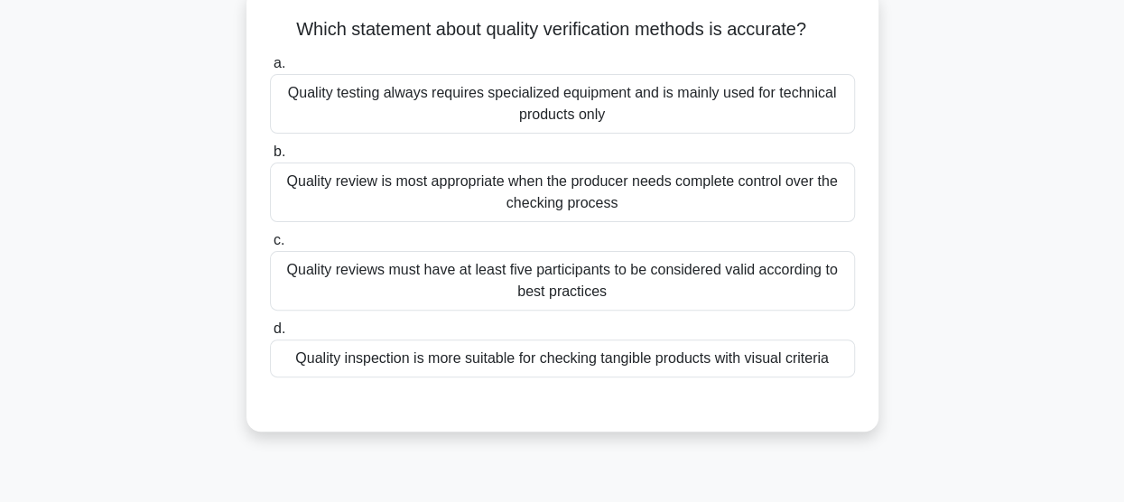
click at [569, 358] on div "Quality inspection is more suitable for checking tangible products with visual …" at bounding box center [562, 358] width 585 height 38
click at [270, 335] on input "d. Quality inspection is more suitable for checking tangible products with visu…" at bounding box center [270, 329] width 0 height 12
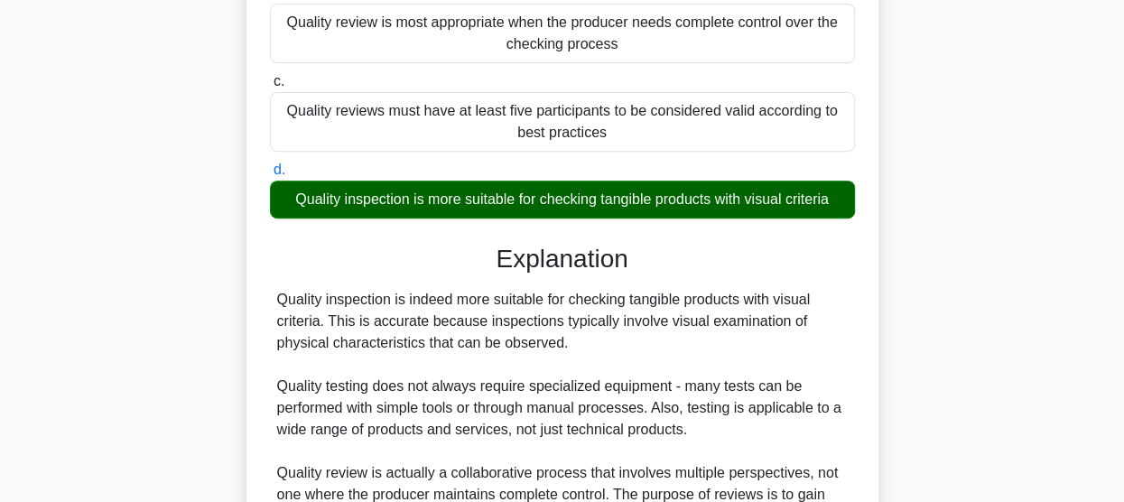
scroll to position [383, 0]
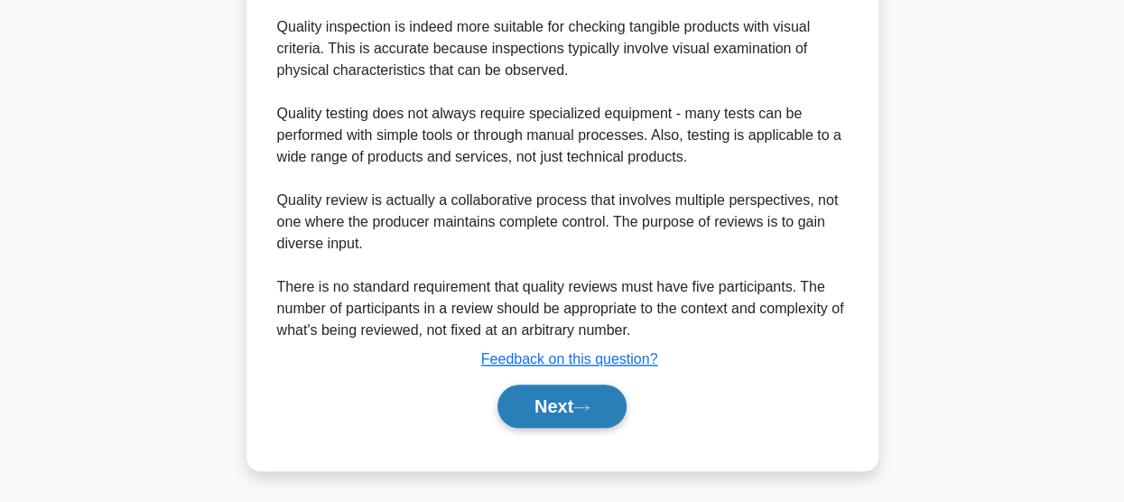
click at [529, 398] on button "Next" at bounding box center [561, 406] width 129 height 43
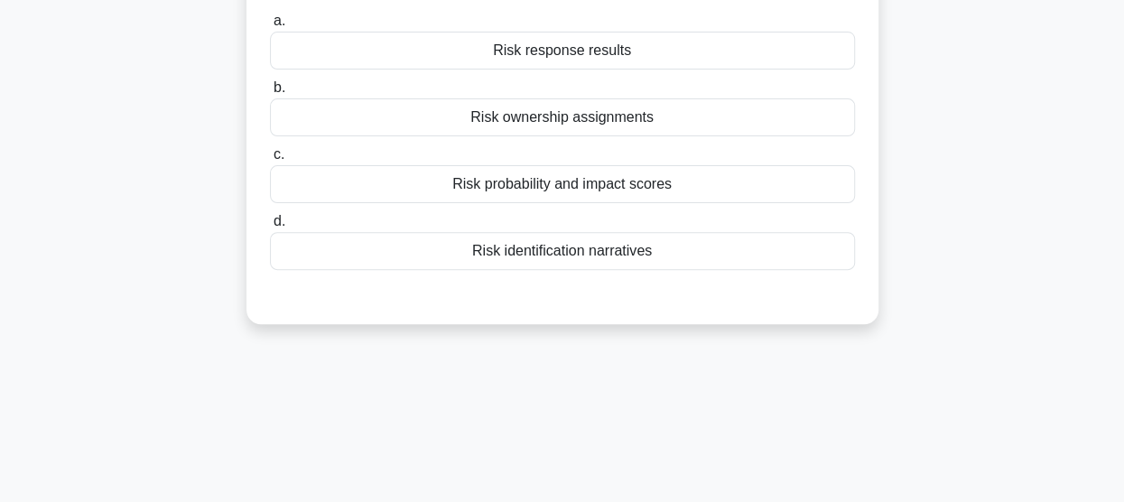
scroll to position [22, 0]
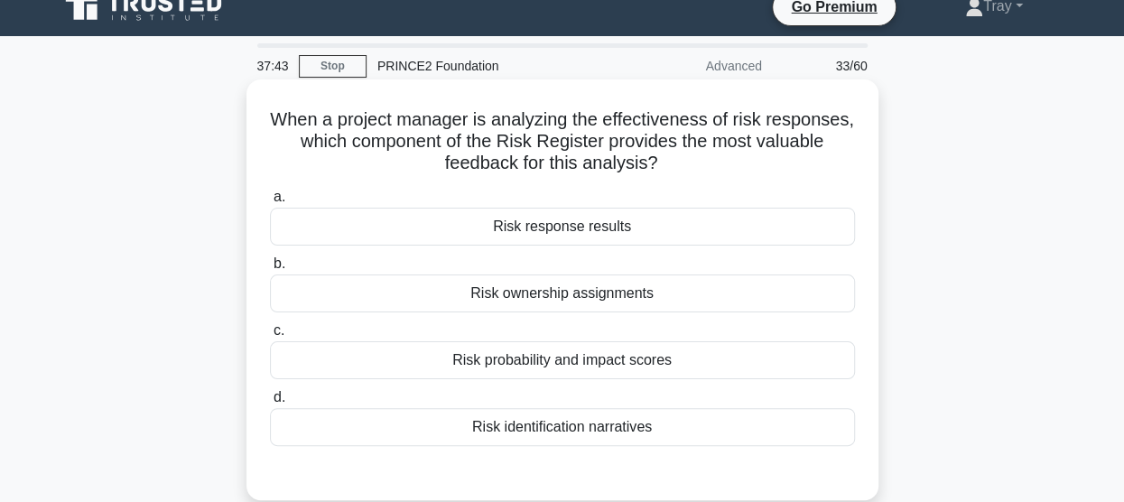
click at [570, 229] on div "Risk response results" at bounding box center [562, 227] width 585 height 38
click at [270, 203] on input "a. Risk response results" at bounding box center [270, 197] width 0 height 12
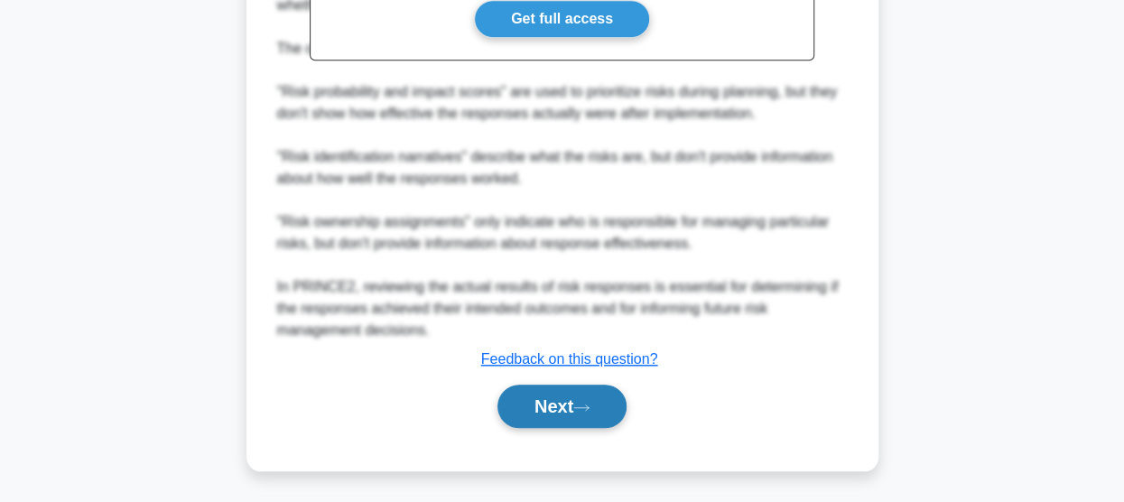
click at [557, 397] on button "Next" at bounding box center [561, 406] width 129 height 43
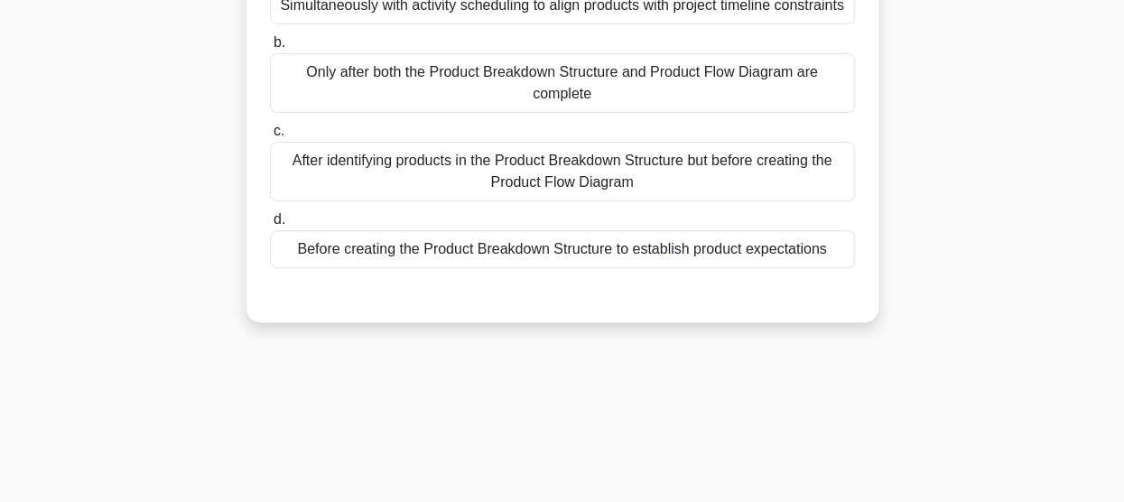
scroll to position [112, 0]
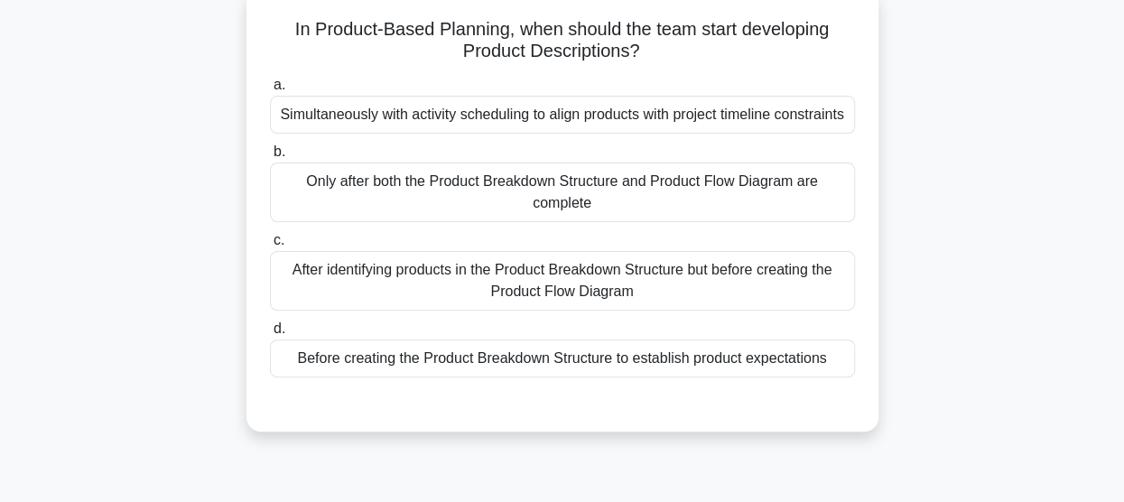
click at [551, 307] on div "After identifying products in the Product Breakdown Structure but before creati…" at bounding box center [562, 281] width 585 height 60
click at [270, 246] on input "c. After identifying products in the Product Breakdown Structure but before cre…" at bounding box center [270, 241] width 0 height 12
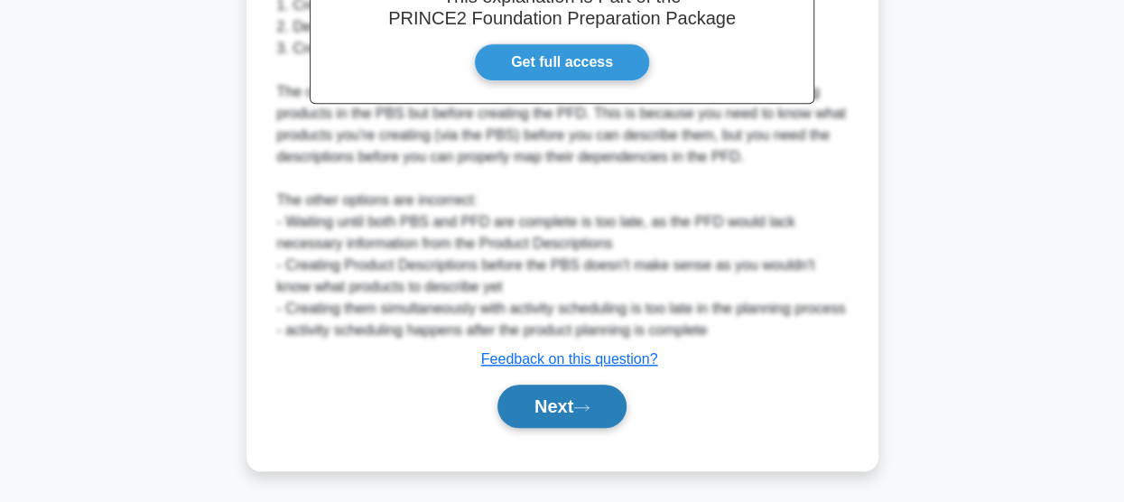
click at [566, 405] on button "Next" at bounding box center [561, 406] width 129 height 43
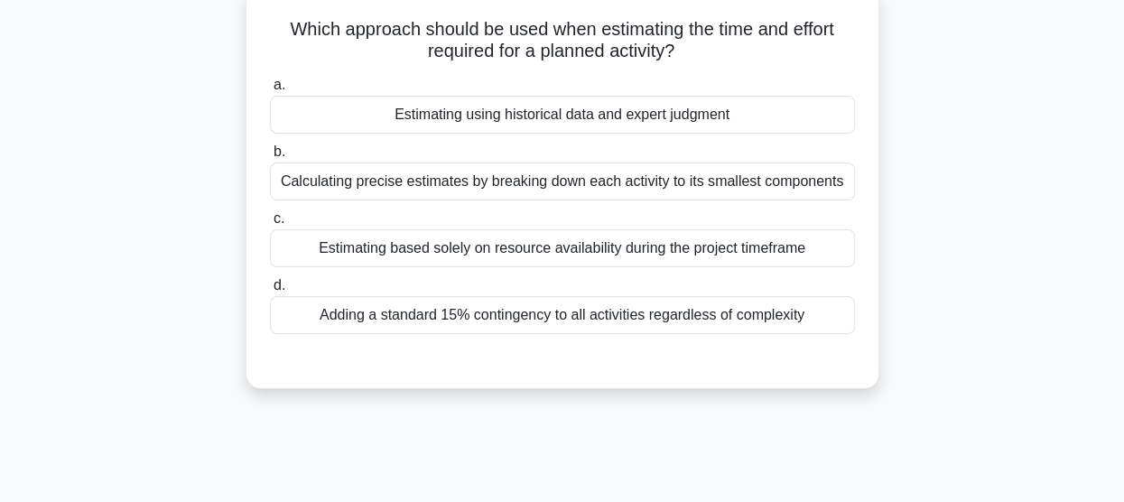
click at [592, 183] on div "Calculating precise estimates by breaking down each activity to its smallest co…" at bounding box center [562, 181] width 585 height 38
click at [270, 158] on input "b. Calculating precise estimates by breaking down each activity to its smallest…" at bounding box center [270, 152] width 0 height 12
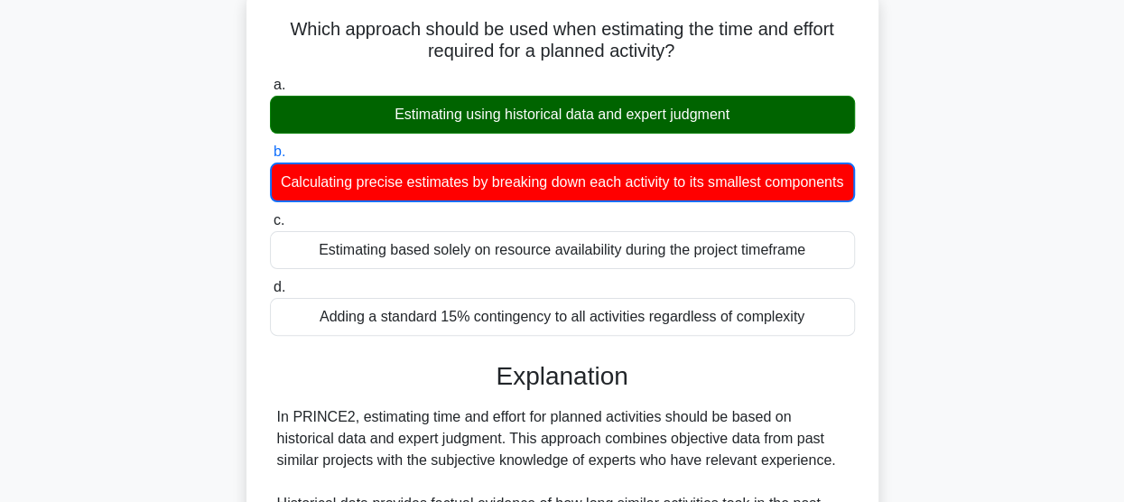
click at [575, 116] on div "Estimating using historical data and expert judgment" at bounding box center [562, 115] width 585 height 38
click at [270, 91] on input "a. Estimating using historical data and expert judgment" at bounding box center [270, 85] width 0 height 12
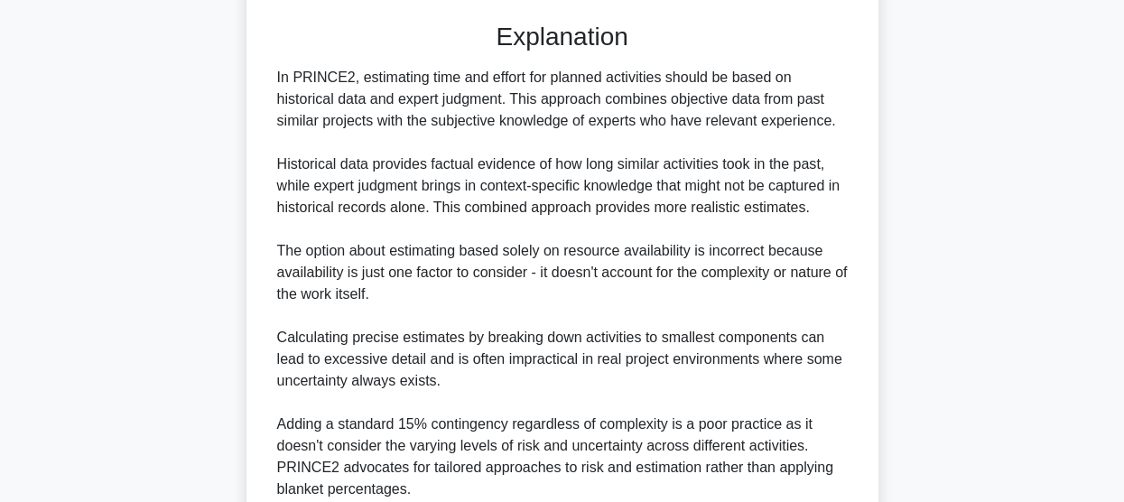
scroll to position [630, 0]
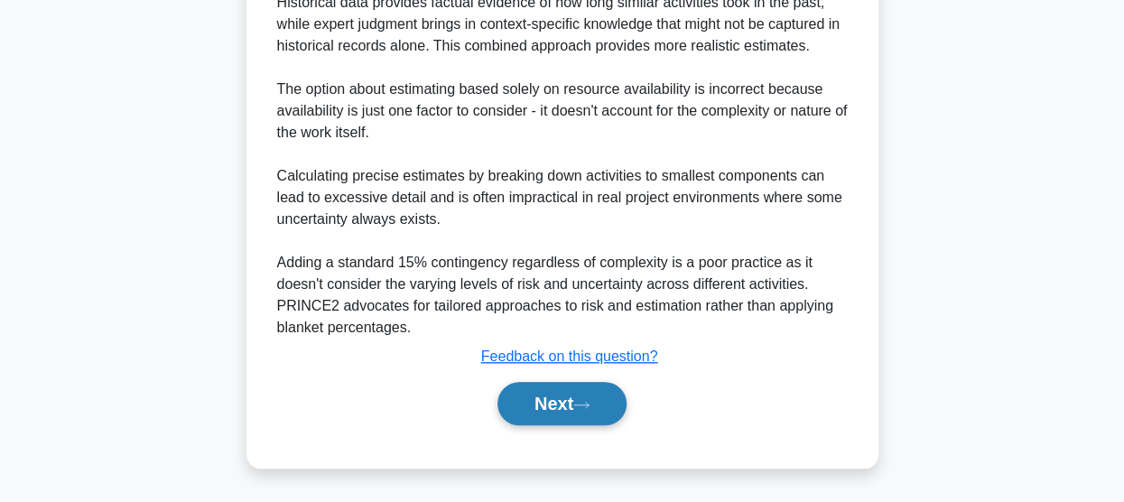
click at [560, 393] on button "Next" at bounding box center [561, 403] width 129 height 43
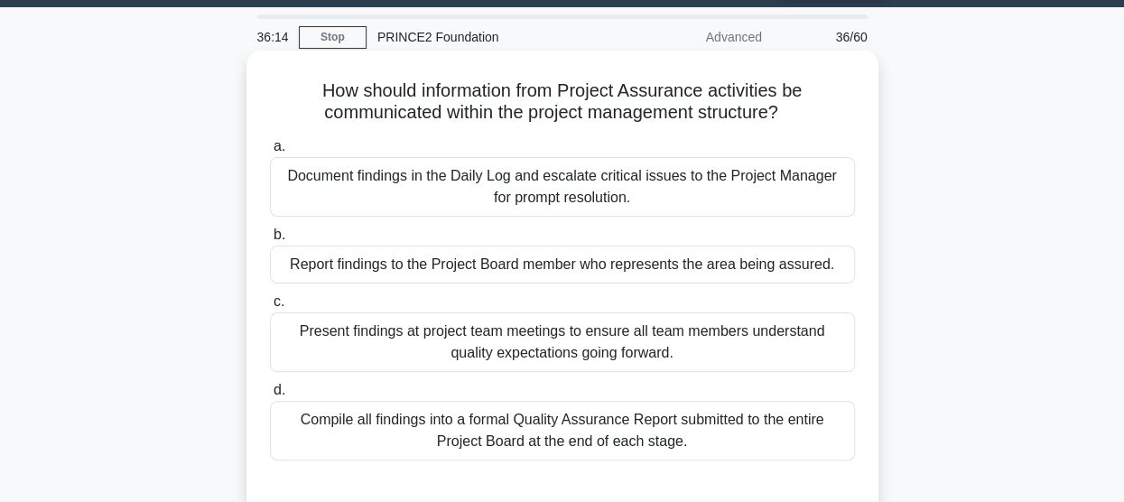
scroll to position [22, 0]
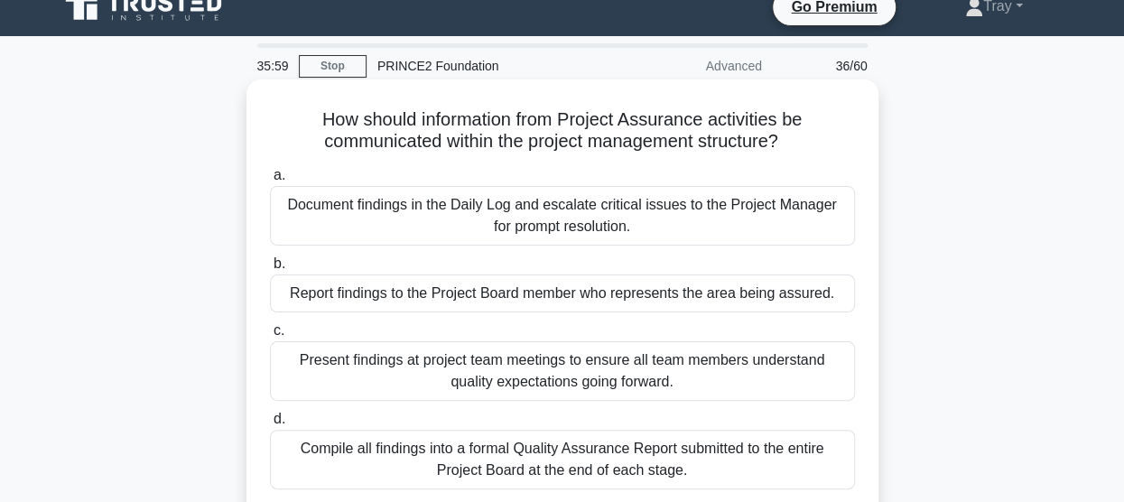
click at [462, 215] on div "Document findings in the Daily Log and escalate critical issues to the Project …" at bounding box center [562, 216] width 585 height 60
click at [270, 181] on input "a. Document findings in the Daily Log and escalate critical issues to the Proje…" at bounding box center [270, 176] width 0 height 12
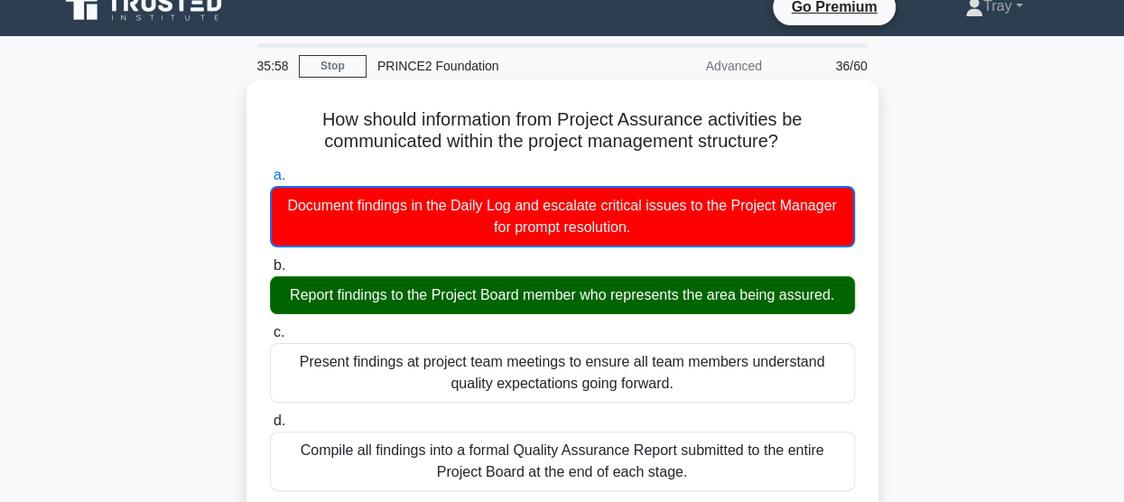
click at [437, 292] on div "Report findings to the Project Board member who represents the area being assur…" at bounding box center [562, 295] width 585 height 38
click at [270, 272] on input "b. Report findings to the Project Board member who represents the area being as…" at bounding box center [270, 266] width 0 height 12
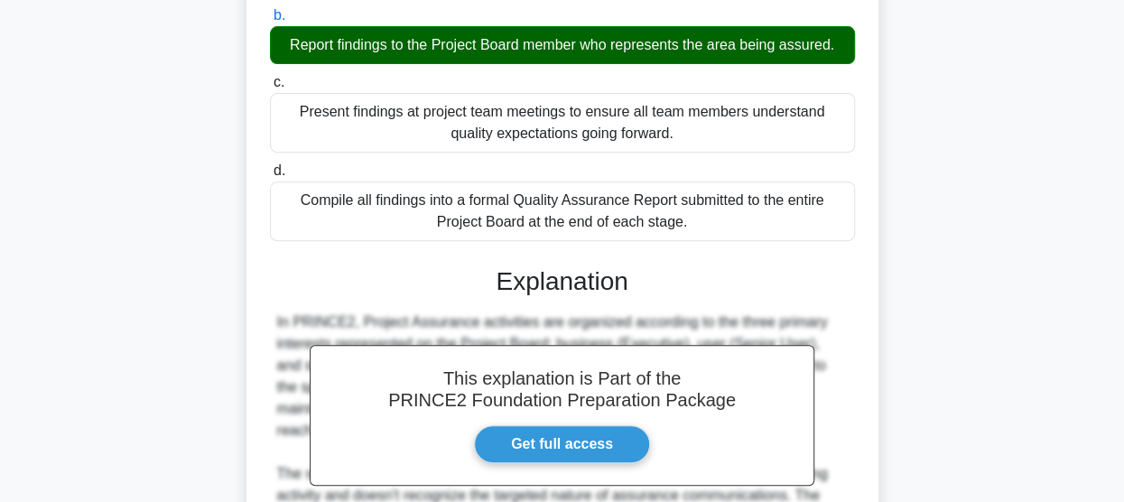
scroll to position [473, 0]
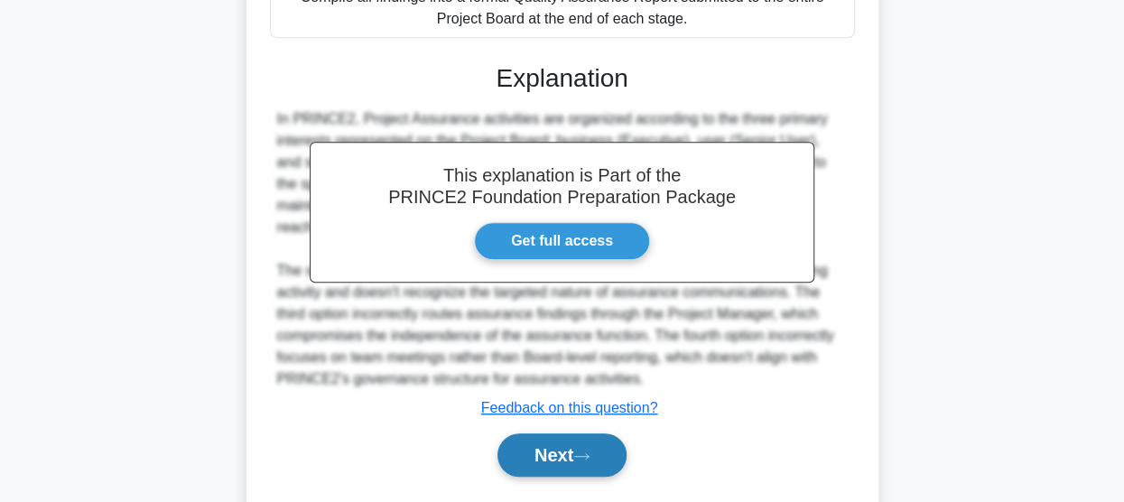
click at [542, 448] on button "Next" at bounding box center [561, 454] width 129 height 43
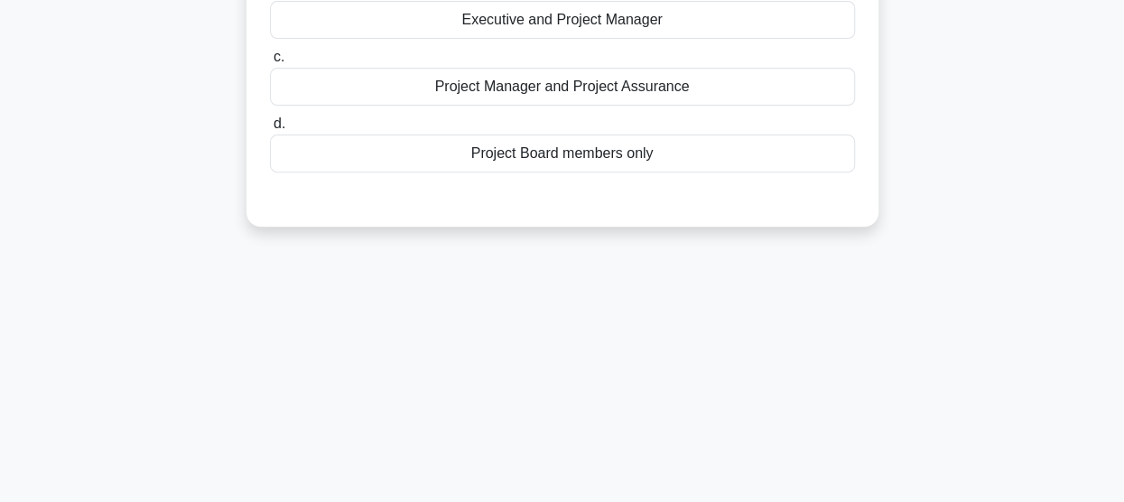
scroll to position [112, 0]
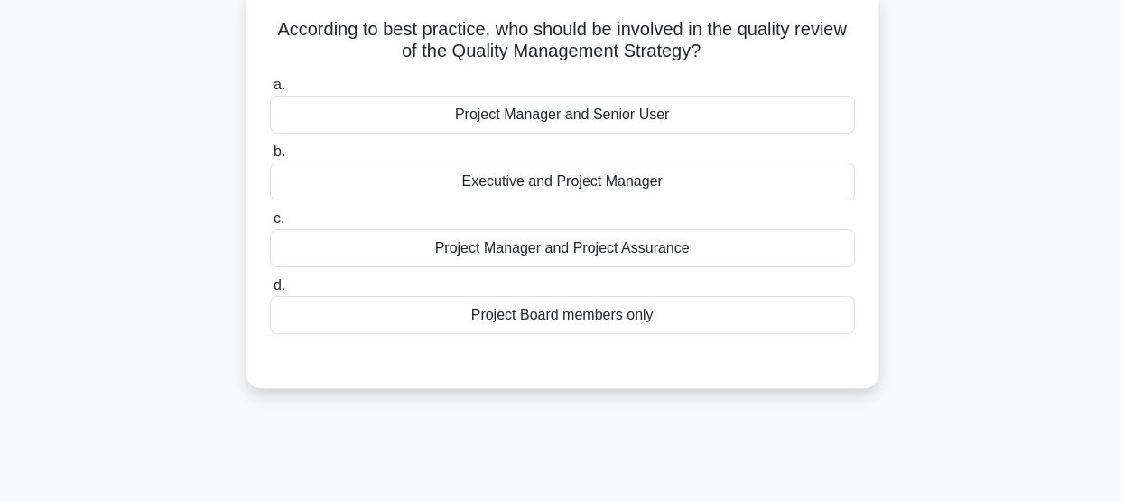
click at [525, 118] on div "Project Manager and Senior User" at bounding box center [562, 115] width 585 height 38
click at [270, 91] on input "a. Project Manager and Senior User" at bounding box center [270, 85] width 0 height 12
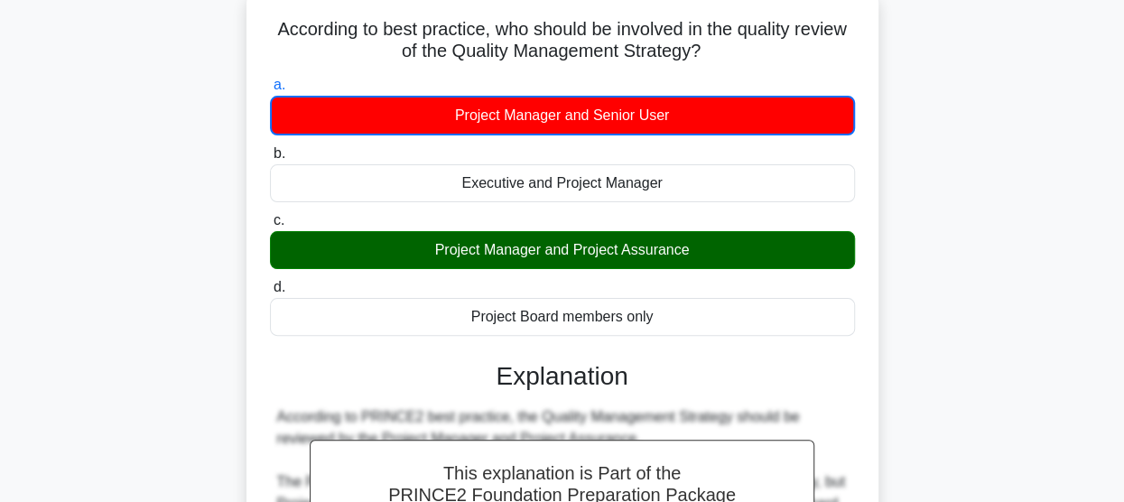
click at [511, 251] on div "Project Manager and Project Assurance" at bounding box center [562, 250] width 585 height 38
click at [270, 227] on input "c. Project Manager and Project Assurance" at bounding box center [270, 221] width 0 height 12
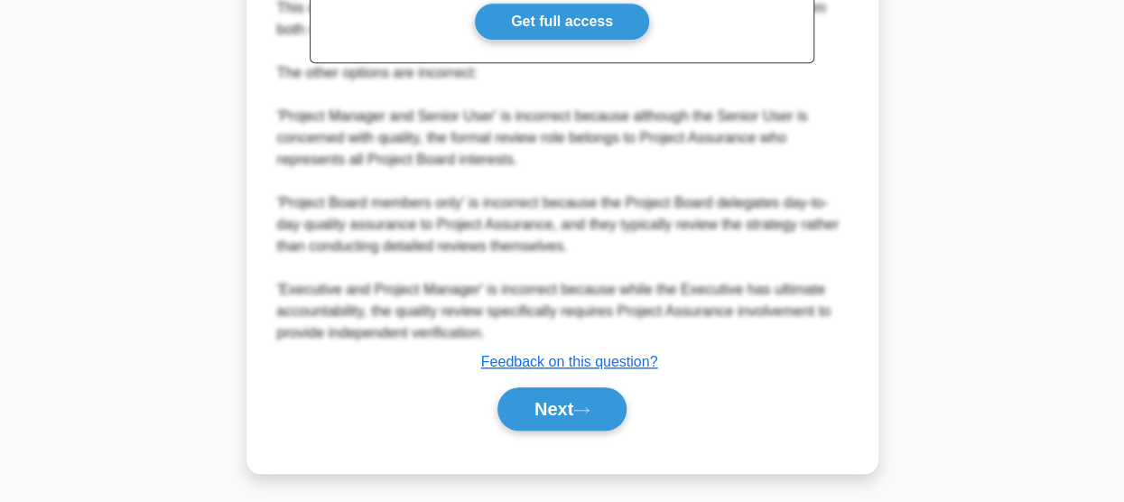
scroll to position [630, 0]
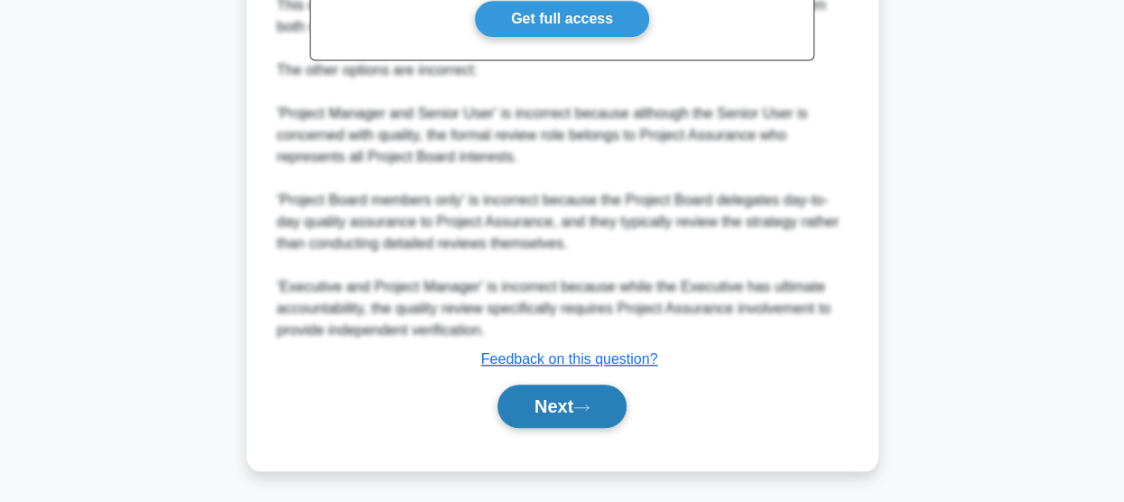
click at [532, 393] on button "Next" at bounding box center [561, 406] width 129 height 43
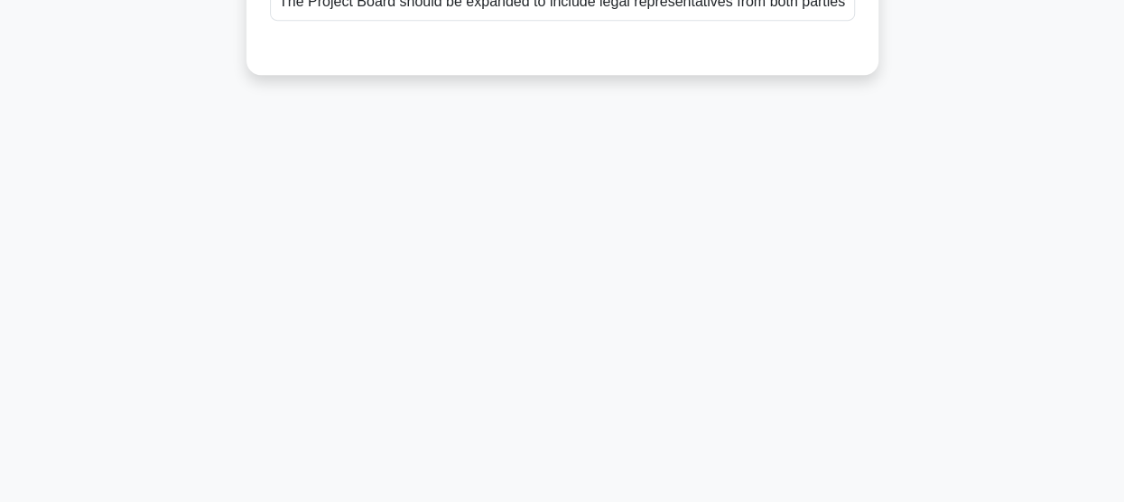
scroll to position [112, 0]
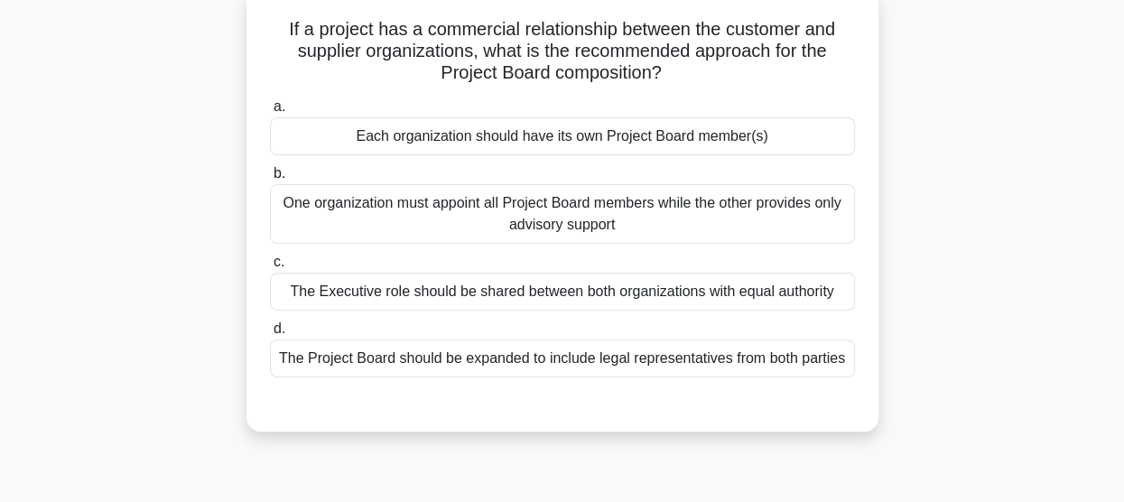
click at [403, 134] on div "Each organization should have its own Project Board member(s)" at bounding box center [562, 136] width 585 height 38
click at [270, 113] on input "a. Each organization should have its own Project Board member(s)" at bounding box center [270, 107] width 0 height 12
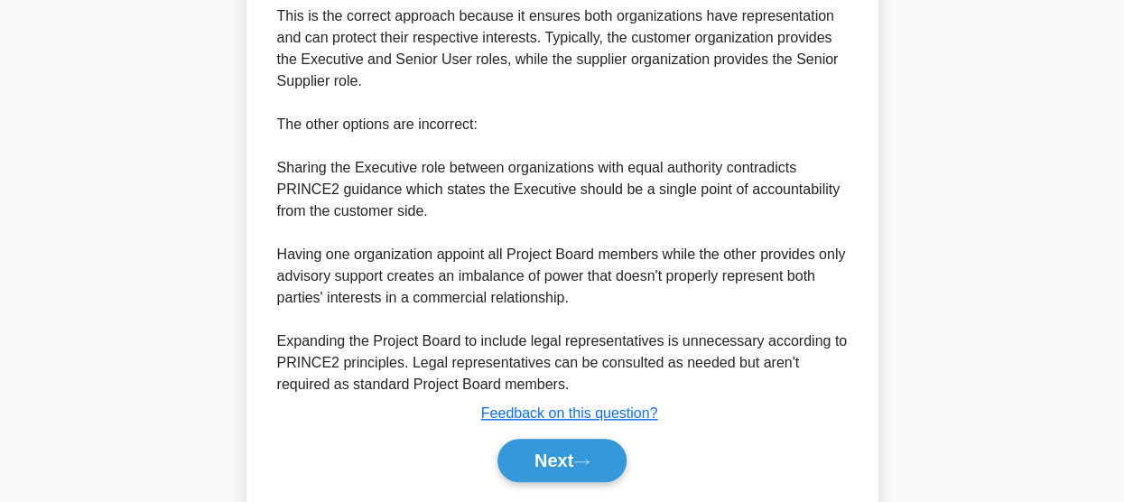
scroll to position [695, 0]
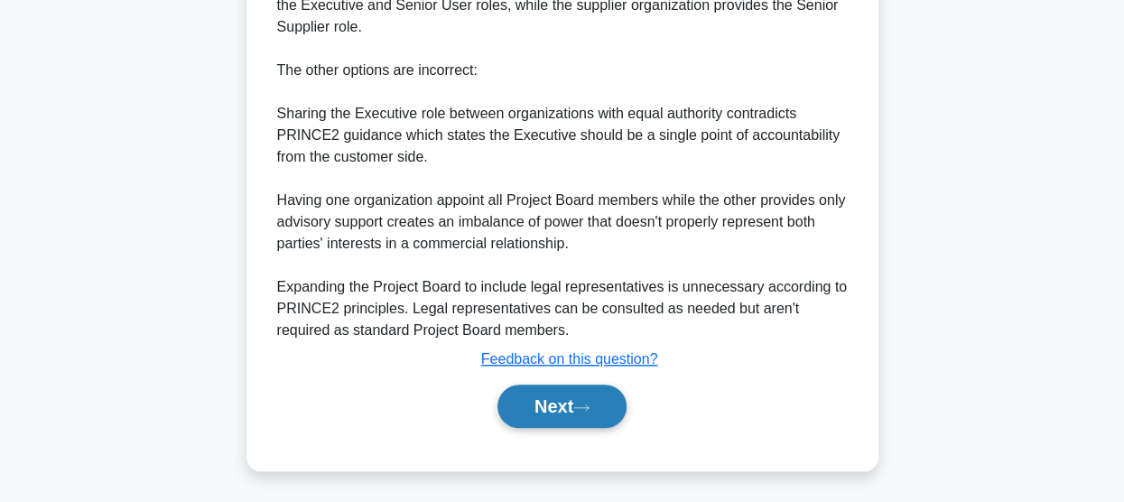
click at [540, 392] on button "Next" at bounding box center [561, 406] width 129 height 43
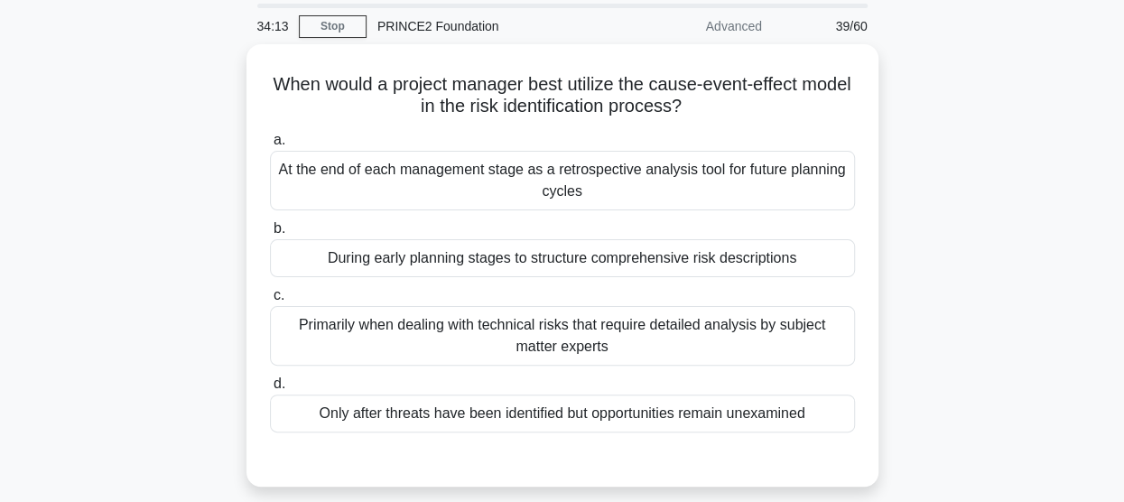
scroll to position [22, 0]
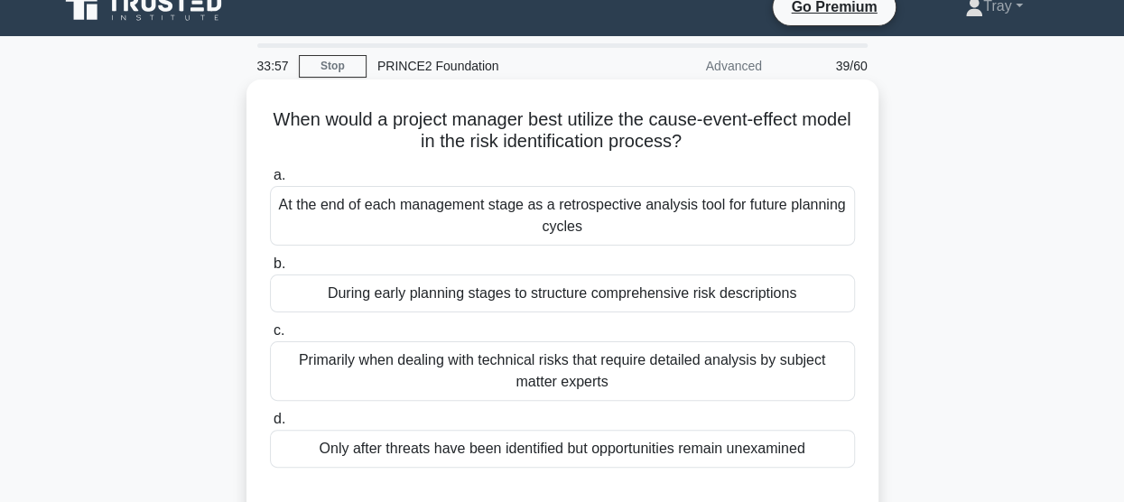
click at [429, 444] on div "Only after threats have been identified but opportunities remain unexamined" at bounding box center [562, 449] width 585 height 38
click at [270, 425] on input "d. Only after threats have been identified but opportunities remain unexamined" at bounding box center [270, 419] width 0 height 12
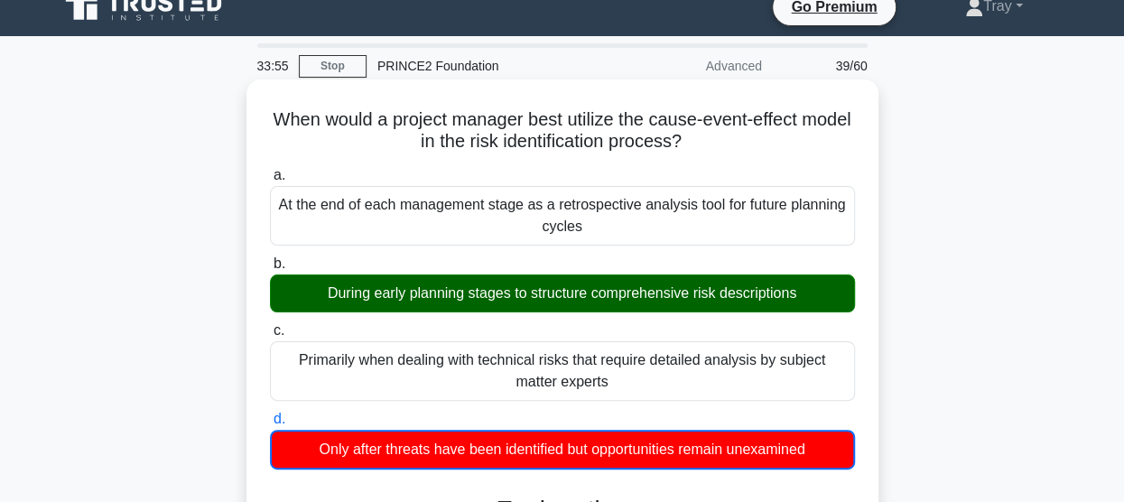
click at [450, 287] on div "During early planning stages to structure comprehensive risk descriptions" at bounding box center [562, 293] width 585 height 38
click at [270, 270] on input "b. During early planning stages to structure comprehensive risk descriptions" at bounding box center [270, 264] width 0 height 12
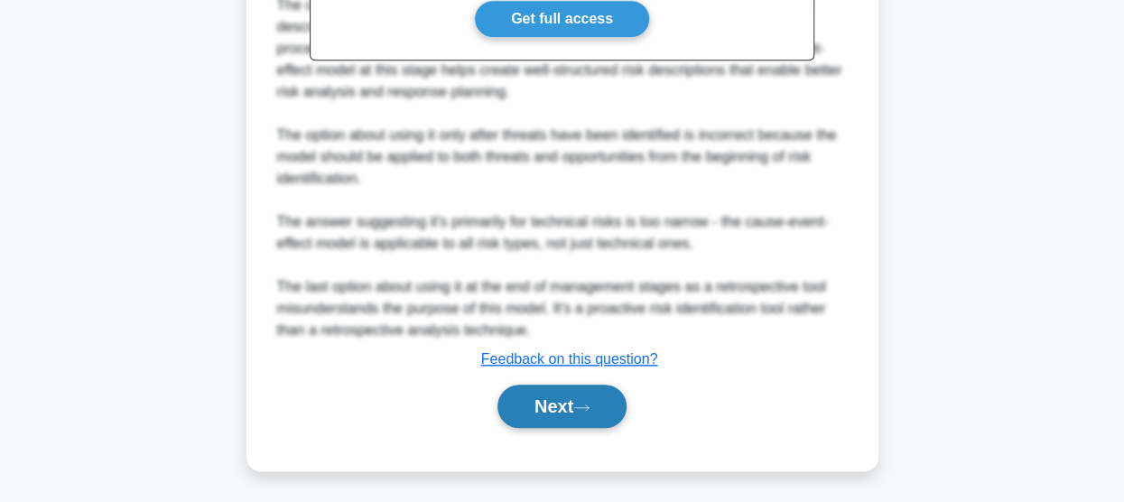
click at [561, 402] on button "Next" at bounding box center [561, 406] width 129 height 43
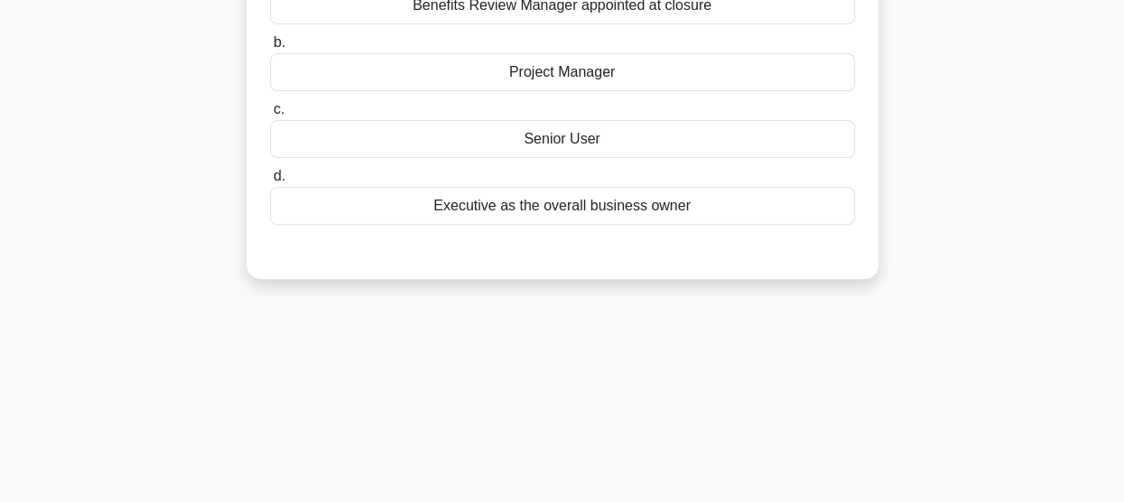
scroll to position [112, 0]
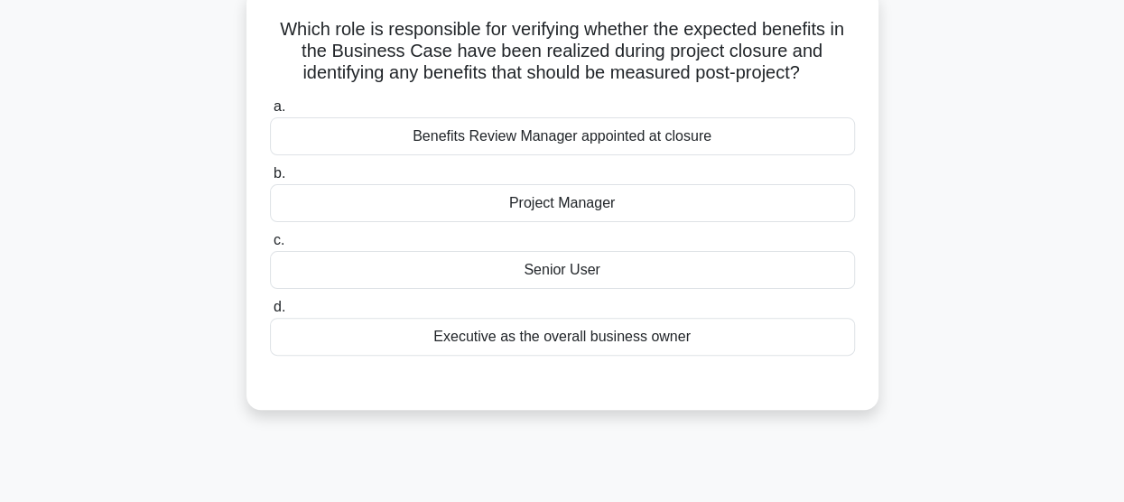
click at [552, 136] on div "Benefits Review Manager appointed at closure" at bounding box center [562, 136] width 585 height 38
click at [270, 113] on input "a. Benefits Review Manager appointed at closure" at bounding box center [270, 107] width 0 height 12
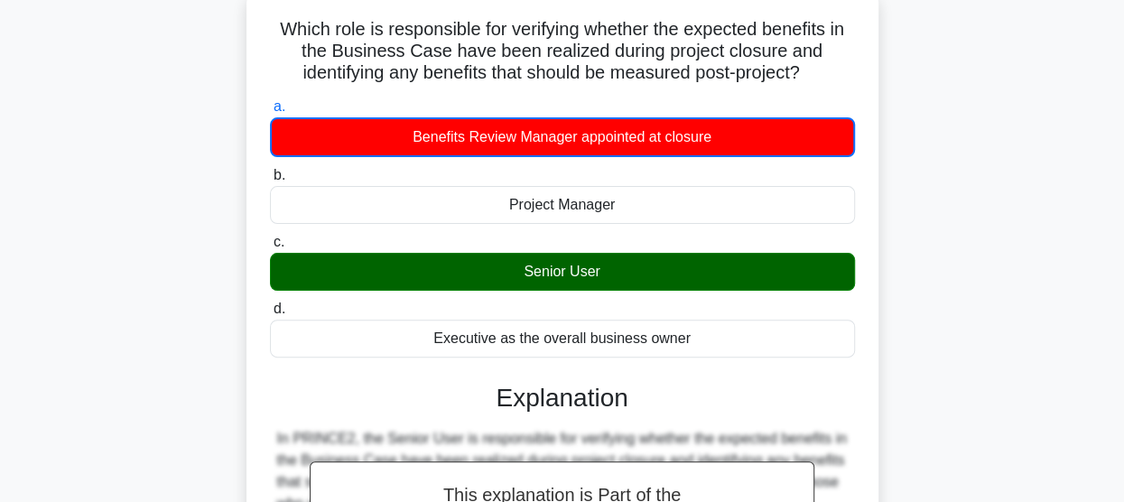
click at [545, 272] on div "Senior User" at bounding box center [562, 272] width 585 height 38
click at [270, 248] on input "c. Senior User" at bounding box center [270, 242] width 0 height 12
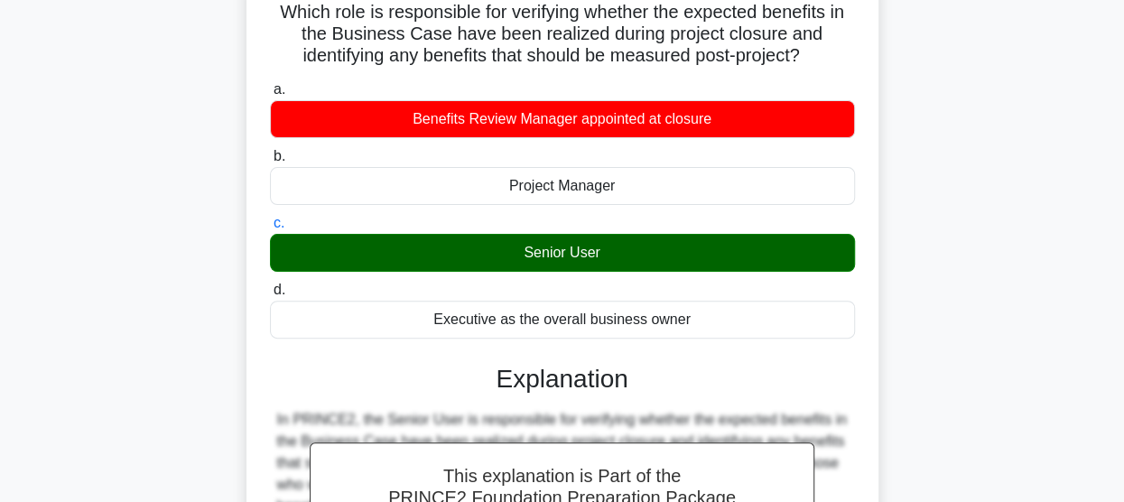
scroll to position [522, 0]
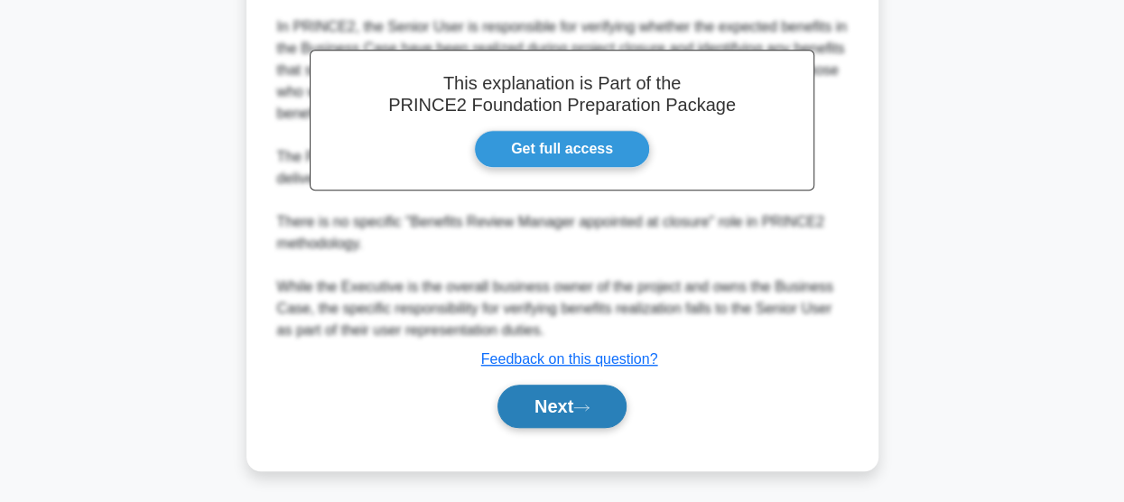
click at [574, 411] on button "Next" at bounding box center [561, 406] width 129 height 43
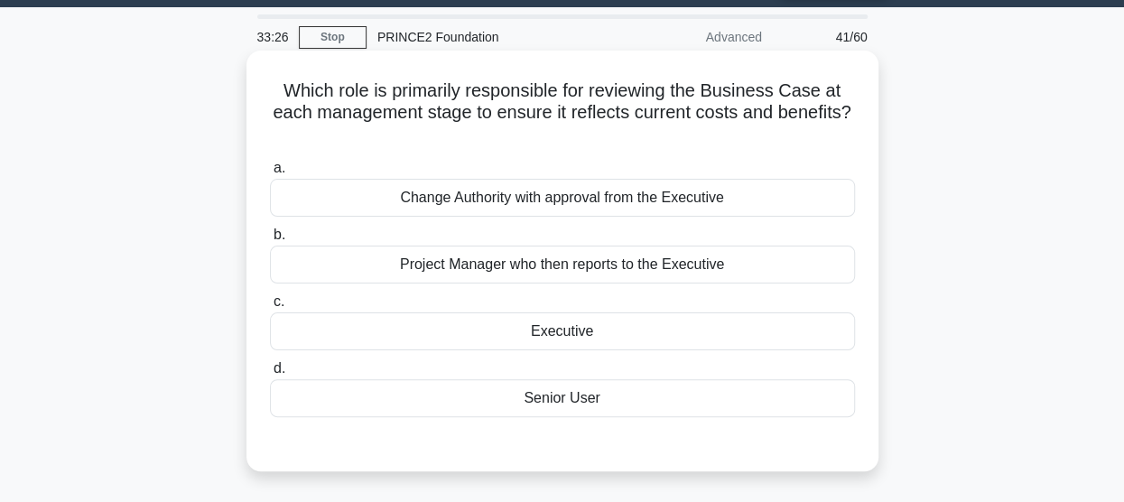
scroll to position [22, 0]
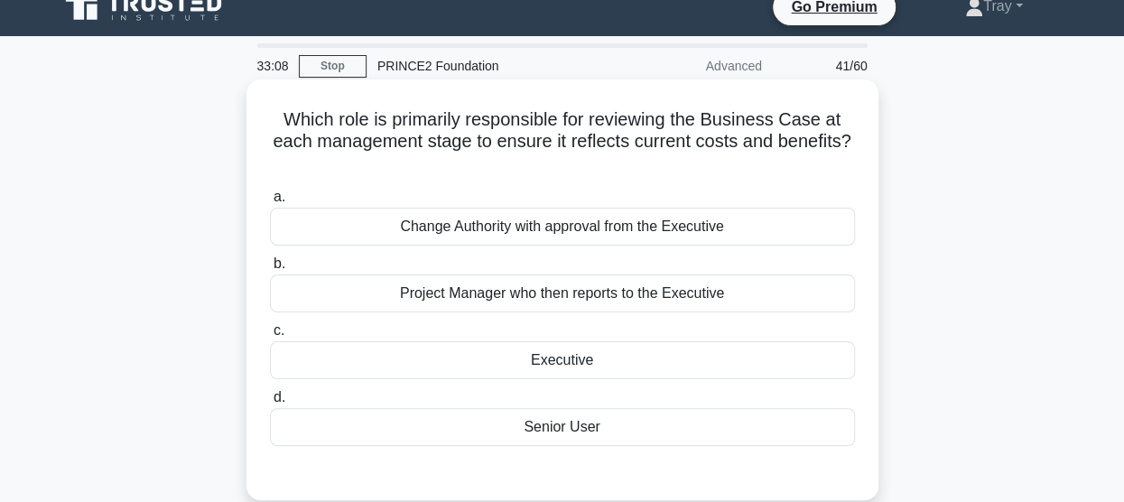
click at [620, 304] on div "Project Manager who then reports to the Executive" at bounding box center [562, 293] width 585 height 38
click at [270, 270] on input "b. Project Manager who then reports to the Executive" at bounding box center [270, 264] width 0 height 12
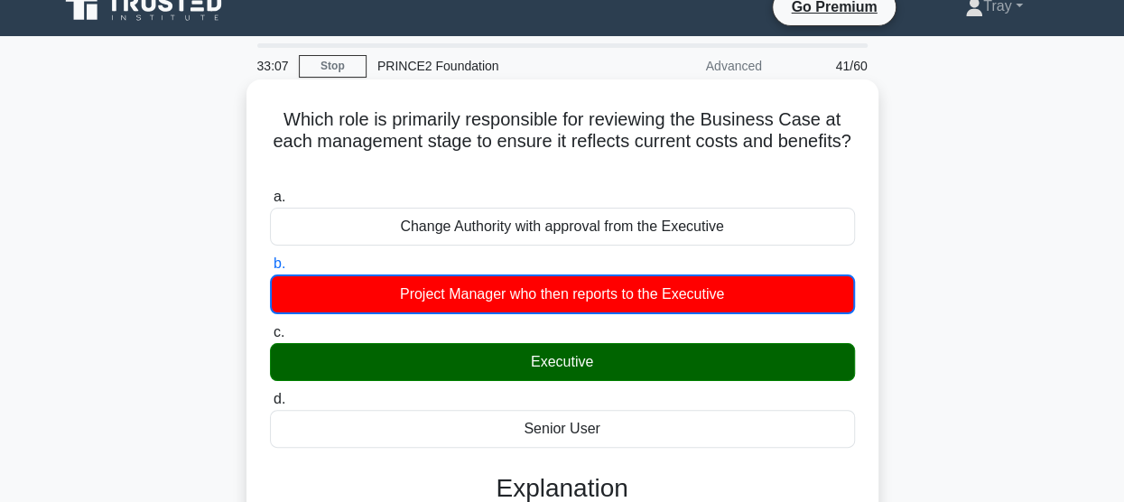
click at [598, 376] on div "Executive" at bounding box center [562, 362] width 585 height 38
click at [270, 338] on input "c. Executive" at bounding box center [270, 333] width 0 height 12
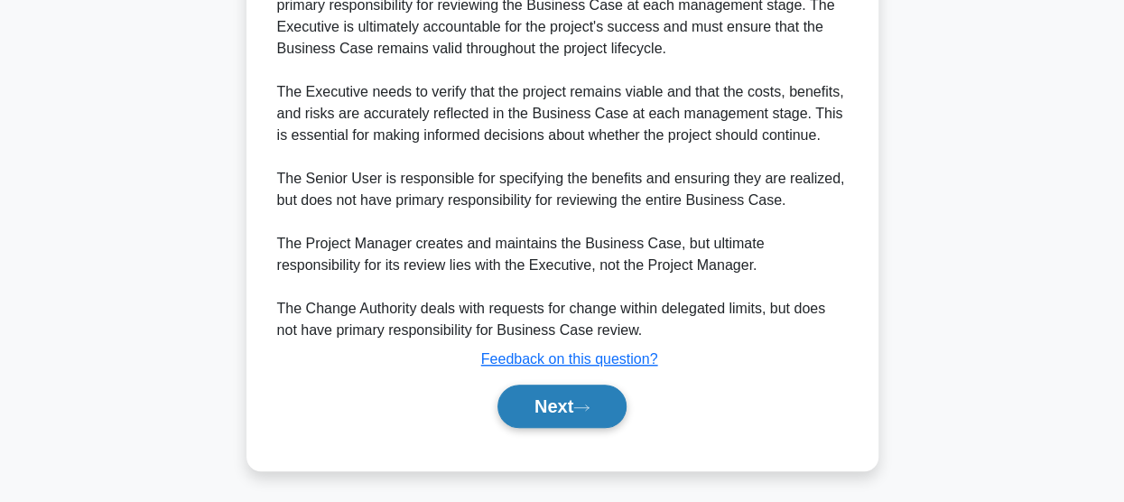
click at [585, 409] on icon at bounding box center [581, 408] width 16 height 10
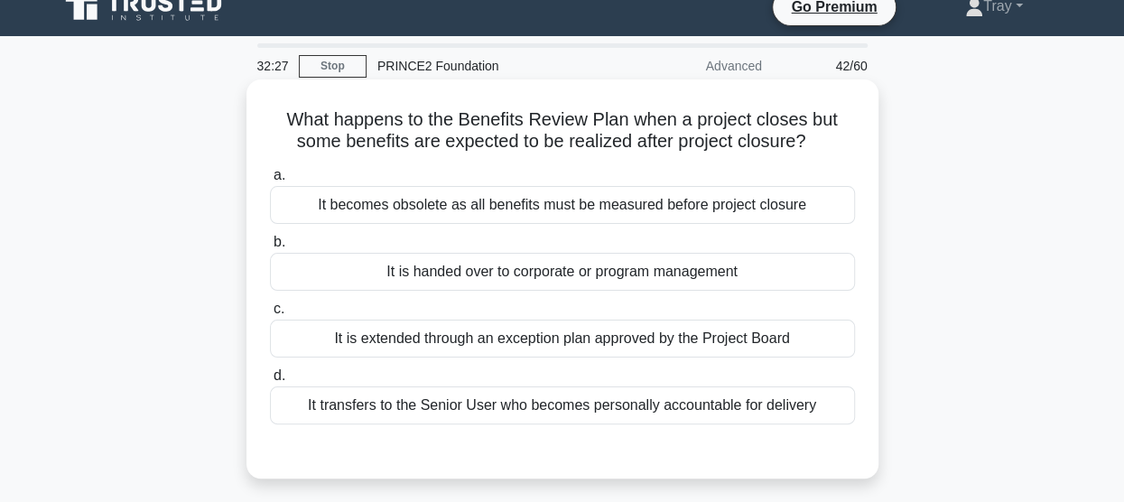
click at [623, 345] on div "It is extended through an exception plan approved by the Project Board" at bounding box center [562, 339] width 585 height 38
click at [270, 315] on input "c. It is extended through an exception plan approved by the Project Board" at bounding box center [270, 309] width 0 height 12
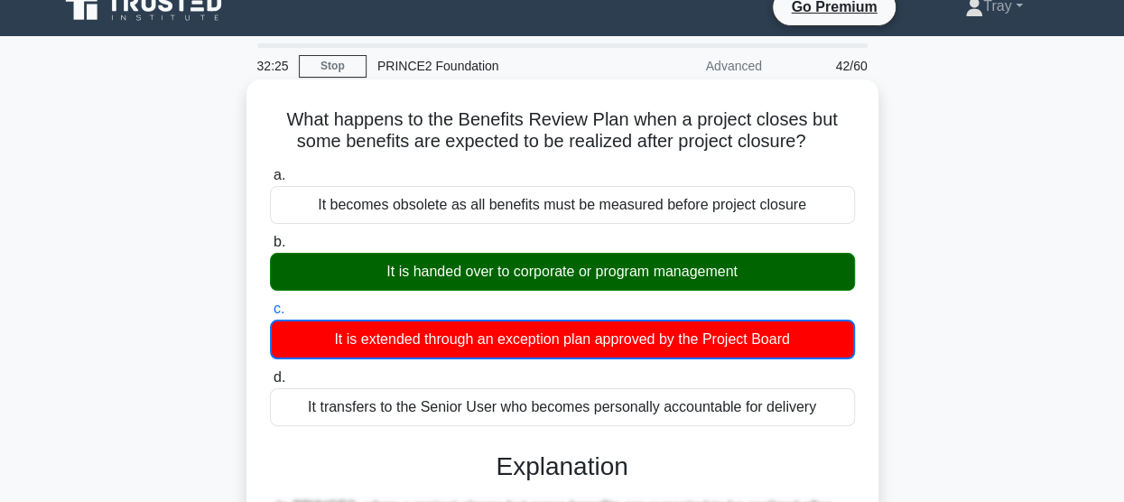
click at [598, 272] on div "It is handed over to corporate or program management" at bounding box center [562, 272] width 585 height 38
click at [270, 248] on input "b. It is handed over to corporate or program management" at bounding box center [270, 242] width 0 height 12
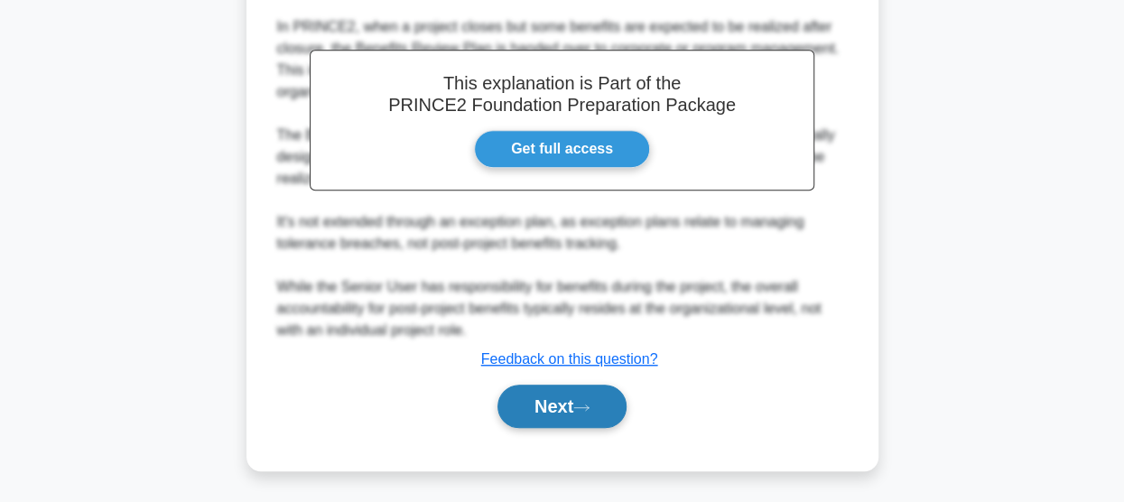
click at [561, 413] on button "Next" at bounding box center [561, 406] width 129 height 43
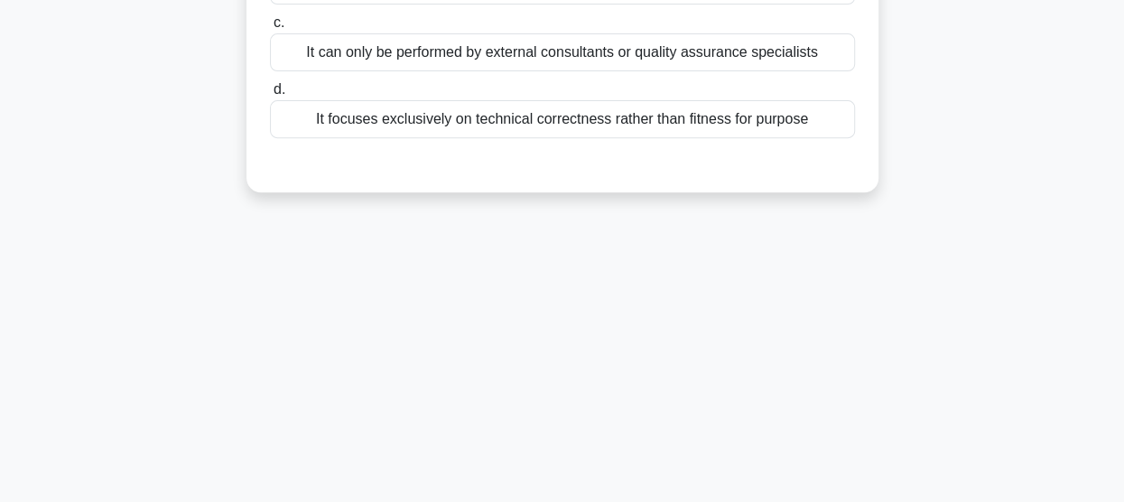
scroll to position [112, 0]
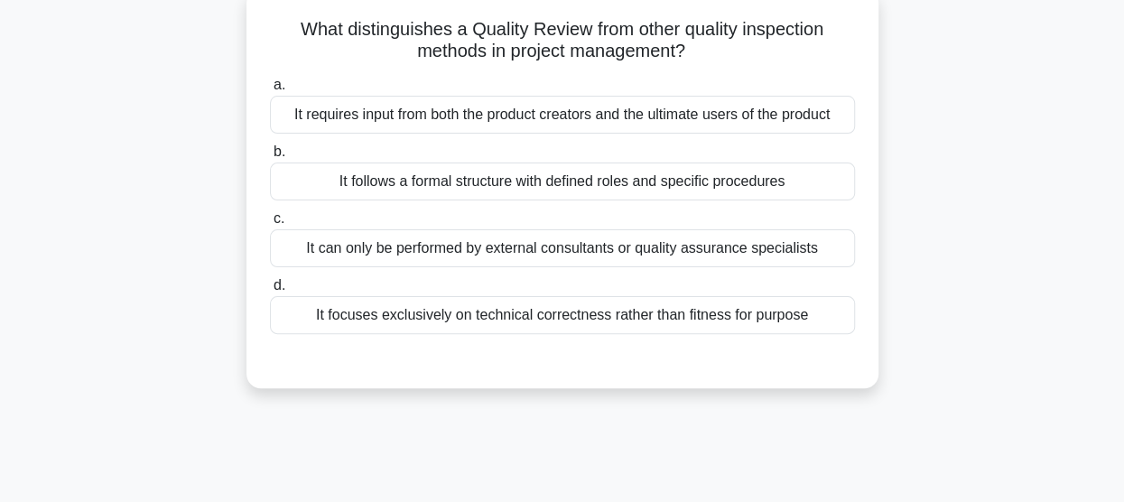
click at [577, 187] on div "It follows a formal structure with defined roles and specific procedures" at bounding box center [562, 181] width 585 height 38
click at [270, 158] on input "b. It follows a formal structure with defined roles and specific procedures" at bounding box center [270, 152] width 0 height 12
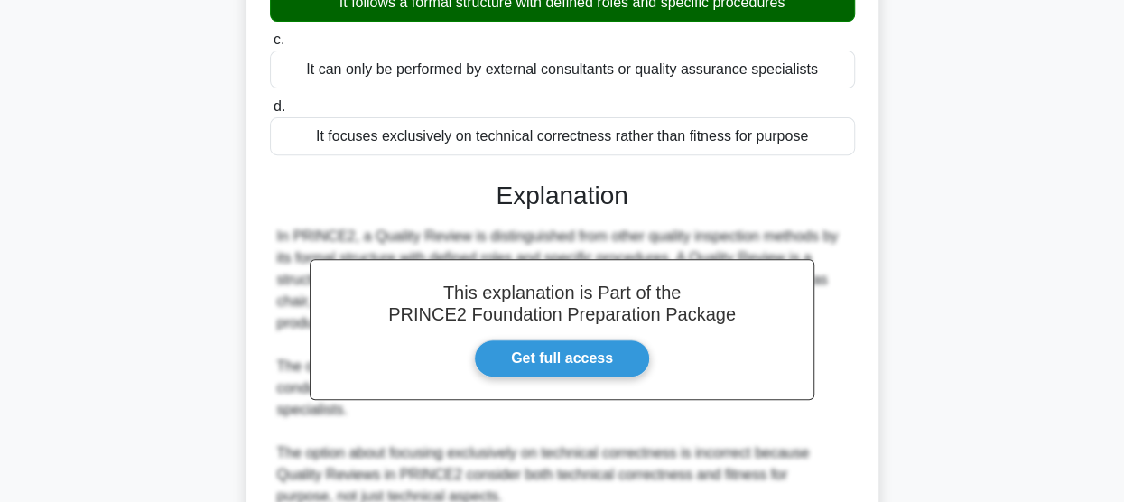
scroll to position [543, 0]
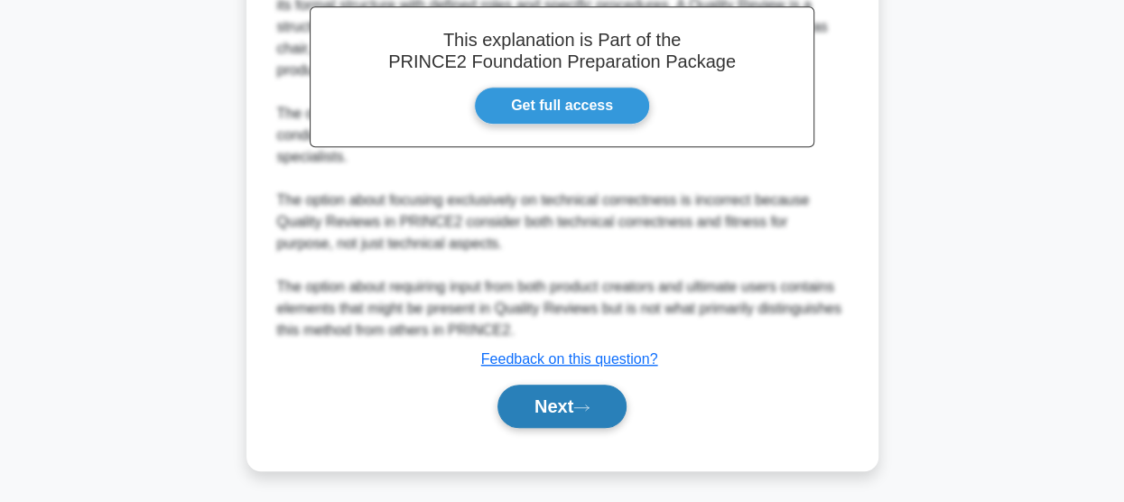
click at [538, 406] on button "Next" at bounding box center [561, 406] width 129 height 43
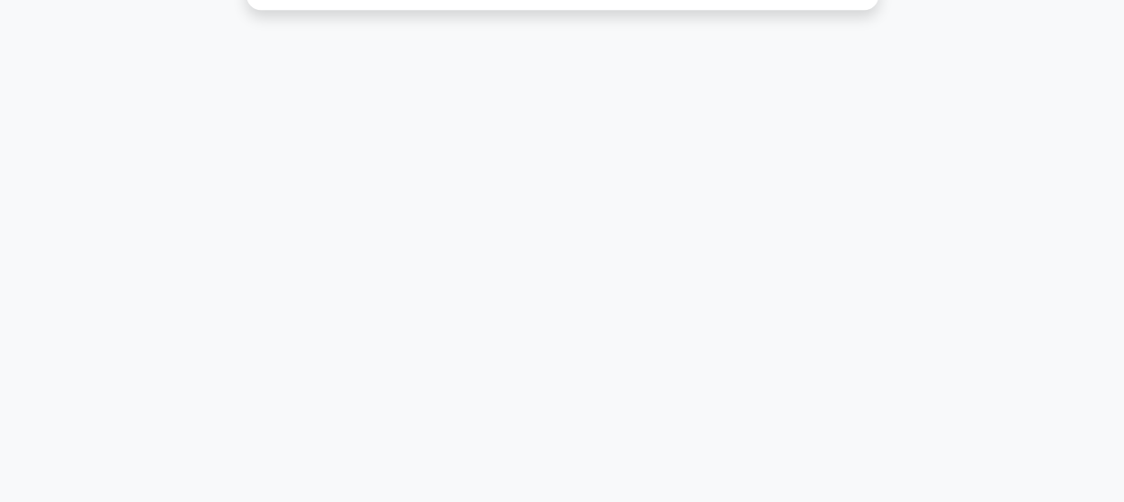
scroll to position [22, 0]
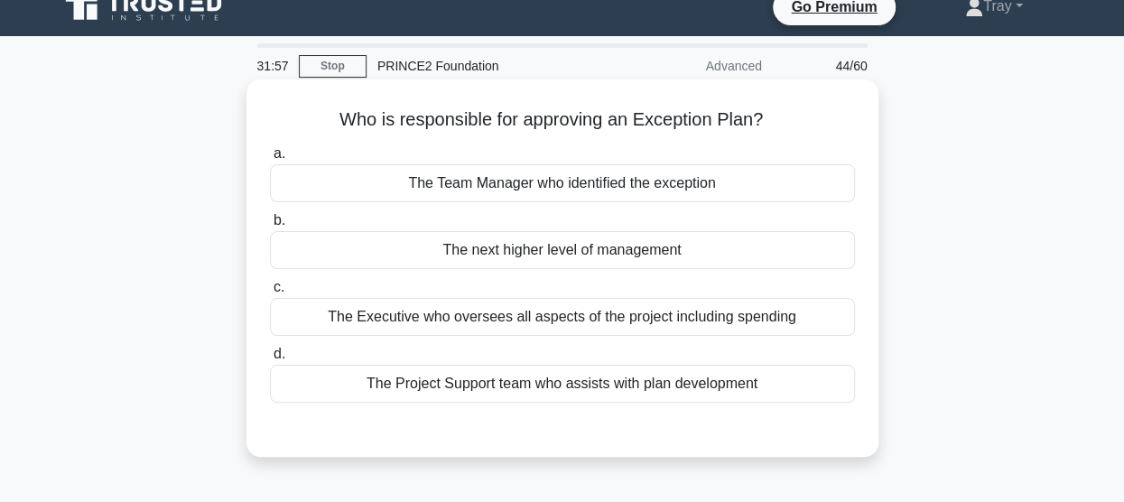
click at [558, 306] on div "The Executive who oversees all aspects of the project including spending" at bounding box center [562, 317] width 585 height 38
click at [270, 293] on input "c. The Executive who oversees all aspects of the project including spending" at bounding box center [270, 288] width 0 height 12
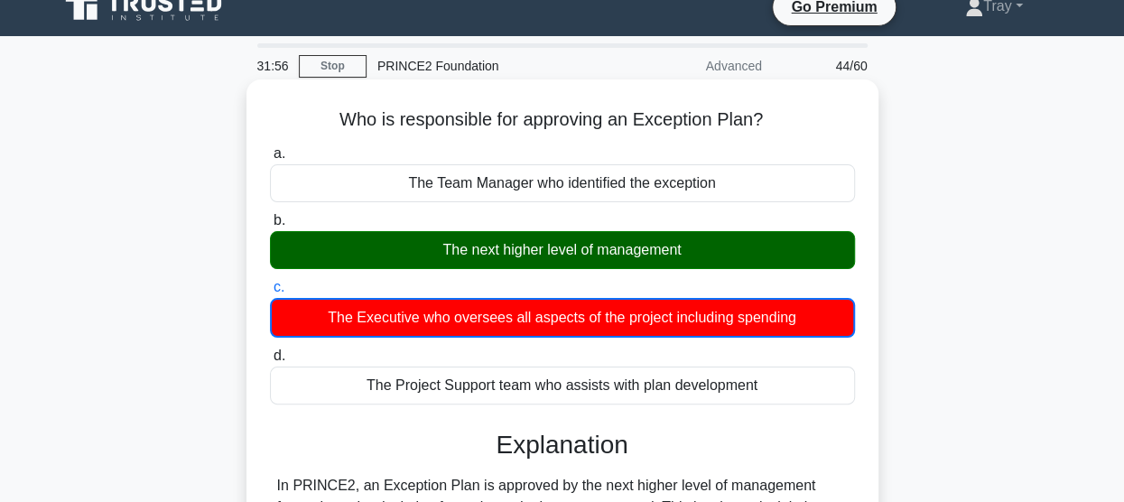
click at [563, 239] on div "The next higher level of management" at bounding box center [562, 250] width 585 height 38
click at [270, 227] on input "b. The next higher level of management" at bounding box center [270, 221] width 0 height 12
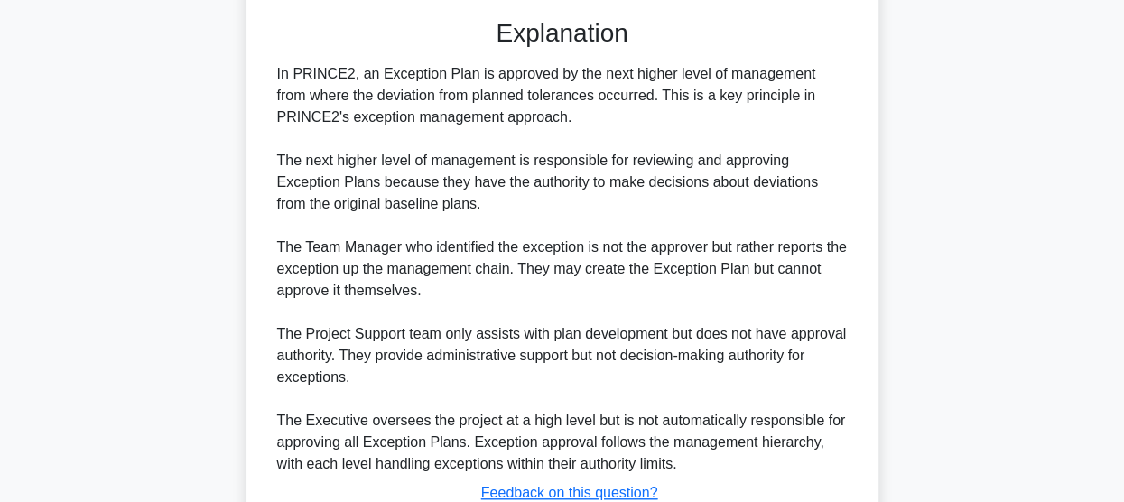
scroll to position [565, 0]
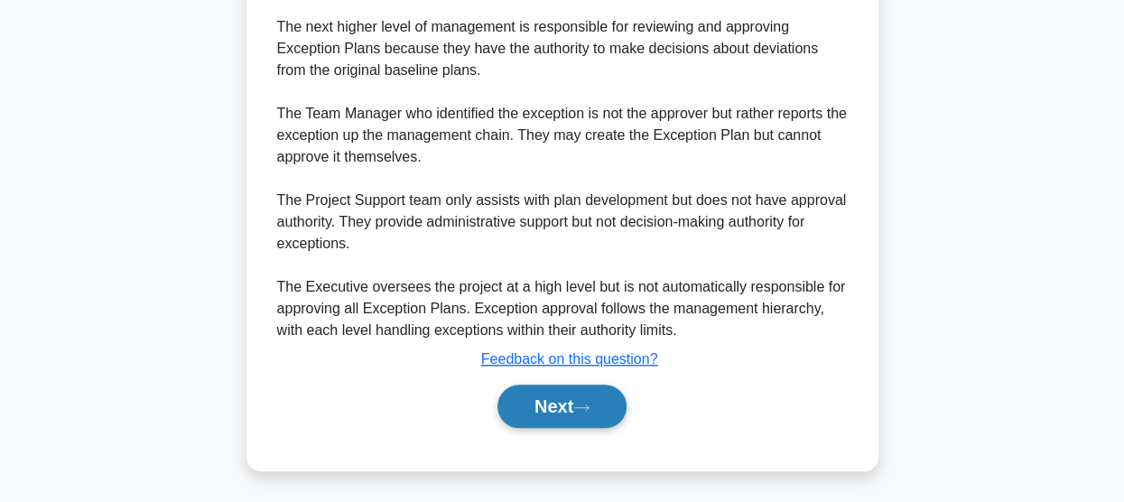
click at [576, 396] on button "Next" at bounding box center [561, 406] width 129 height 43
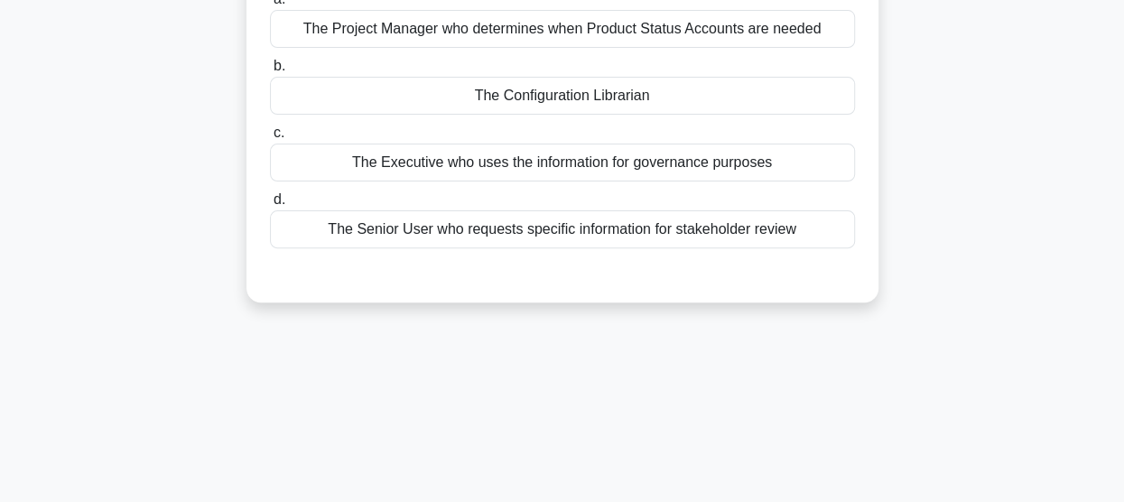
scroll to position [112, 0]
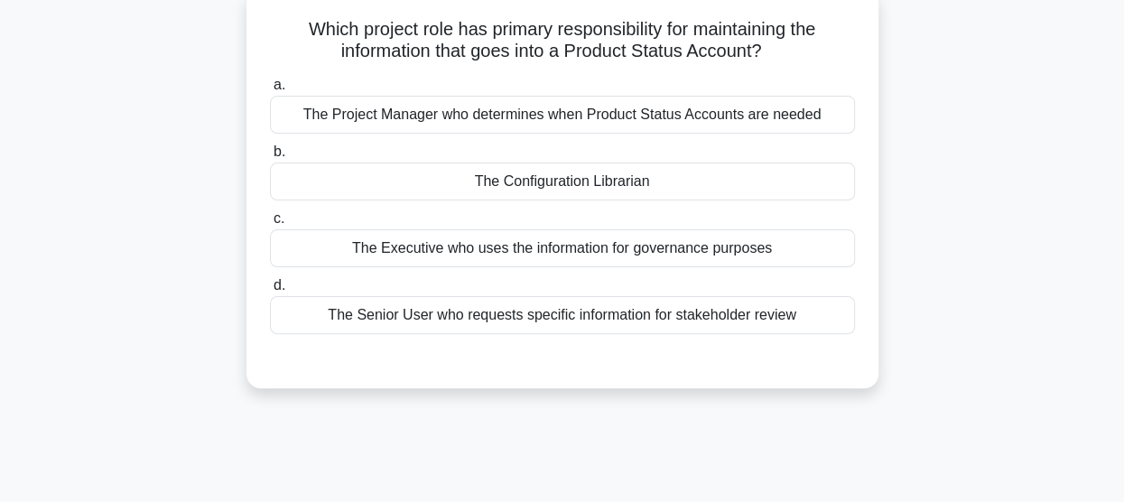
click at [570, 315] on div "The Senior User who requests specific information for stakeholder review" at bounding box center [562, 315] width 585 height 38
click at [270, 292] on input "d. The Senior User who requests specific information for stakeholder review" at bounding box center [270, 286] width 0 height 12
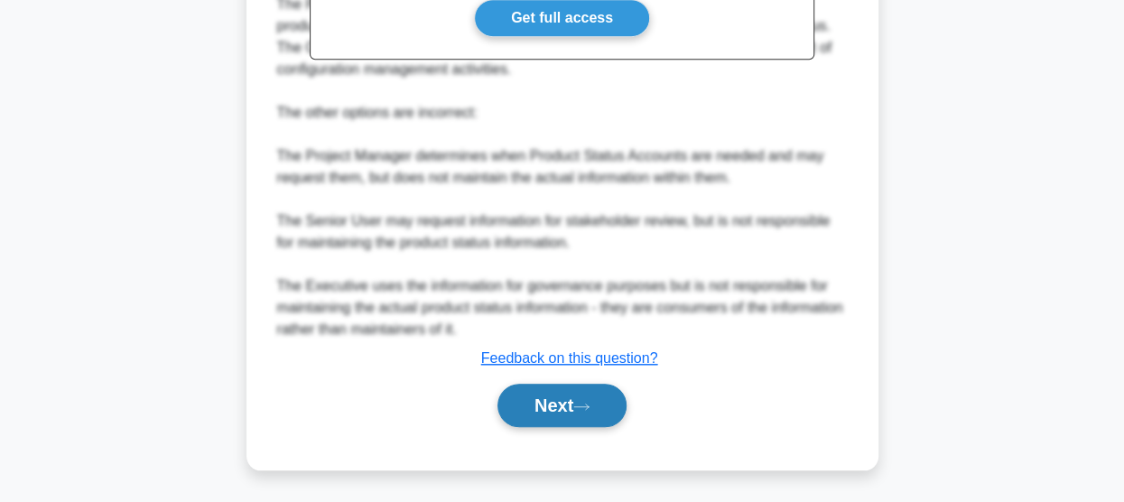
click at [553, 402] on button "Next" at bounding box center [561, 405] width 129 height 43
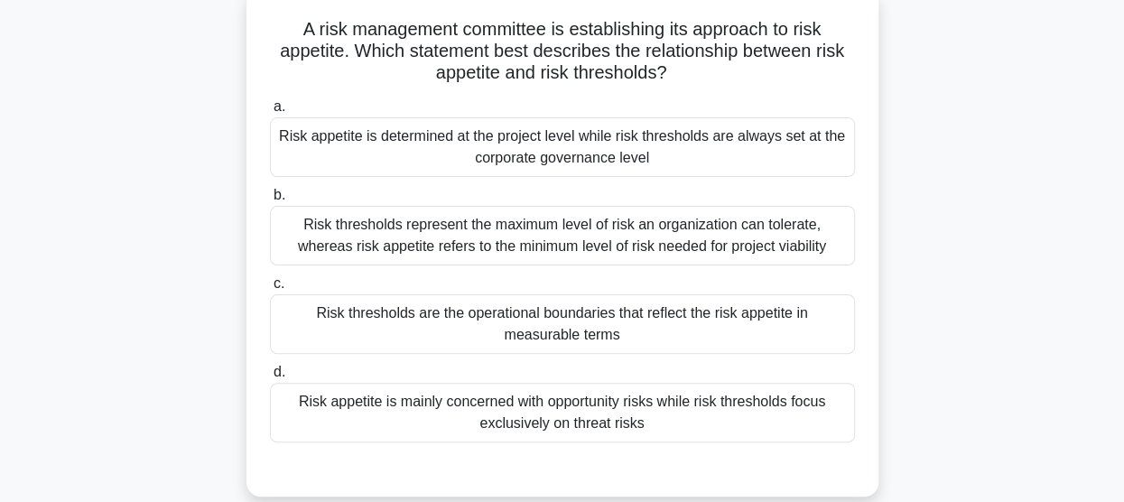
click at [579, 240] on div "Risk thresholds represent the maximum level of risk an organization can tolerat…" at bounding box center [562, 236] width 585 height 60
click at [270, 201] on input "b. Risk thresholds represent the maximum level of risk an organization can tole…" at bounding box center [270, 196] width 0 height 12
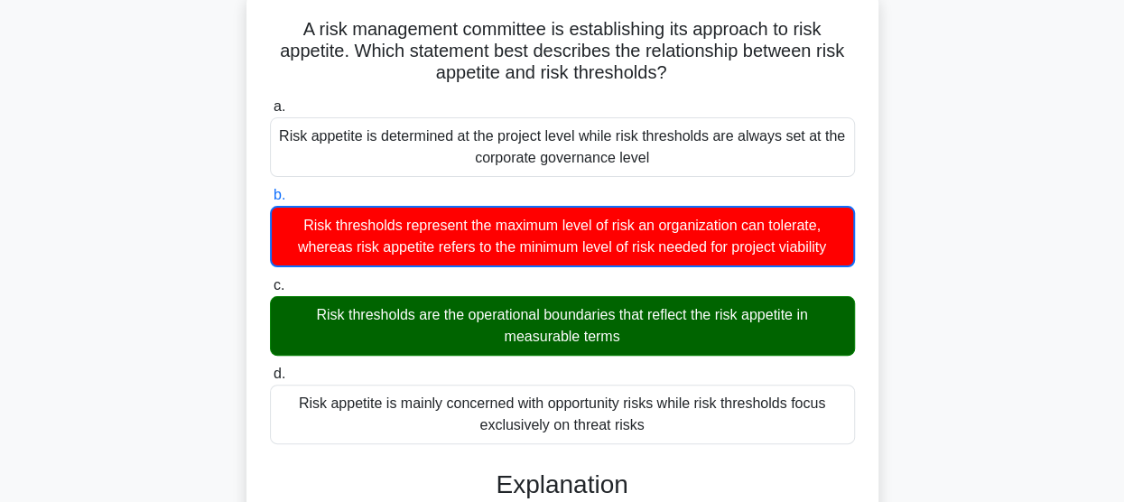
click at [489, 323] on div "Risk thresholds are the operational boundaries that reflect the risk appetite i…" at bounding box center [562, 326] width 585 height 60
click at [270, 292] on input "c. Risk thresholds are the operational boundaries that reflect the risk appetit…" at bounding box center [270, 286] width 0 height 12
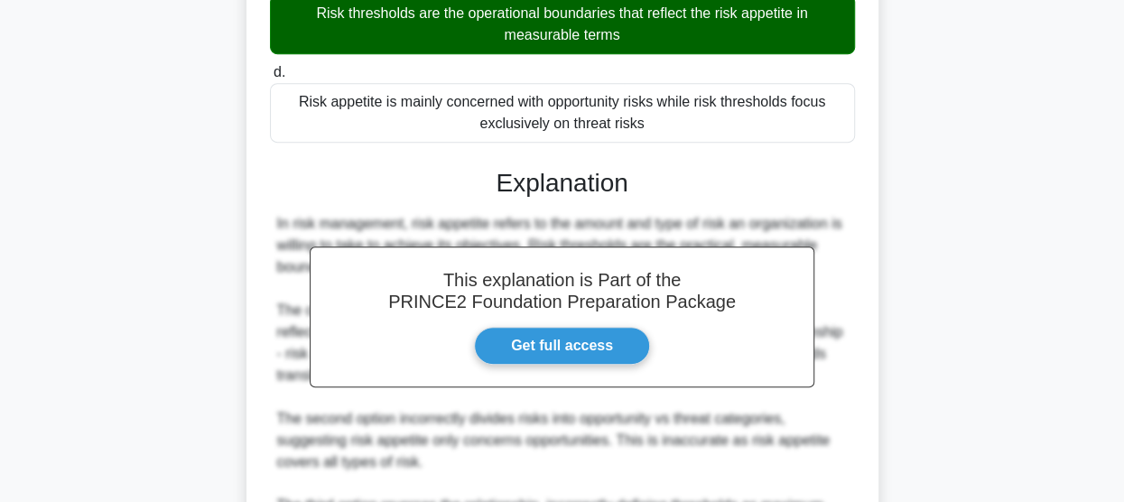
scroll to position [383, 0]
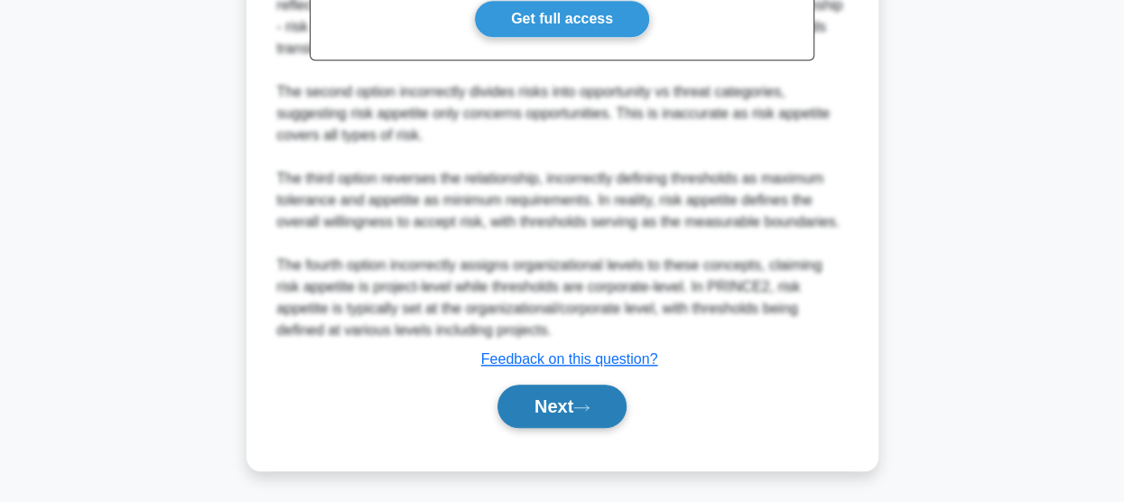
click at [548, 402] on button "Next" at bounding box center [561, 406] width 129 height 43
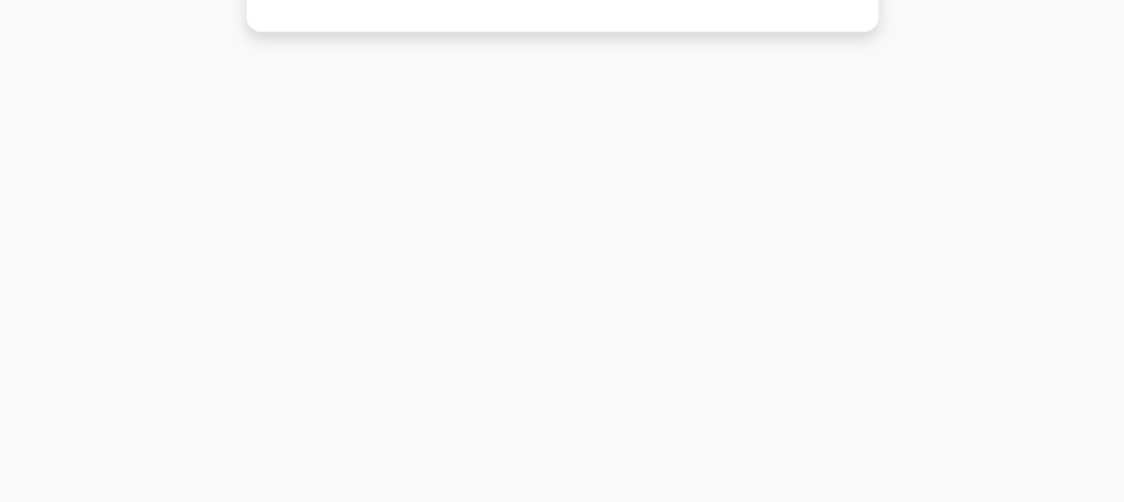
scroll to position [22, 0]
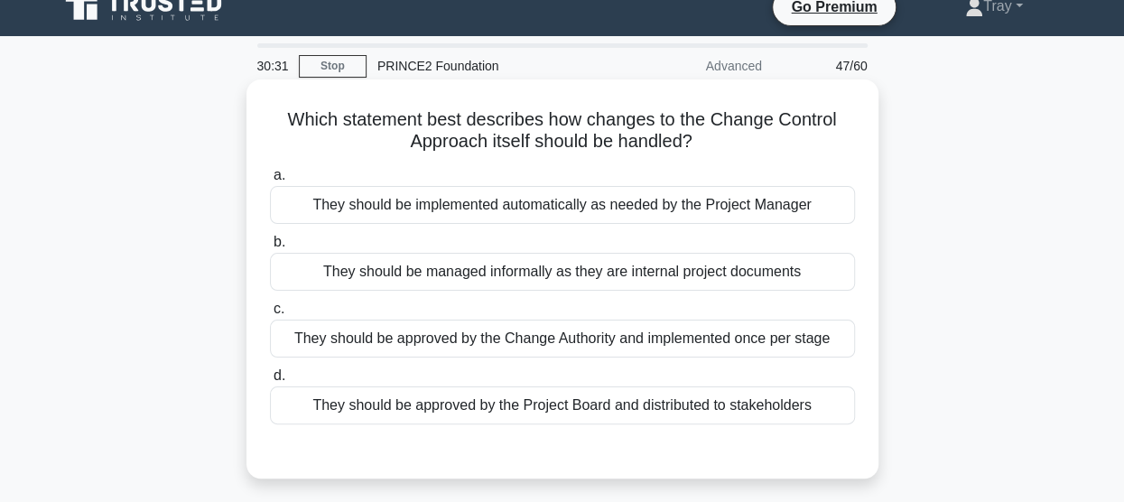
click at [619, 195] on div "They should be implemented automatically as needed by the Project Manager" at bounding box center [562, 205] width 585 height 38
click at [270, 181] on input "a. They should be implemented automatically as needed by the Project Manager" at bounding box center [270, 176] width 0 height 12
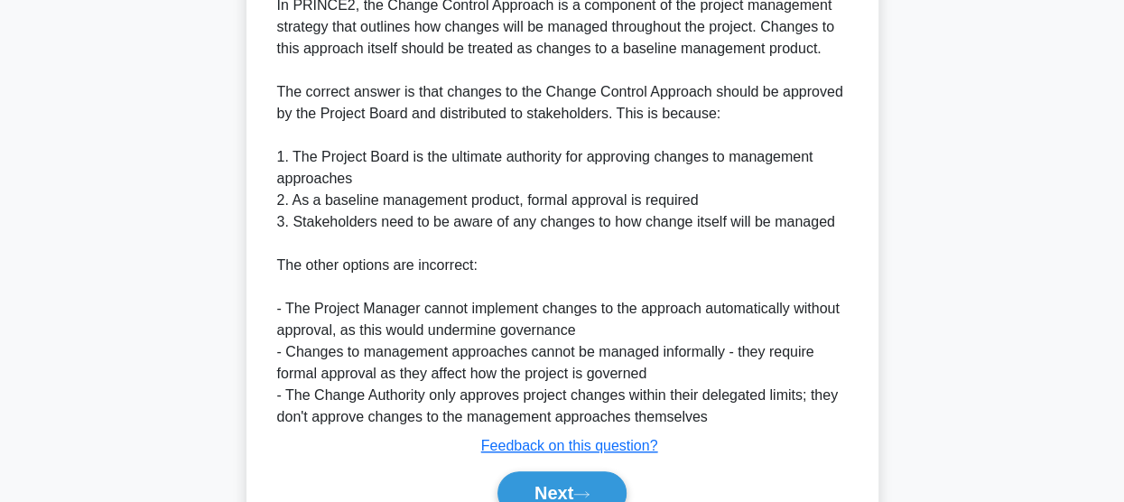
scroll to position [611, 0]
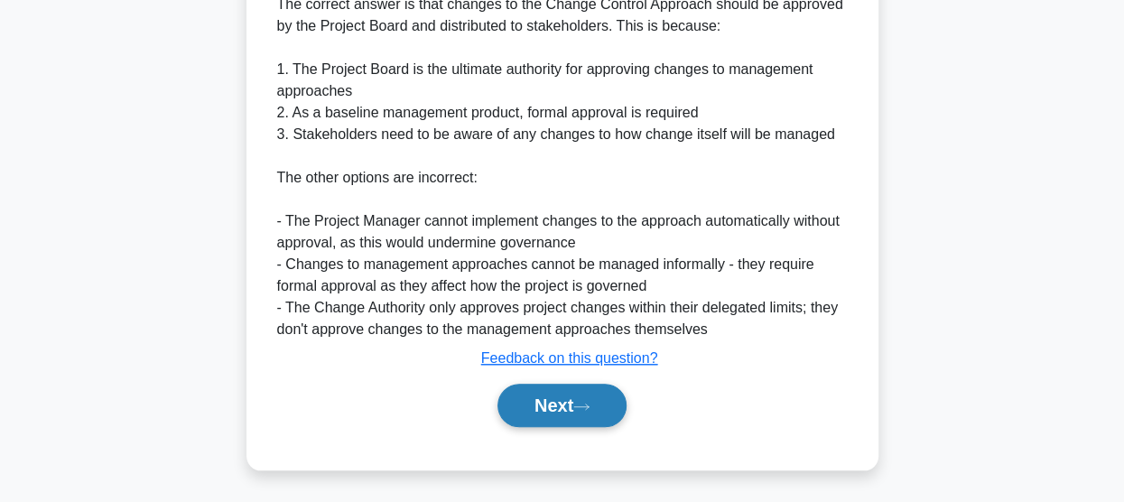
click at [560, 416] on button "Next" at bounding box center [561, 405] width 129 height 43
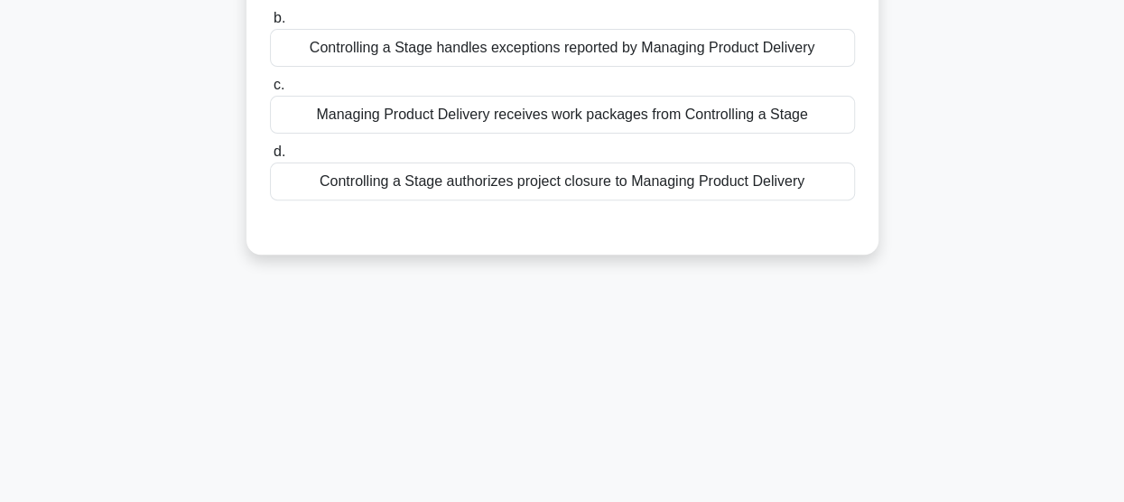
scroll to position [0, 0]
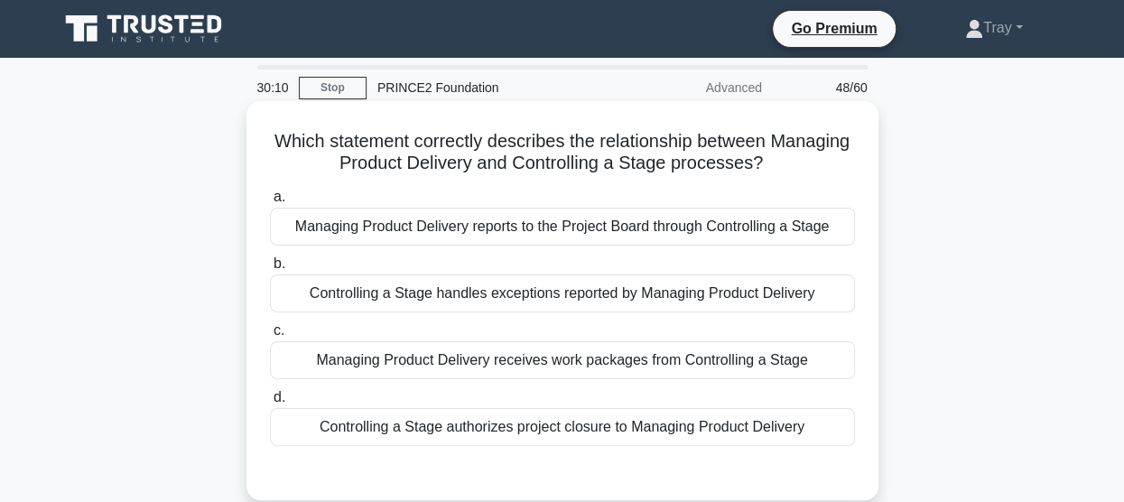
click at [546, 236] on div "Managing Product Delivery reports to the Project Board through Controlling a St…" at bounding box center [562, 227] width 585 height 38
click at [270, 203] on input "a. Managing Product Delivery reports to the Project Board through Controlling a…" at bounding box center [270, 197] width 0 height 12
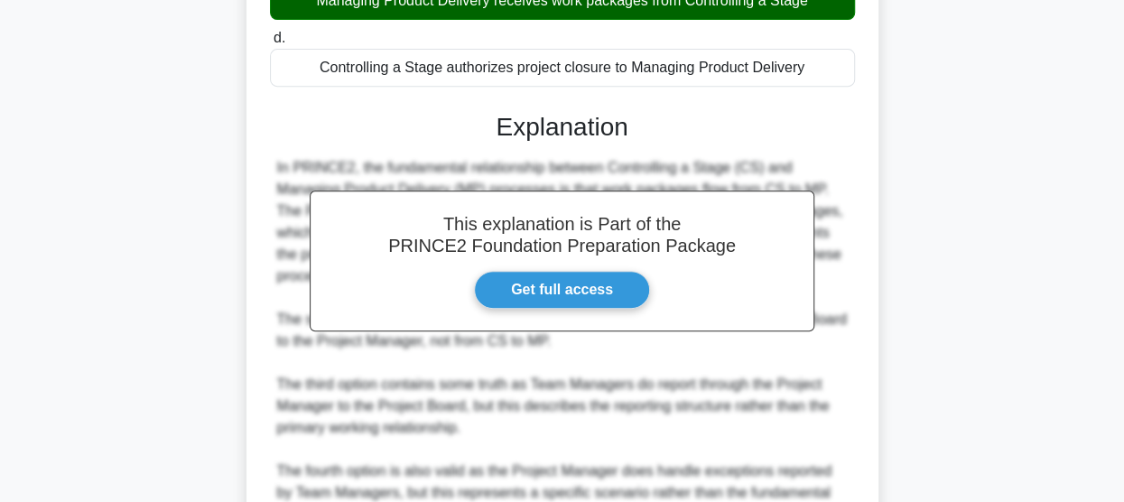
scroll to position [546, 0]
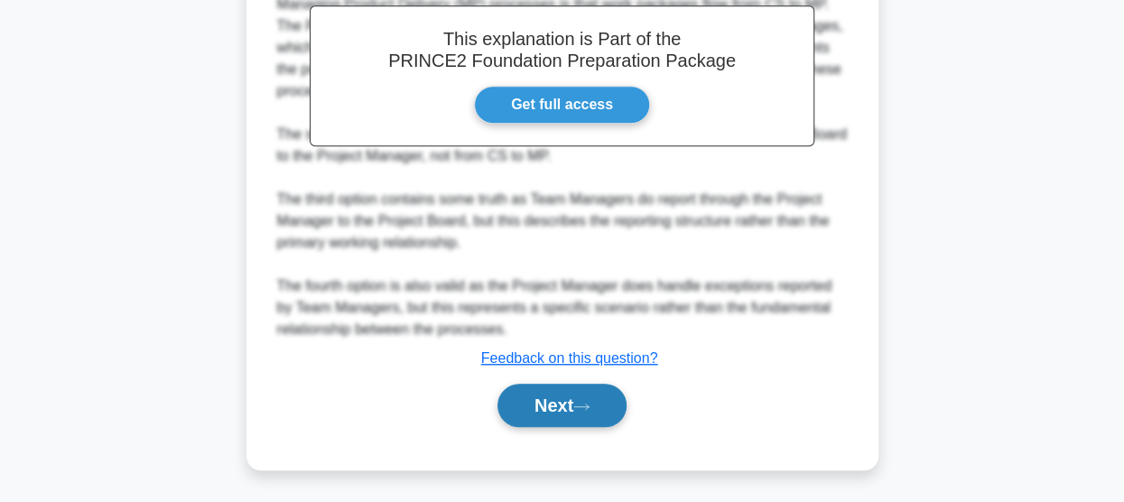
click at [541, 396] on button "Next" at bounding box center [561, 405] width 129 height 43
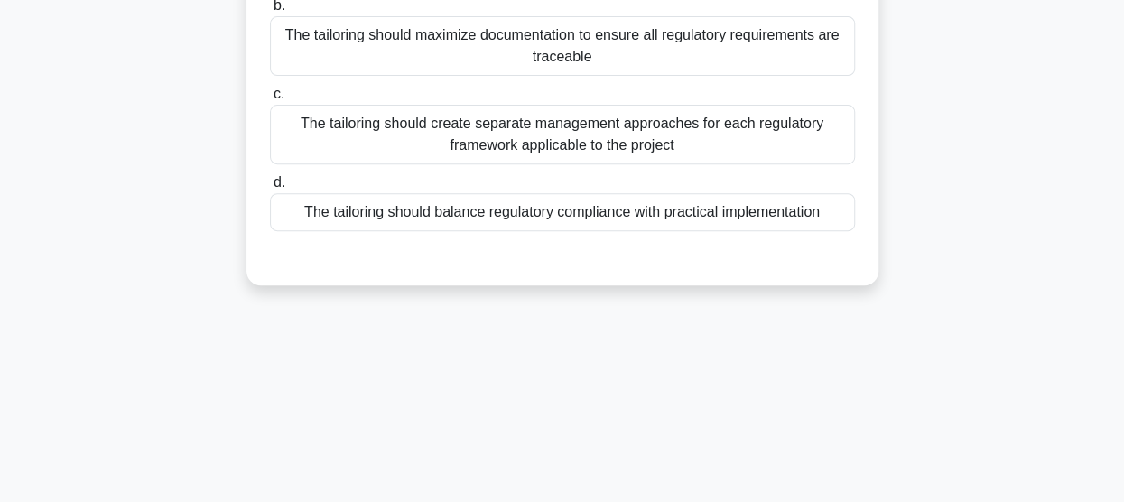
scroll to position [112, 0]
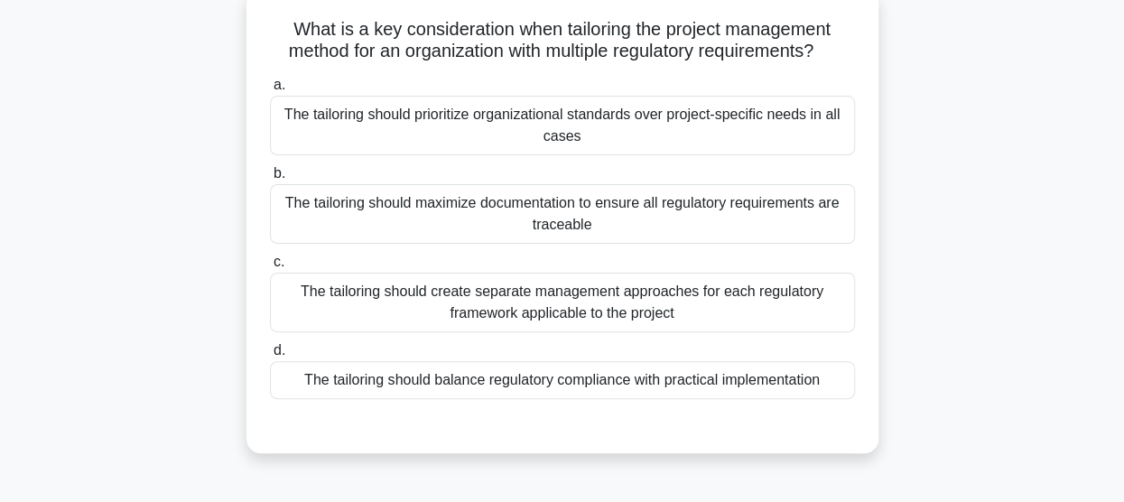
click at [609, 312] on div "The tailoring should create separate management approaches for each regulatory …" at bounding box center [562, 303] width 585 height 60
click at [270, 268] on input "c. The tailoring should create separate management approaches for each regulato…" at bounding box center [270, 262] width 0 height 12
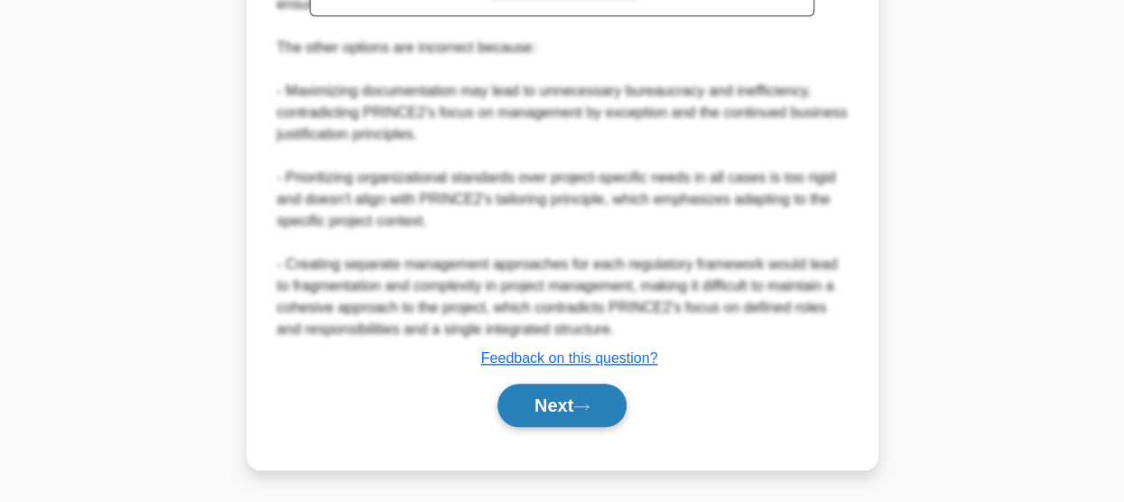
click at [575, 419] on button "Next" at bounding box center [561, 405] width 129 height 43
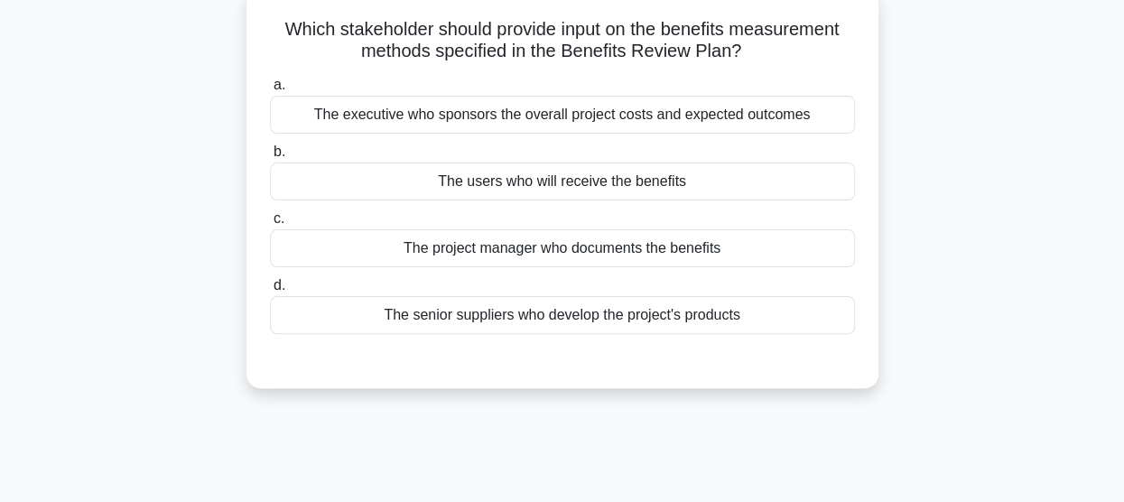
click at [614, 183] on div "The users who will receive the benefits" at bounding box center [562, 181] width 585 height 38
click at [270, 158] on input "b. The users who will receive the benefits" at bounding box center [270, 152] width 0 height 12
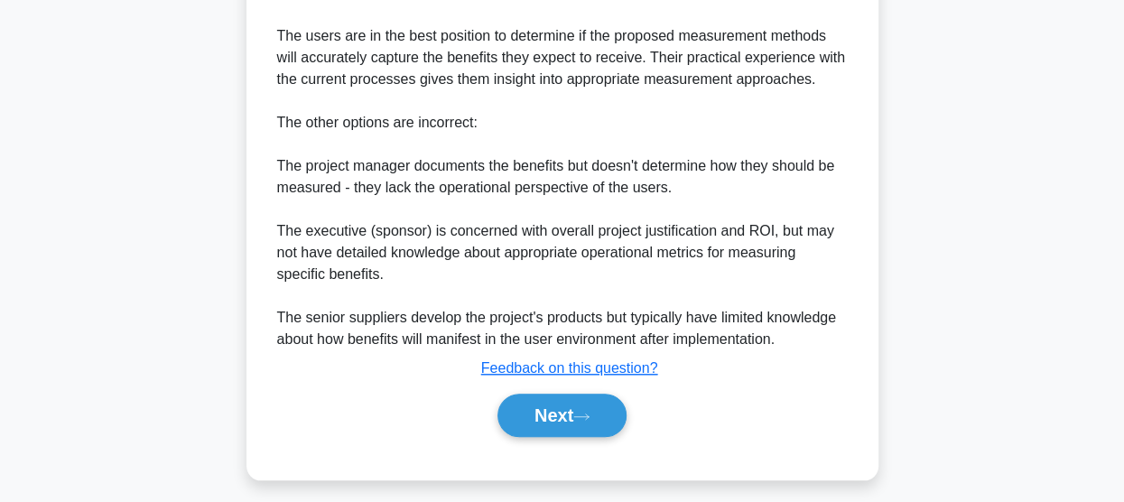
scroll to position [630, 0]
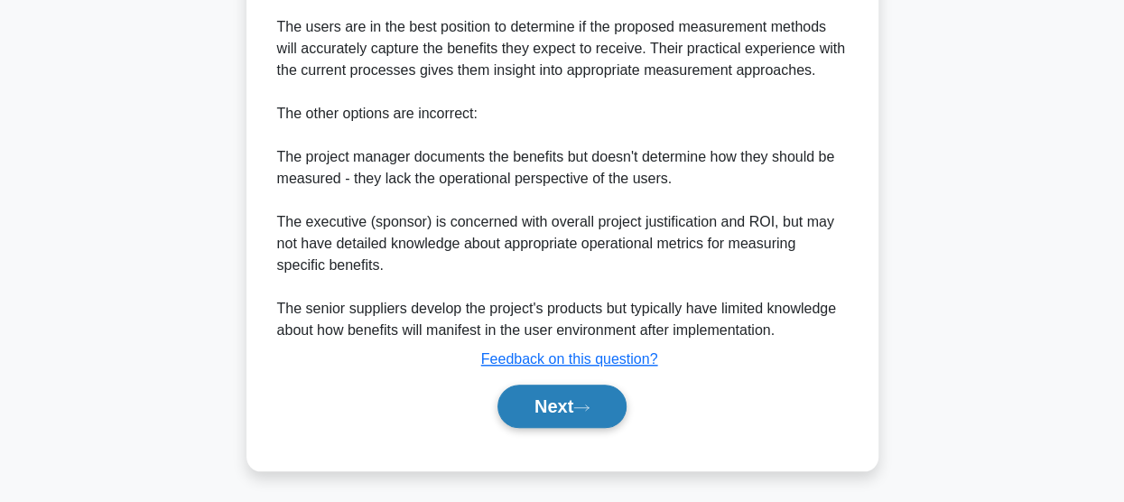
click at [537, 394] on button "Next" at bounding box center [561, 406] width 129 height 43
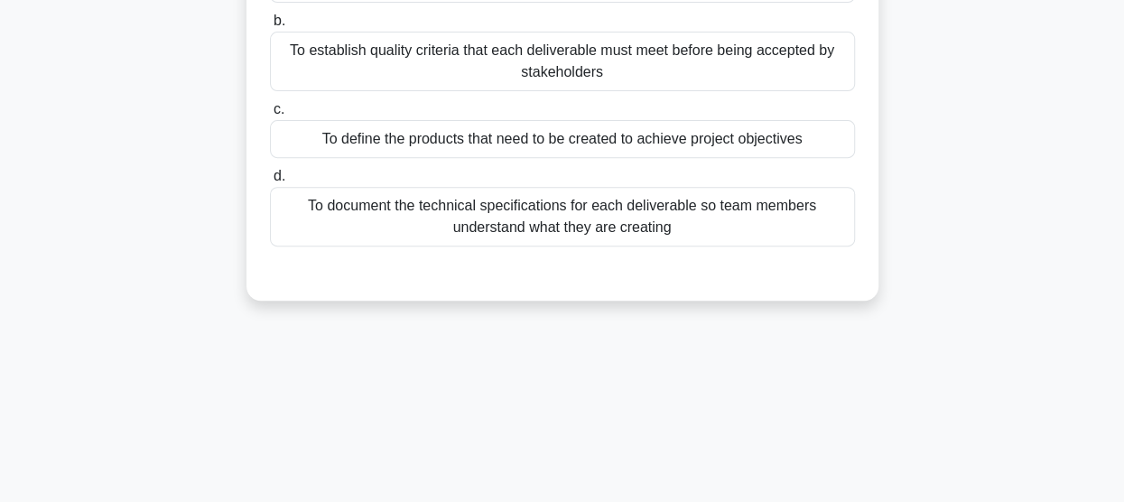
scroll to position [112, 0]
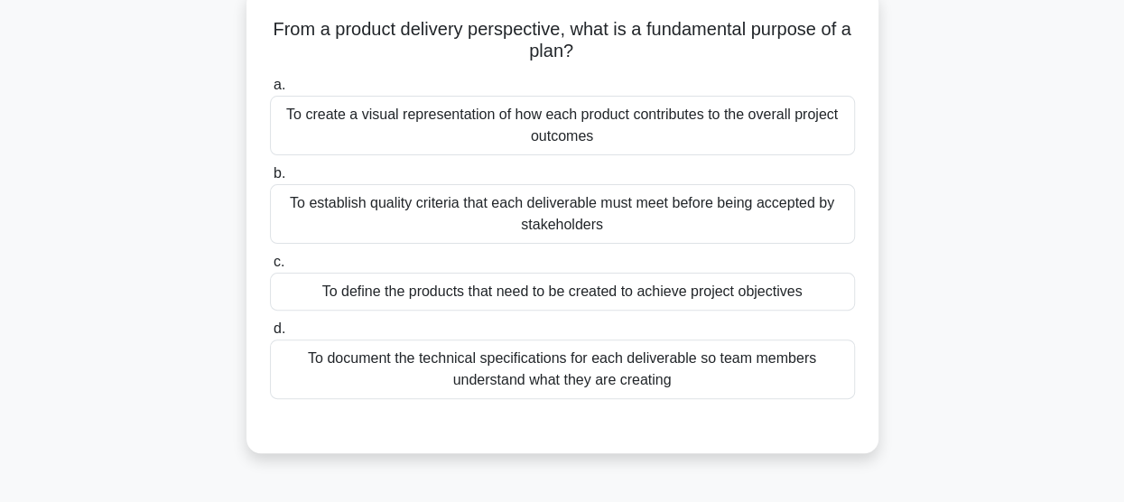
click at [654, 290] on div "To define the products that need to be created to achieve project objectives" at bounding box center [562, 292] width 585 height 38
click at [270, 268] on input "c. To define the products that need to be created to achieve project objectives" at bounding box center [270, 262] width 0 height 12
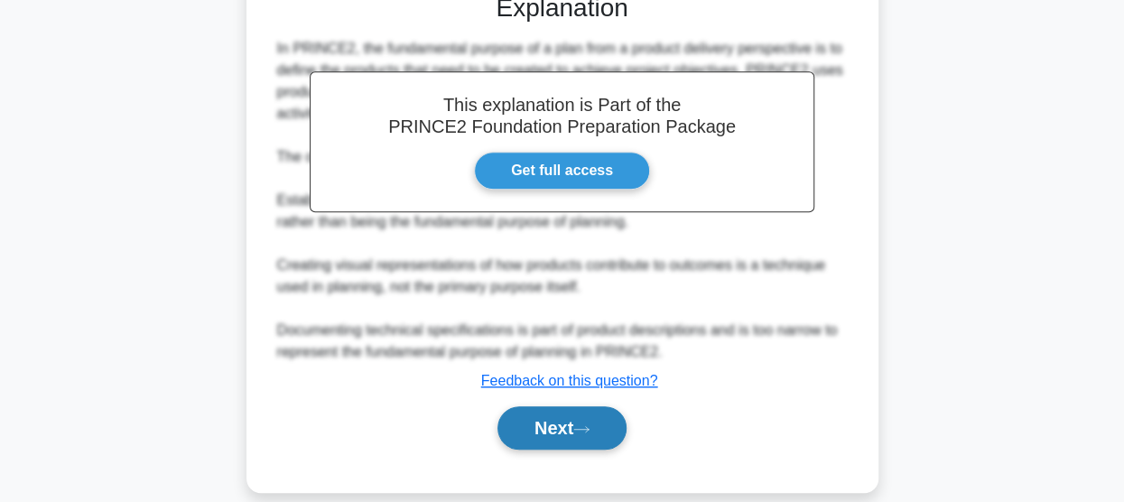
click at [563, 406] on button "Next" at bounding box center [561, 427] width 129 height 43
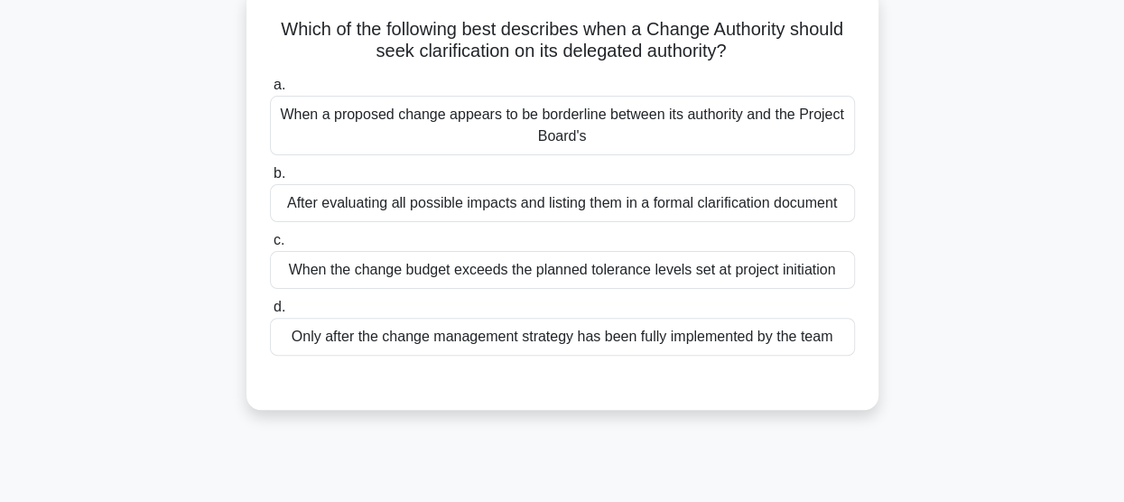
click at [618, 279] on div "When the change budget exceeds the planned tolerance levels set at project init…" at bounding box center [562, 270] width 585 height 38
click at [270, 246] on input "c. When the change budget exceeds the planned tolerance levels set at project i…" at bounding box center [270, 241] width 0 height 12
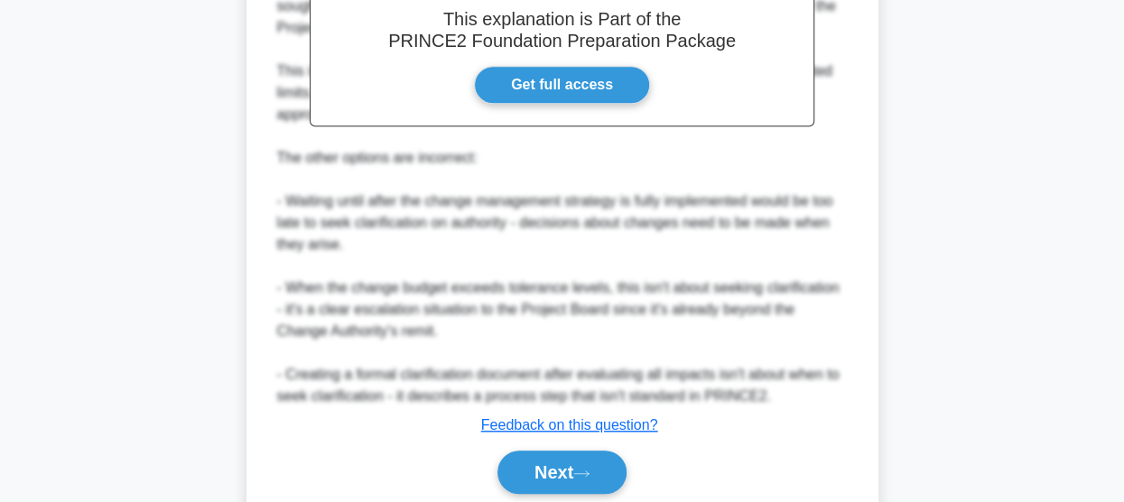
scroll to position [654, 0]
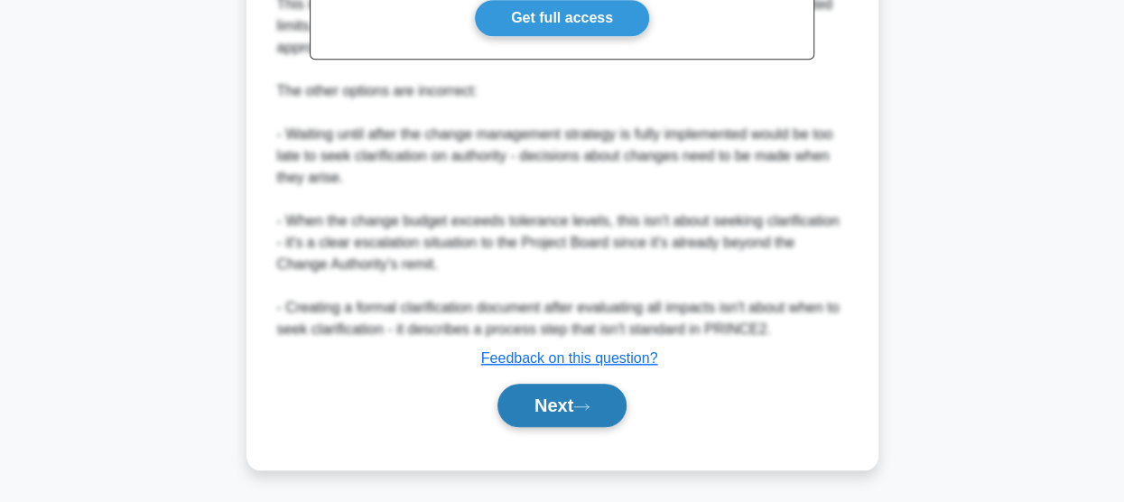
click at [523, 390] on button "Next" at bounding box center [561, 405] width 129 height 43
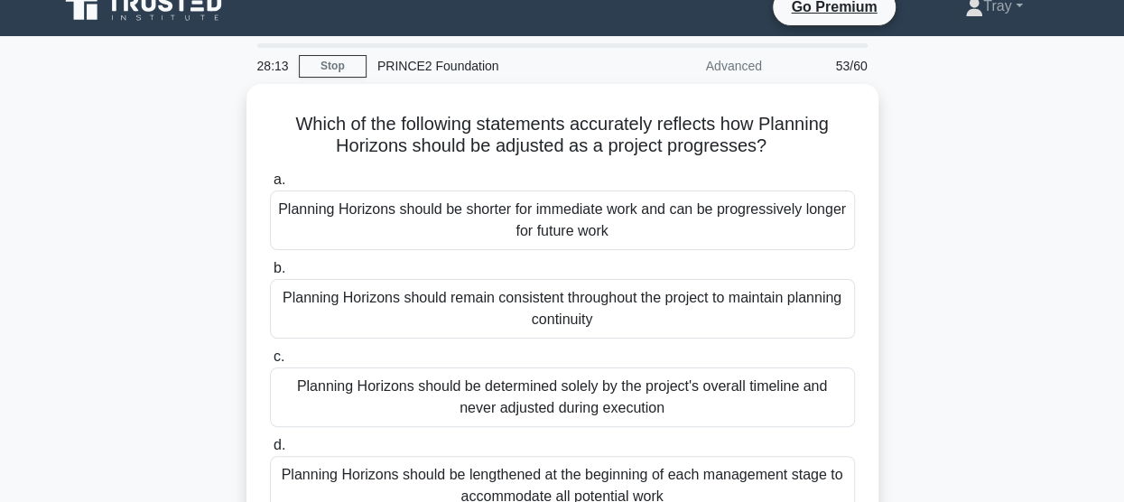
scroll to position [112, 0]
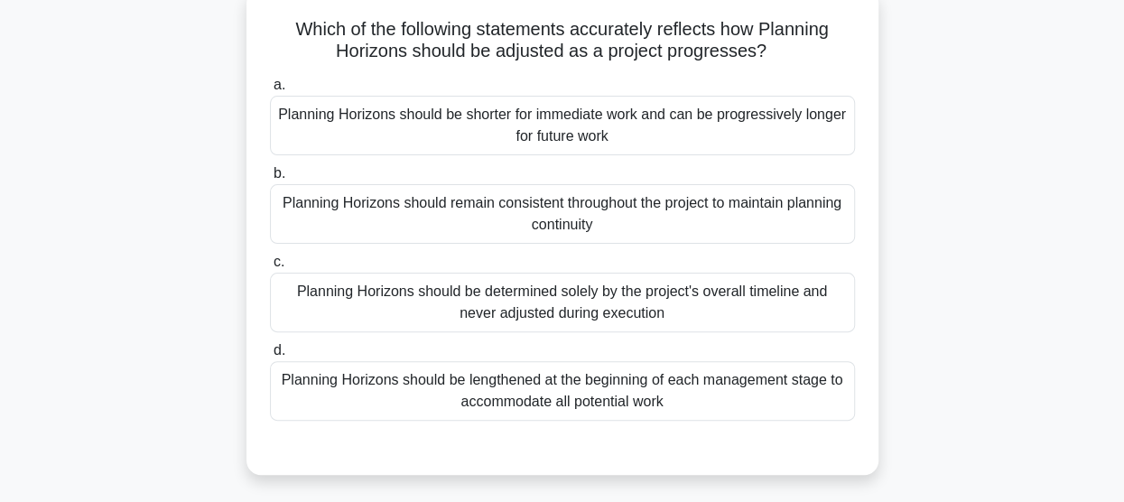
click at [572, 227] on div "Planning Horizons should remain consistent throughout the project to maintain p…" at bounding box center [562, 214] width 585 height 60
click at [270, 180] on input "b. Planning Horizons should remain consistent throughout the project to maintai…" at bounding box center [270, 174] width 0 height 12
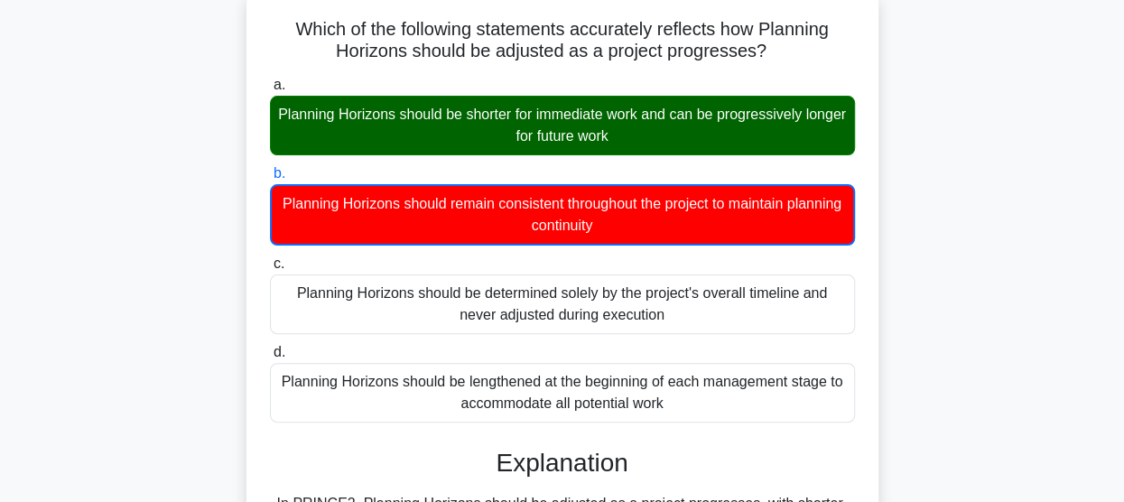
click at [584, 129] on div "Planning Horizons should be shorter for immediate work and can be progressively…" at bounding box center [562, 126] width 585 height 60
click at [270, 91] on input "a. Planning Horizons should be shorter for immediate work and can be progressiv…" at bounding box center [270, 85] width 0 height 12
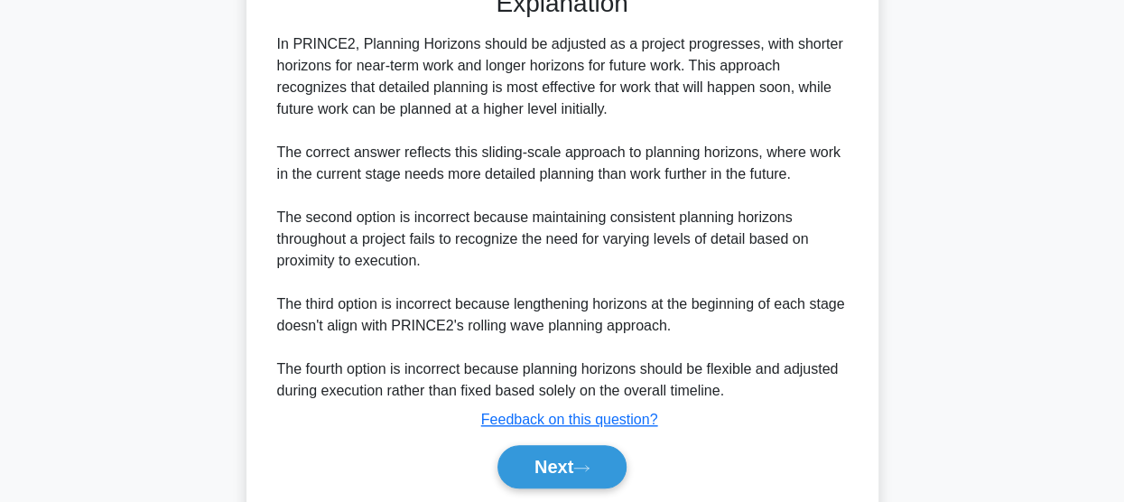
scroll to position [630, 0]
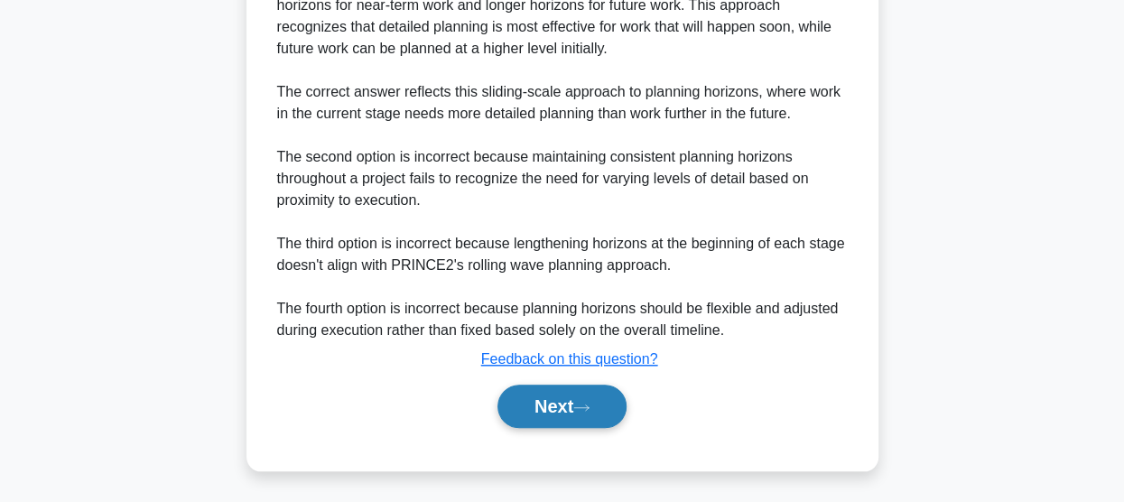
click at [561, 413] on button "Next" at bounding box center [561, 406] width 129 height 43
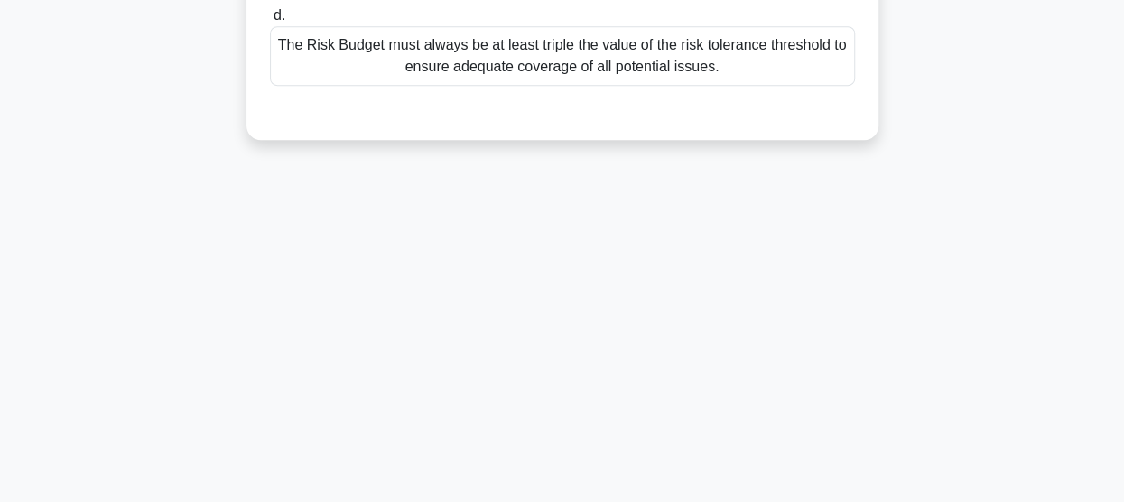
scroll to position [112, 0]
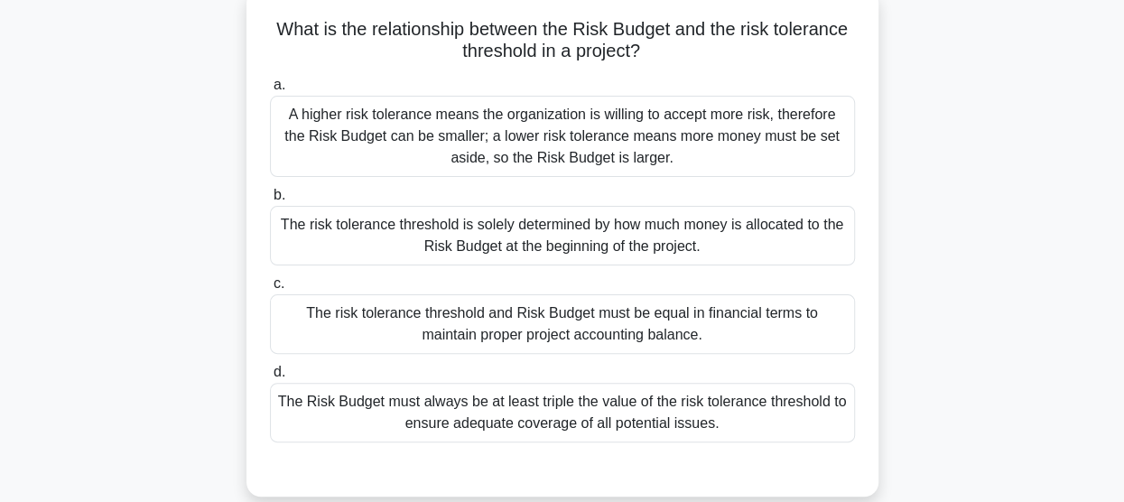
click at [616, 154] on div "A higher risk tolerance means the organization is willing to accept more risk, …" at bounding box center [562, 136] width 585 height 81
click at [270, 91] on input "a. A higher risk tolerance means the organization is willing to accept more ris…" at bounding box center [270, 85] width 0 height 12
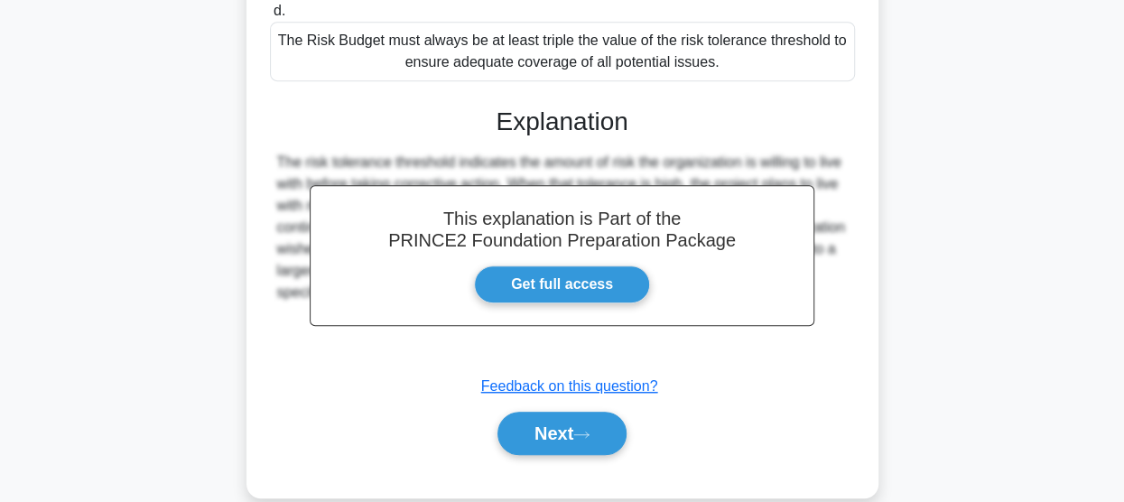
scroll to position [500, 0]
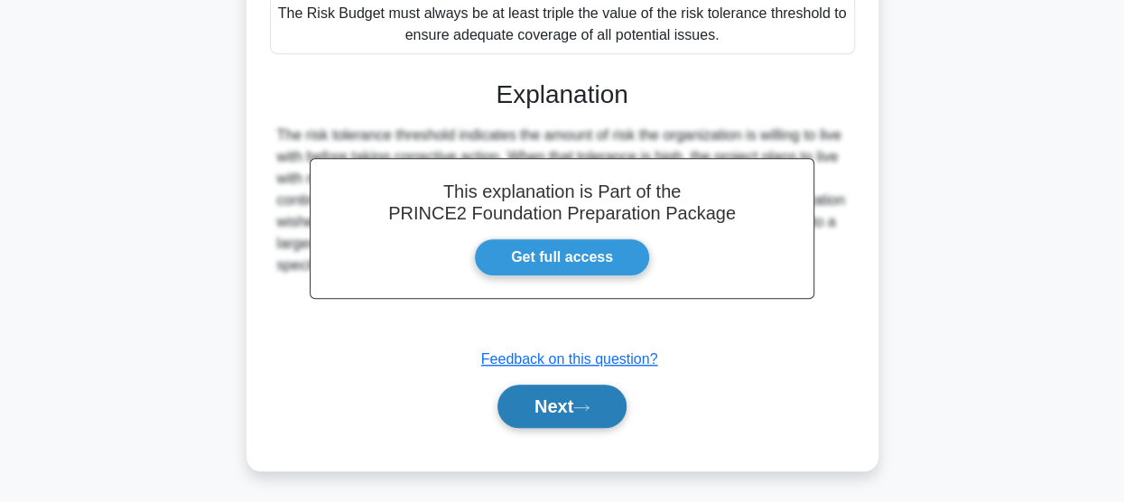
click at [563, 396] on button "Next" at bounding box center [561, 406] width 129 height 43
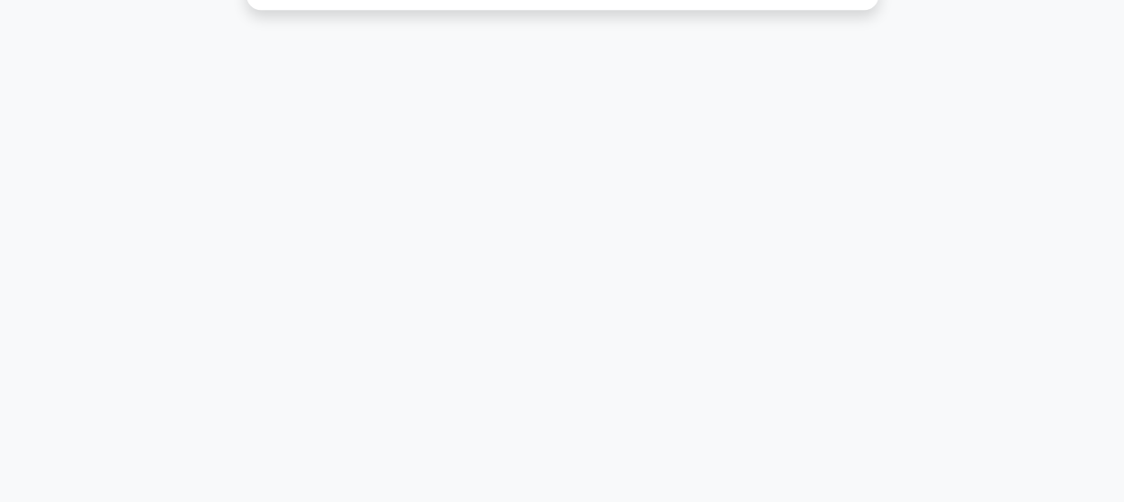
scroll to position [112, 0]
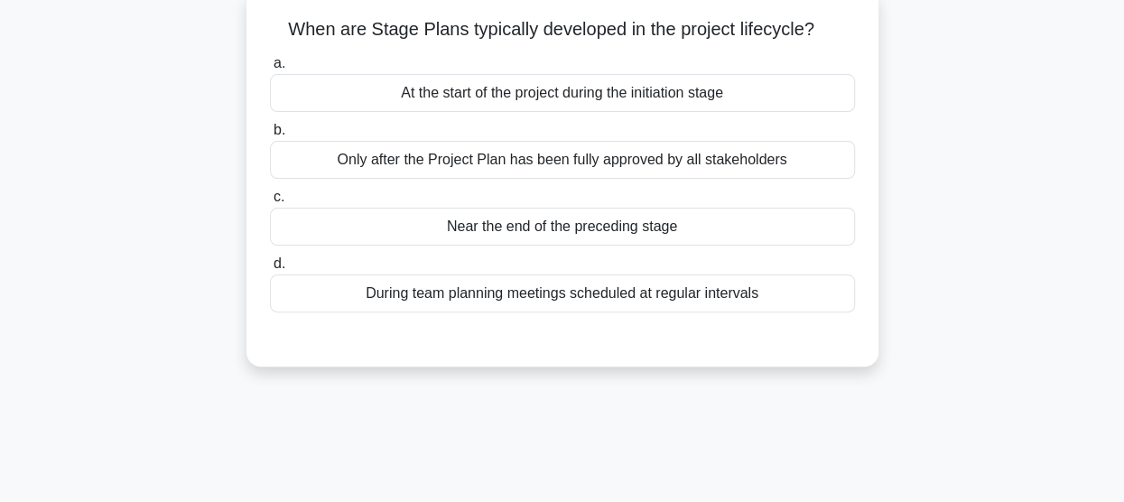
click at [562, 227] on div "Near the end of the preceding stage" at bounding box center [562, 227] width 585 height 38
click at [270, 203] on input "c. Near the end of the preceding stage" at bounding box center [270, 197] width 0 height 12
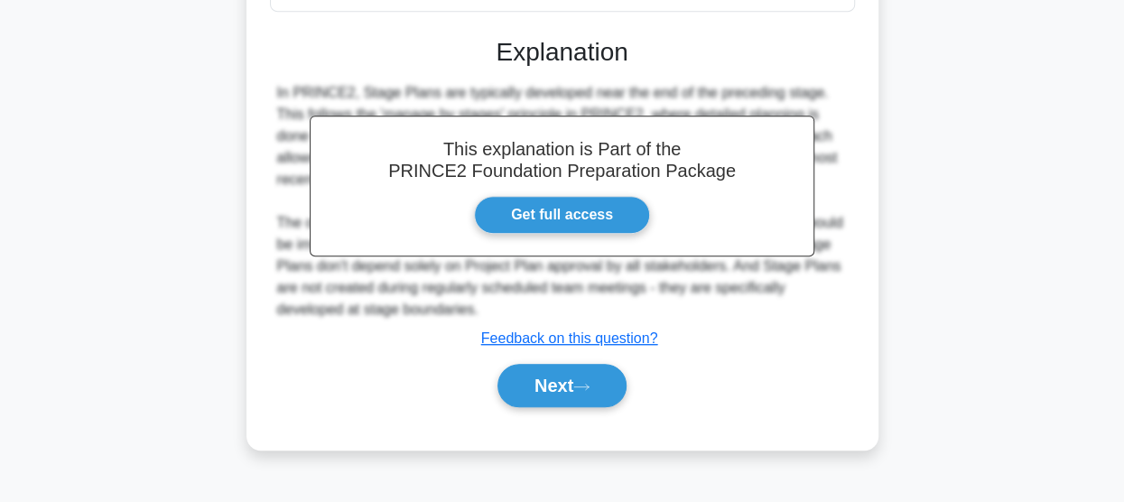
scroll to position [473, 0]
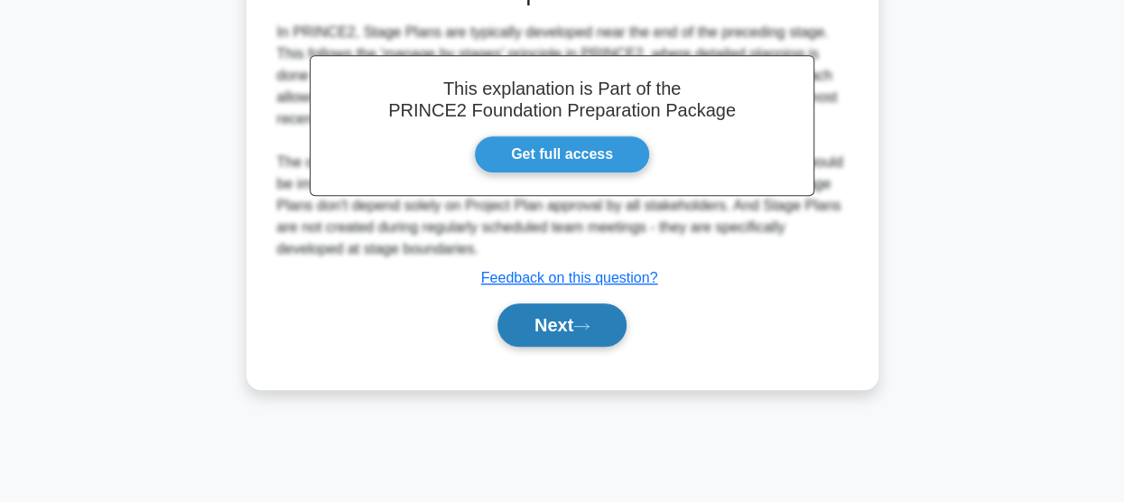
click at [567, 323] on button "Next" at bounding box center [561, 324] width 129 height 43
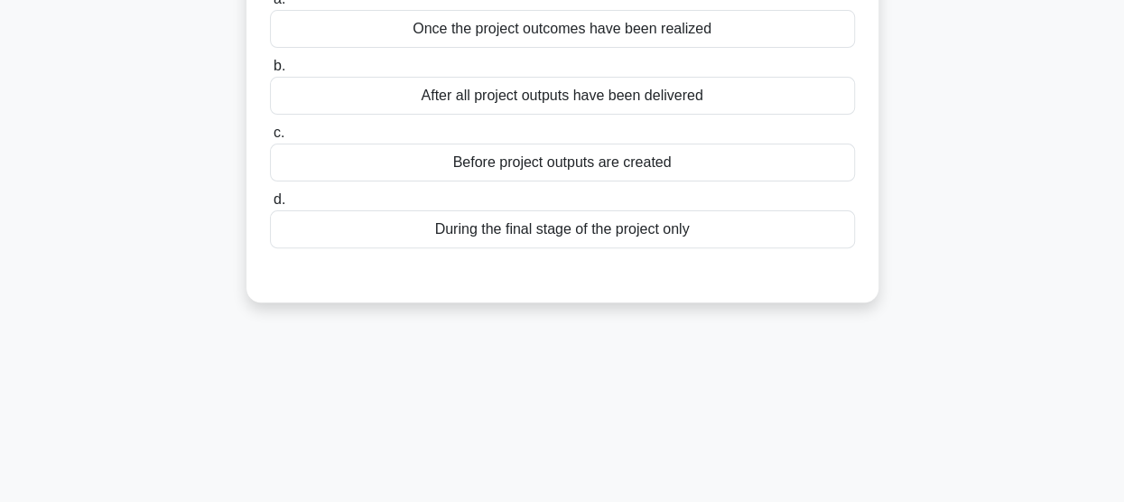
scroll to position [22, 0]
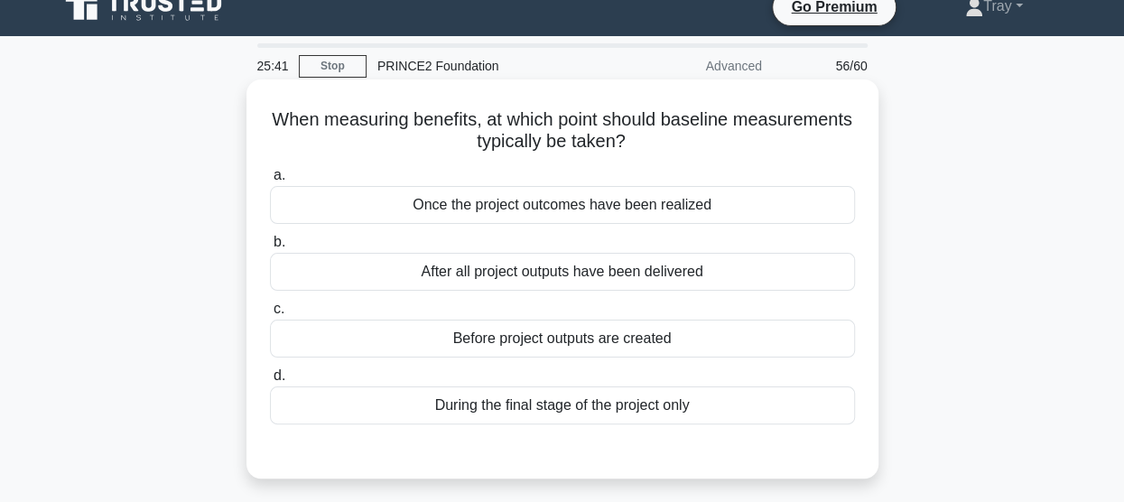
click at [630, 340] on div "Before project outputs are created" at bounding box center [562, 339] width 585 height 38
click at [270, 315] on input "c. Before project outputs are created" at bounding box center [270, 309] width 0 height 12
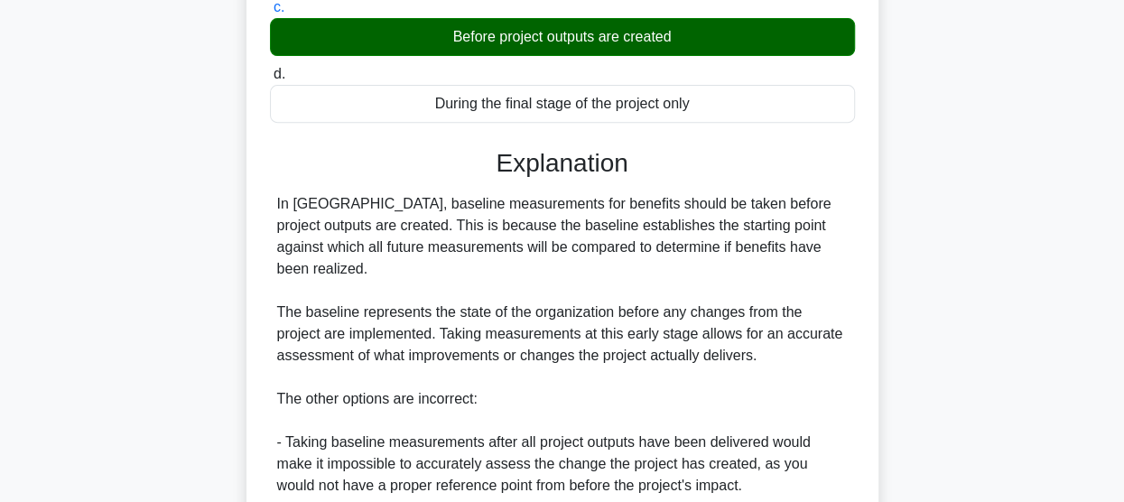
scroll to position [473, 0]
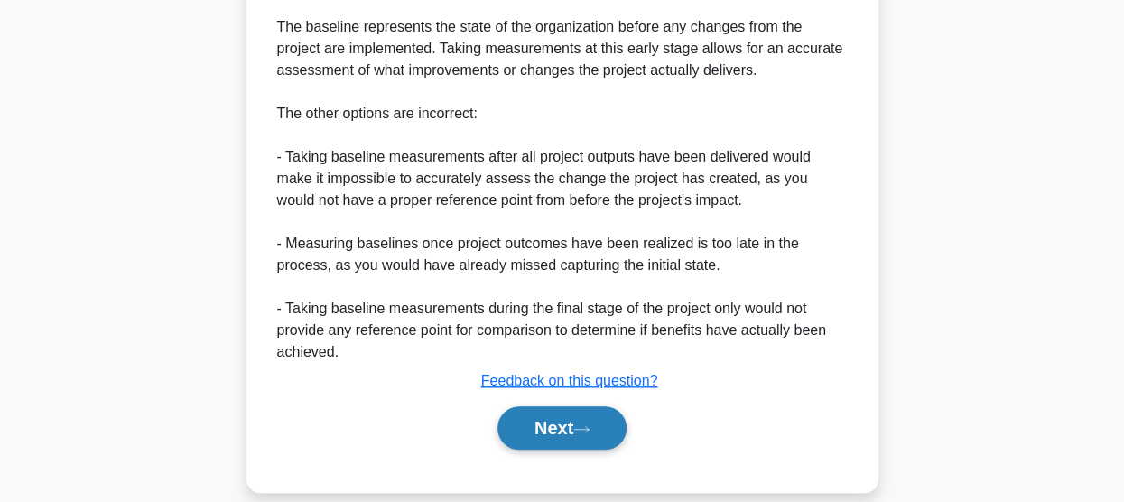
click at [562, 416] on button "Next" at bounding box center [561, 427] width 129 height 43
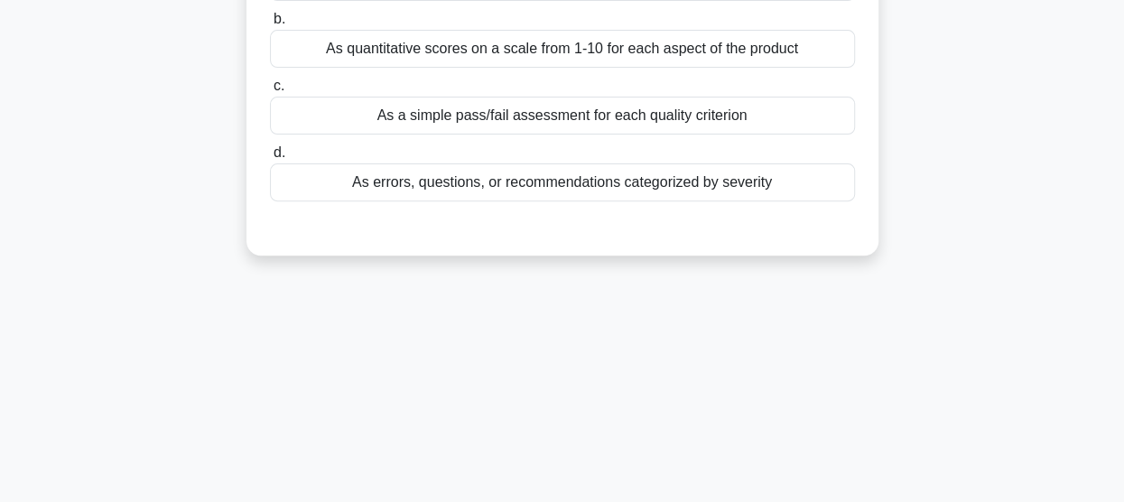
scroll to position [112, 0]
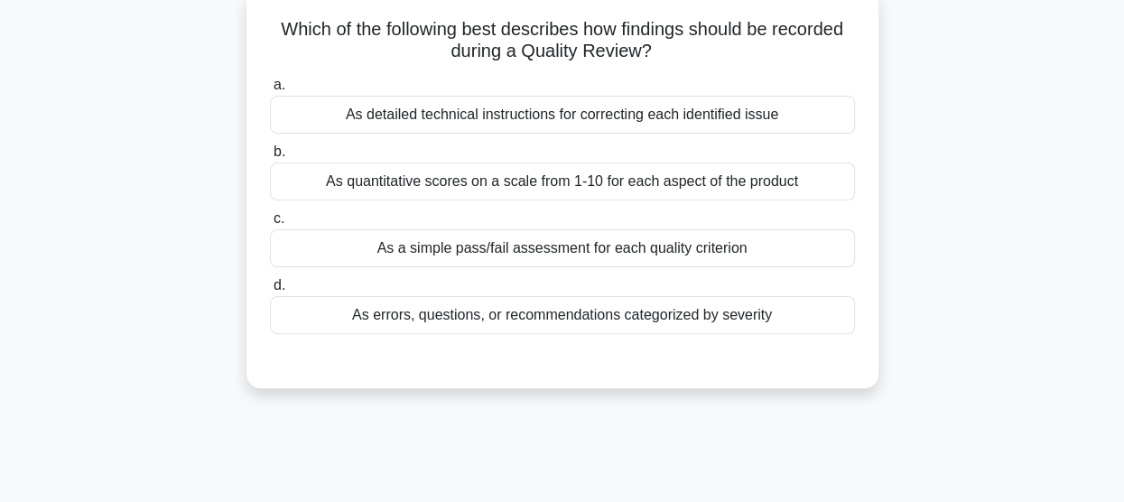
click at [548, 314] on div "As errors, questions, or recommendations categorized by severity" at bounding box center [562, 315] width 585 height 38
click at [270, 292] on input "d. As errors, questions, or recommendations categorized by severity" at bounding box center [270, 286] width 0 height 12
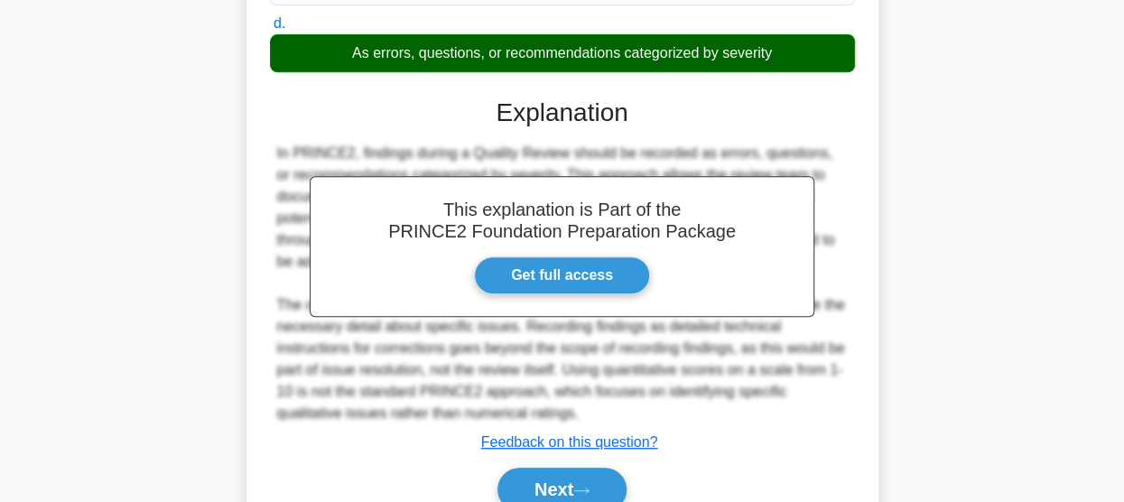
scroll to position [473, 0]
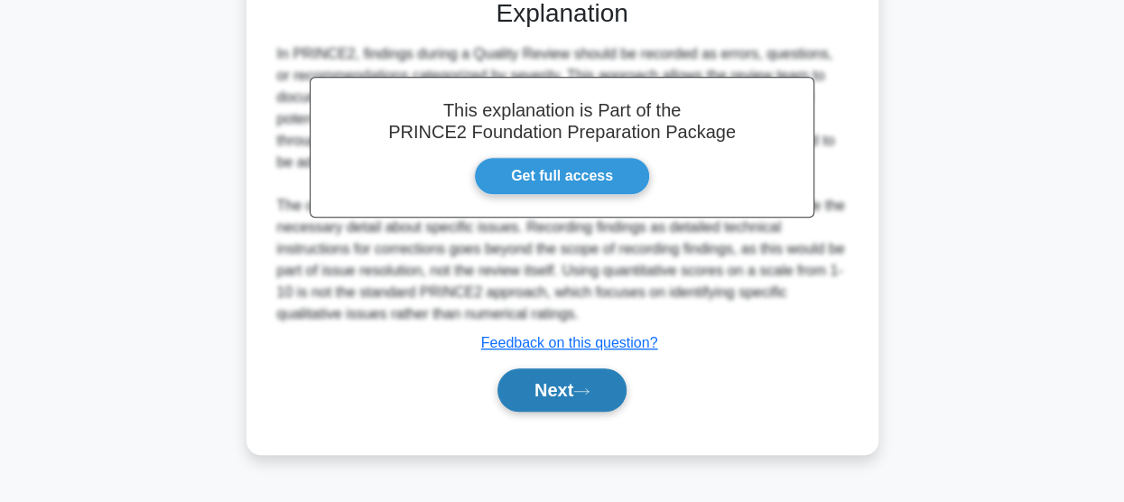
click at [541, 391] on button "Next" at bounding box center [561, 389] width 129 height 43
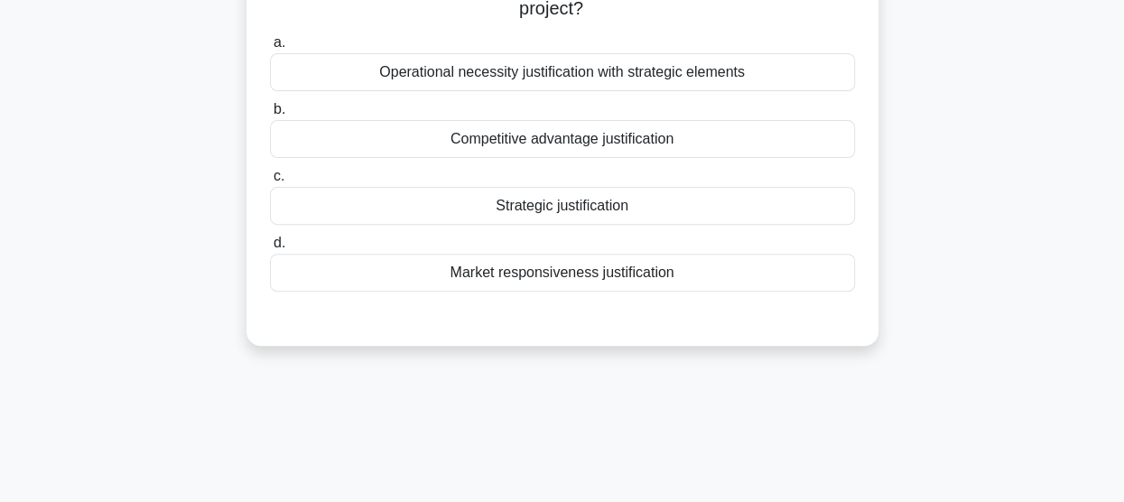
scroll to position [112, 0]
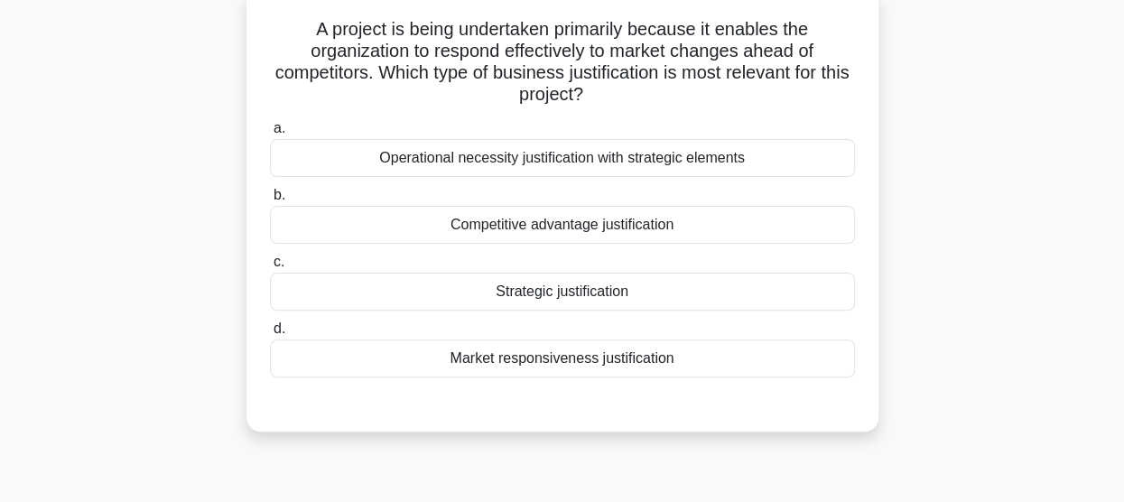
click at [576, 236] on div "Competitive advantage justification" at bounding box center [562, 225] width 585 height 38
click at [270, 201] on input "b. Competitive advantage justification" at bounding box center [270, 196] width 0 height 12
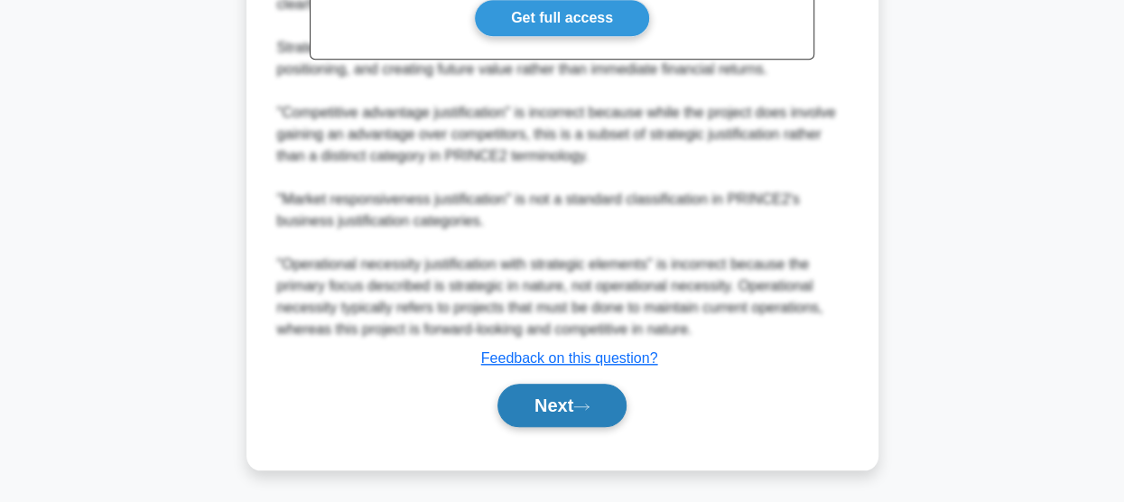
click at [552, 400] on button "Next" at bounding box center [561, 405] width 129 height 43
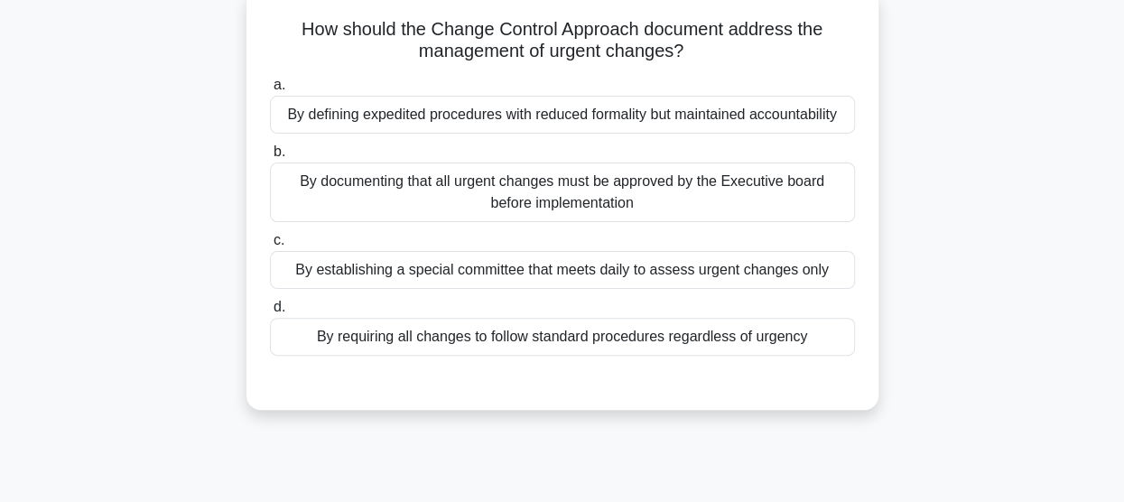
click at [522, 187] on div "By documenting that all urgent changes must be approved by the Executive board …" at bounding box center [562, 192] width 585 height 60
click at [270, 158] on input "b. By documenting that all urgent changes must be approved by the Executive boa…" at bounding box center [270, 152] width 0 height 12
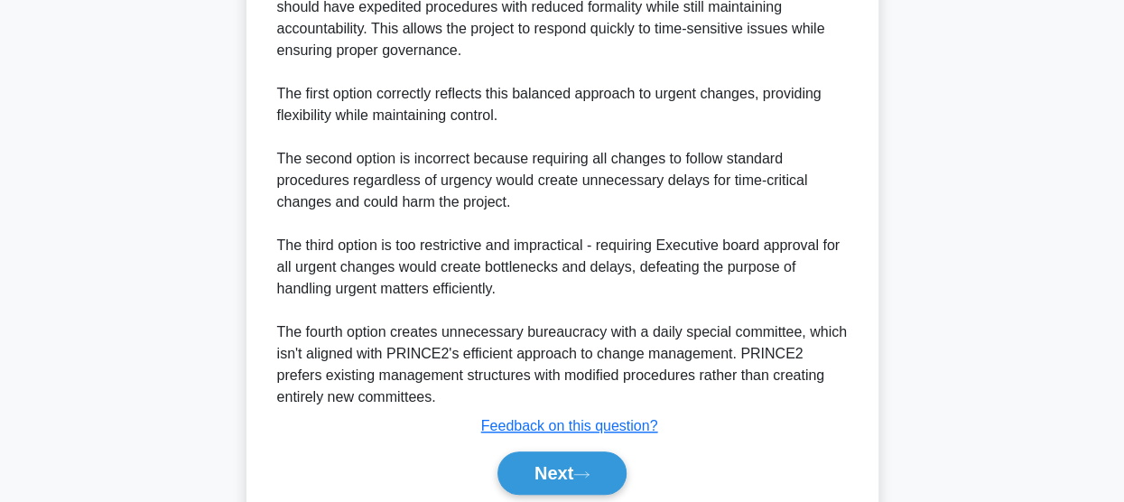
scroll to position [676, 0]
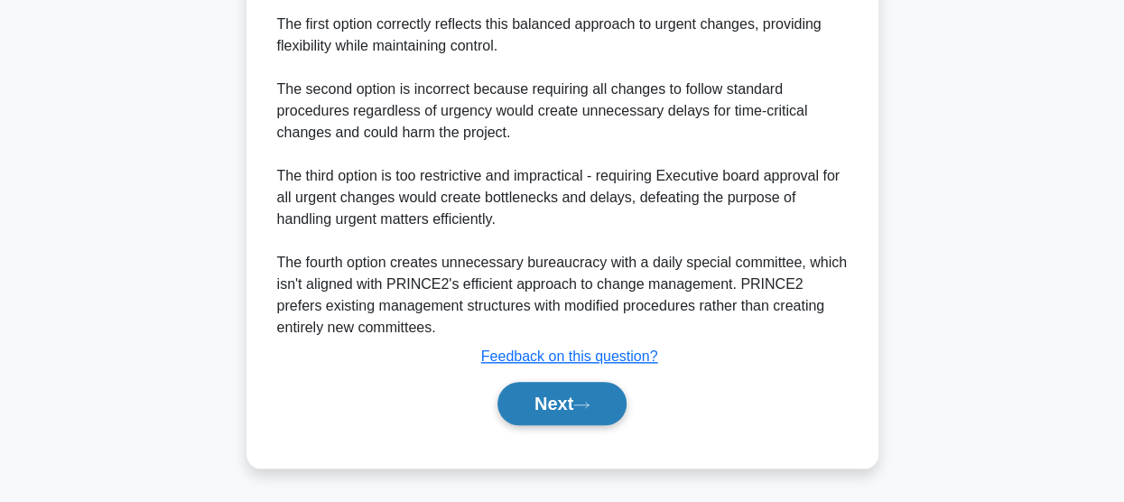
click at [550, 415] on button "Next" at bounding box center [561, 403] width 129 height 43
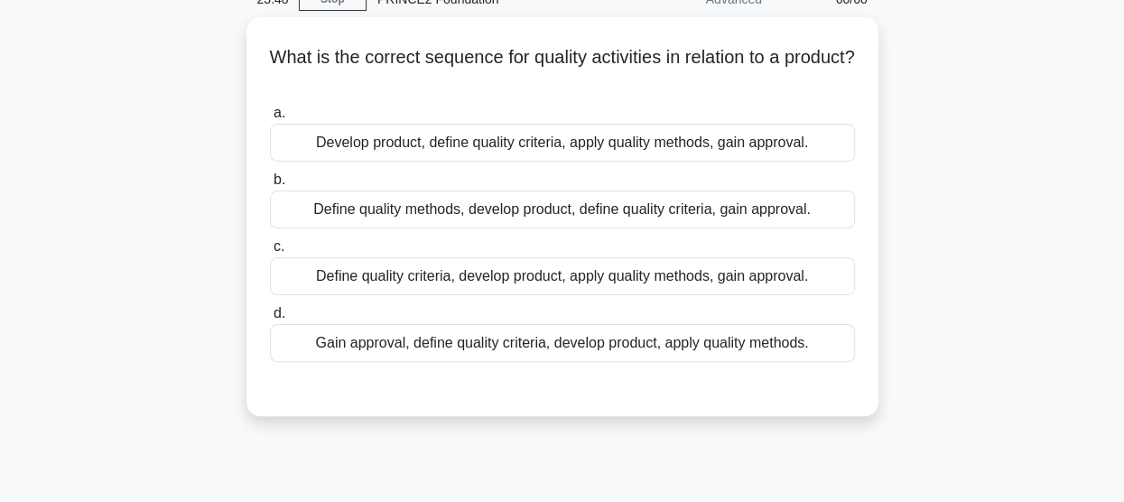
scroll to position [22, 0]
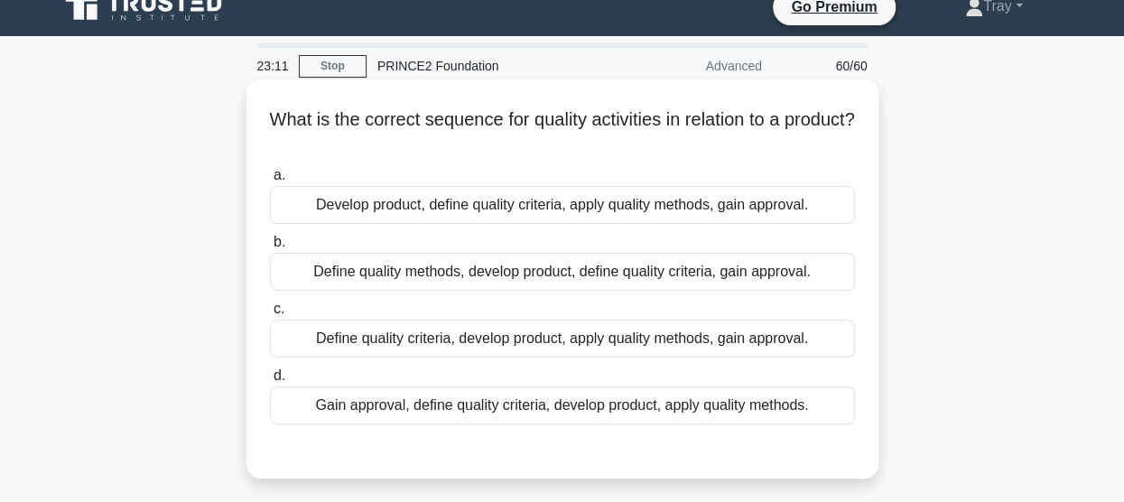
click at [501, 346] on div "Define quality criteria, develop product, apply quality methods, gain approval." at bounding box center [562, 339] width 585 height 38
click at [270, 315] on input "c. Define quality criteria, develop product, apply quality methods, gain approv…" at bounding box center [270, 309] width 0 height 12
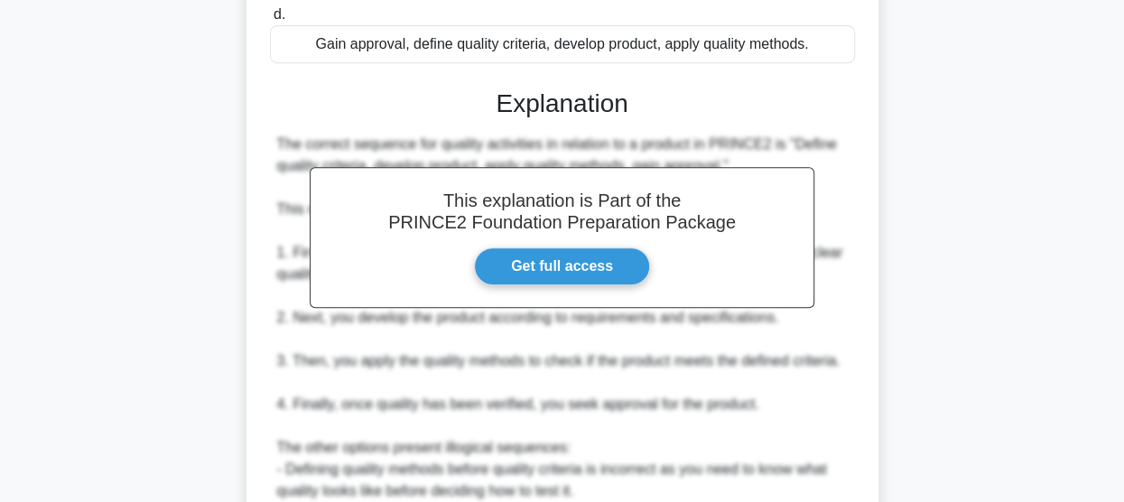
scroll to position [630, 0]
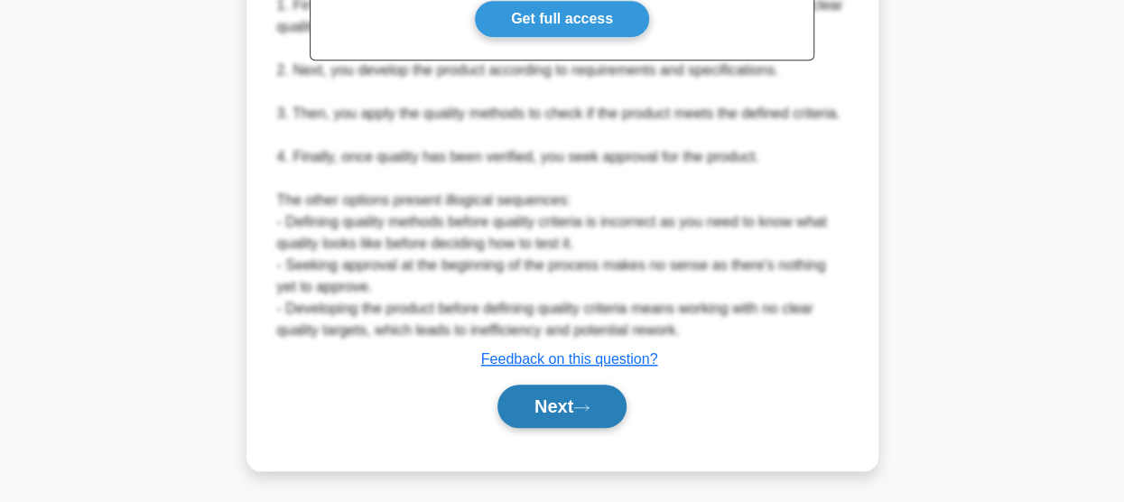
click at [543, 403] on button "Next" at bounding box center [561, 406] width 129 height 43
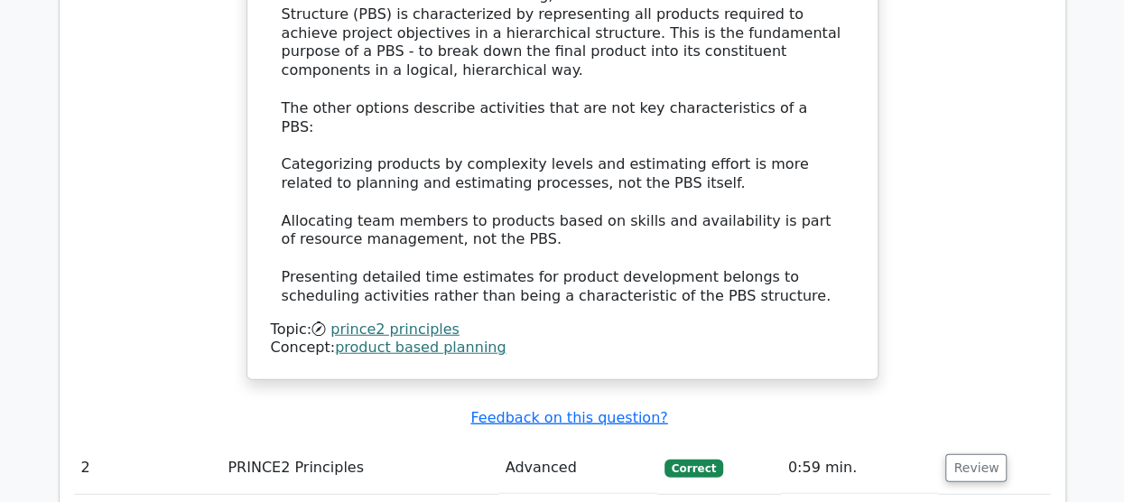
scroll to position [2437, 0]
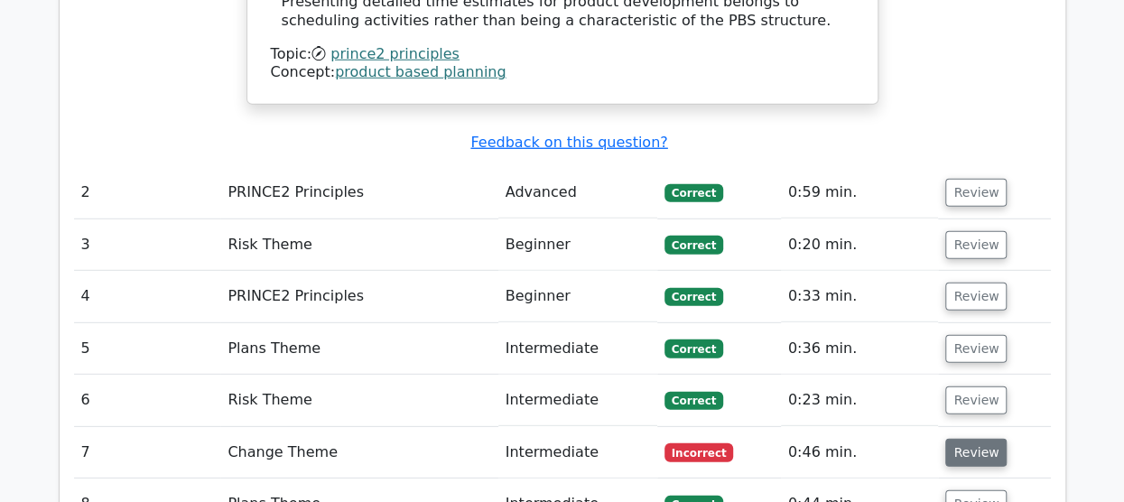
click at [964, 439] on button "Review" at bounding box center [975, 453] width 61 height 28
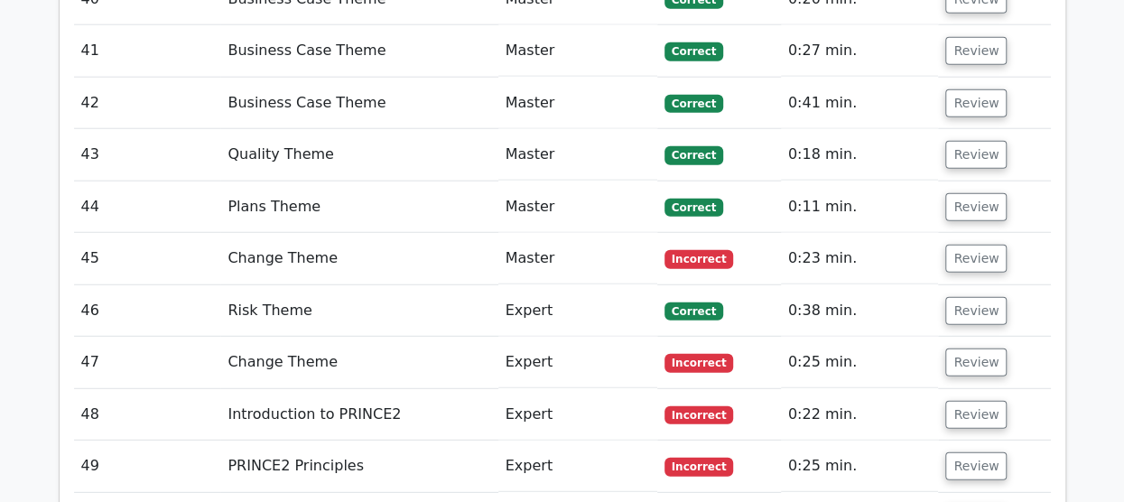
scroll to position [6831, 0]
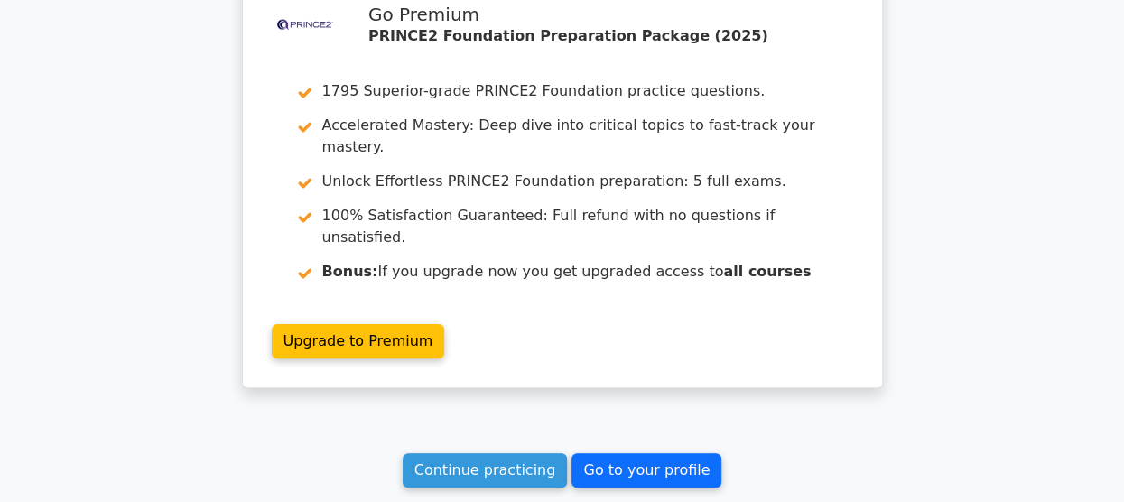
click at [625, 453] on link "Go to your profile" at bounding box center [646, 470] width 150 height 34
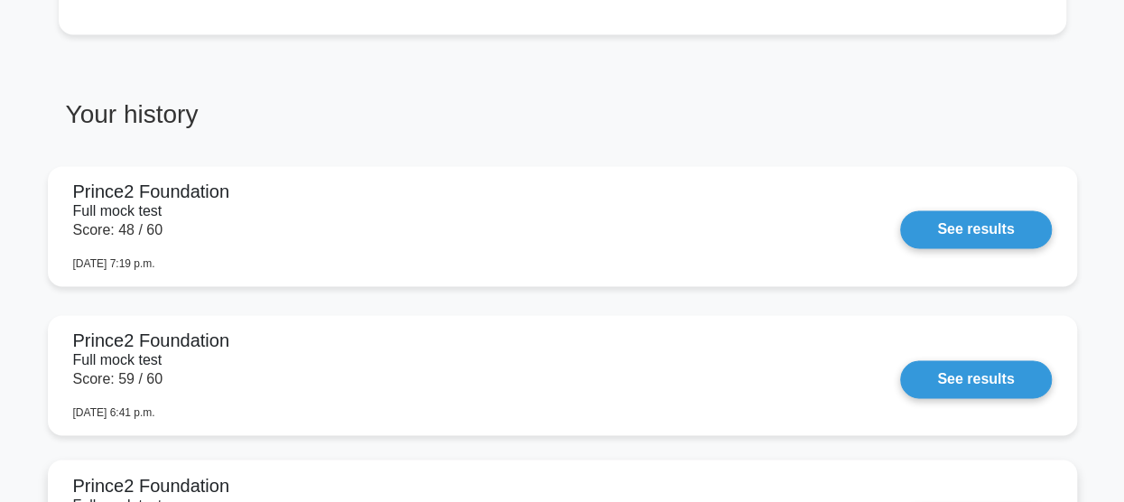
scroll to position [1264, 0]
